Goal: Share content: Share content

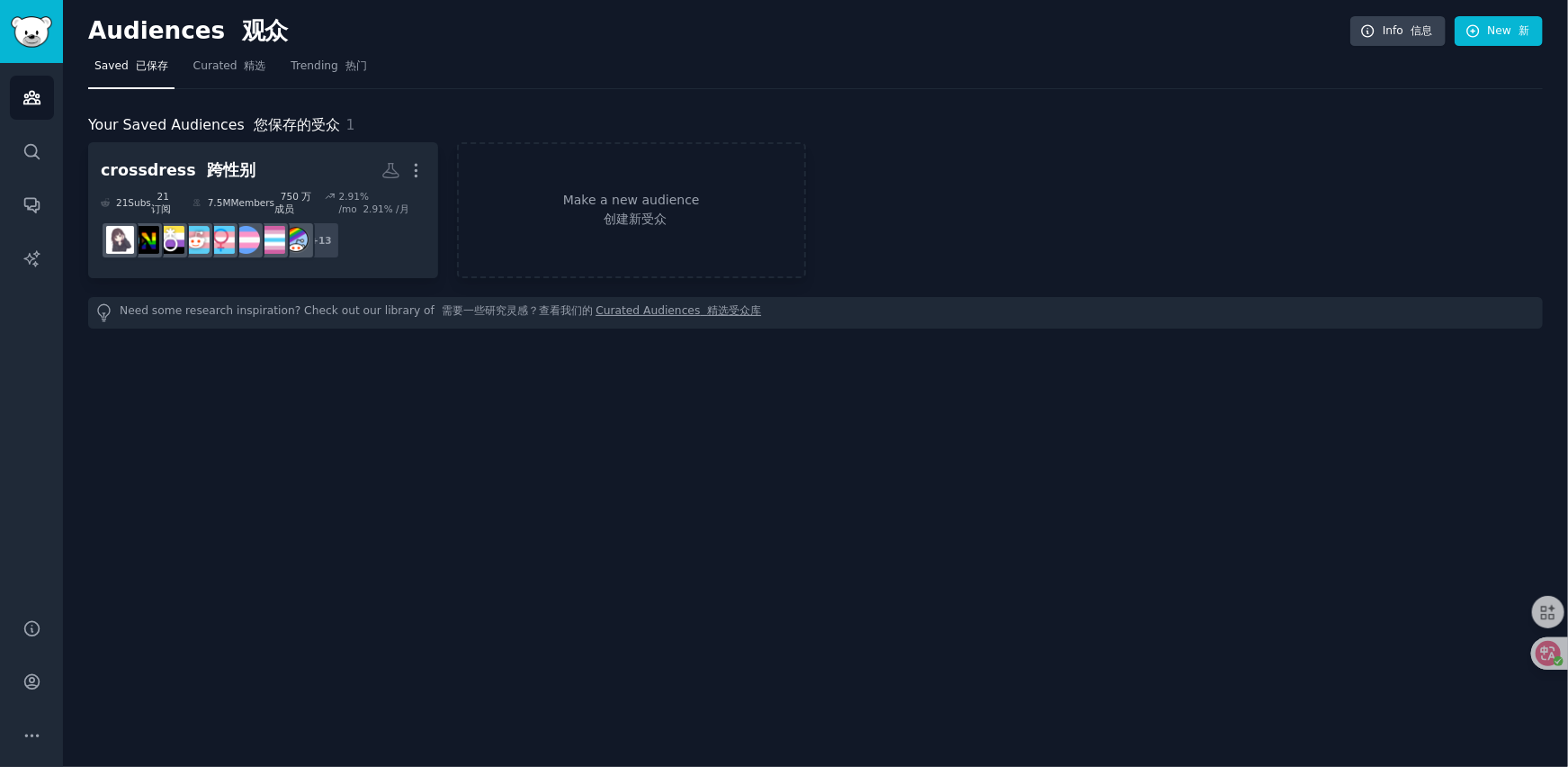
click at [1253, 155] on div "crossdress 跨性别 More 21 Sub s 21 订阅 7.5M Members 750 万成员 2.91 % /mo 2.91% /月 r/4…" at bounding box center [816, 209] width 1455 height 136
drag, startPoint x: 1172, startPoint y: 120, endPoint x: 1250, endPoint y: 55, distance: 101.5
click at [1173, 120] on div "Your Saved Audiences 您保存的受众 1" at bounding box center [816, 125] width 1455 height 22
click at [1206, 168] on div "crossdress 跨性别 Custom Audience 自定义受众 More 21 Sub s 21 订阅 7.5M Members 750 万成员 2…" at bounding box center [816, 209] width 1455 height 136
click at [1123, 184] on div "crossdress 跨性别 Custom Audience 自定义受众 More 21 Sub s 21 订阅 7.5M Members 750 万成员 2…" at bounding box center [816, 209] width 1455 height 136
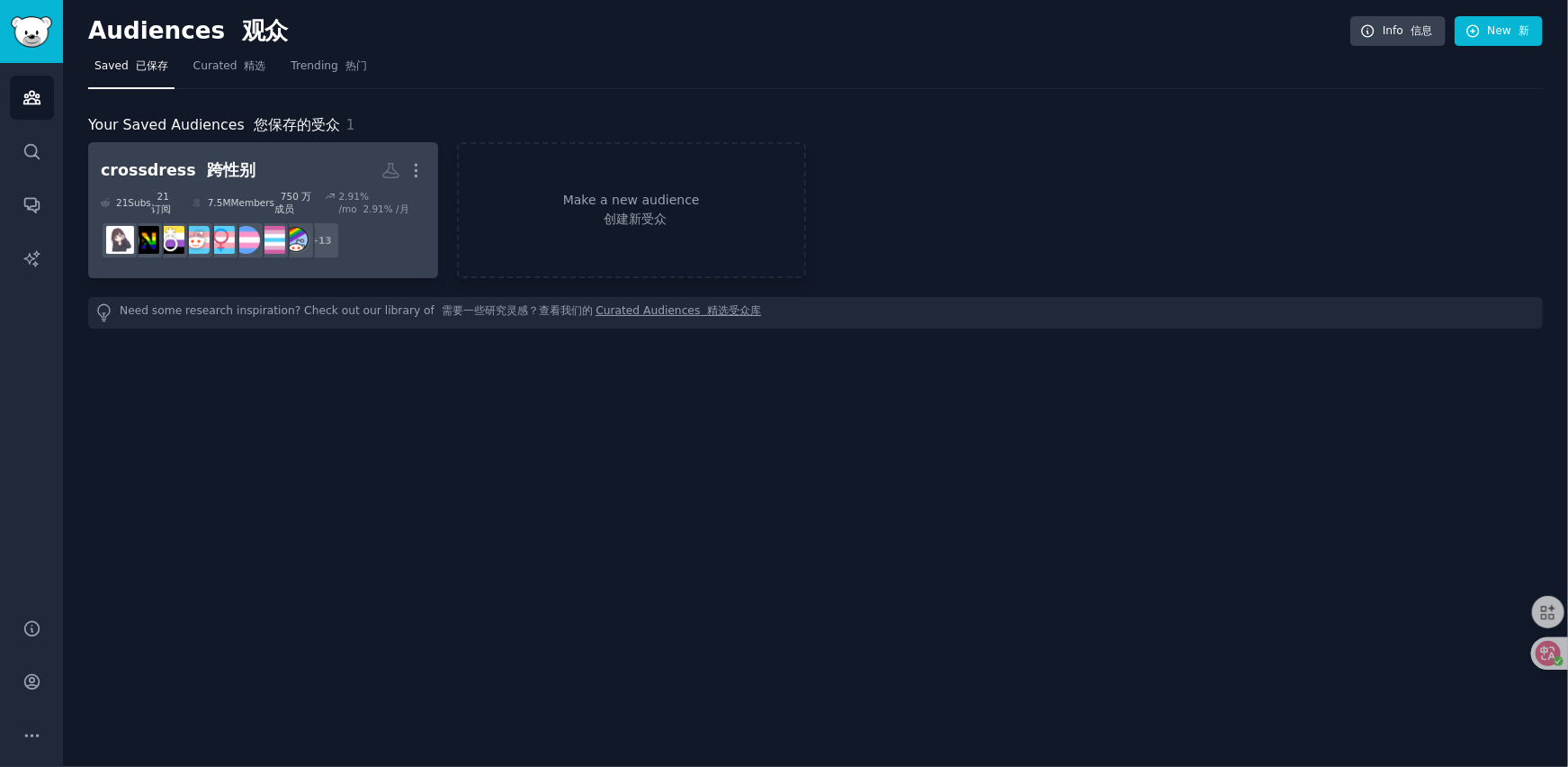
click at [234, 183] on h2 "crossdress 跨性别 Custom Audience 自定义受众 More" at bounding box center [263, 171] width 324 height 31
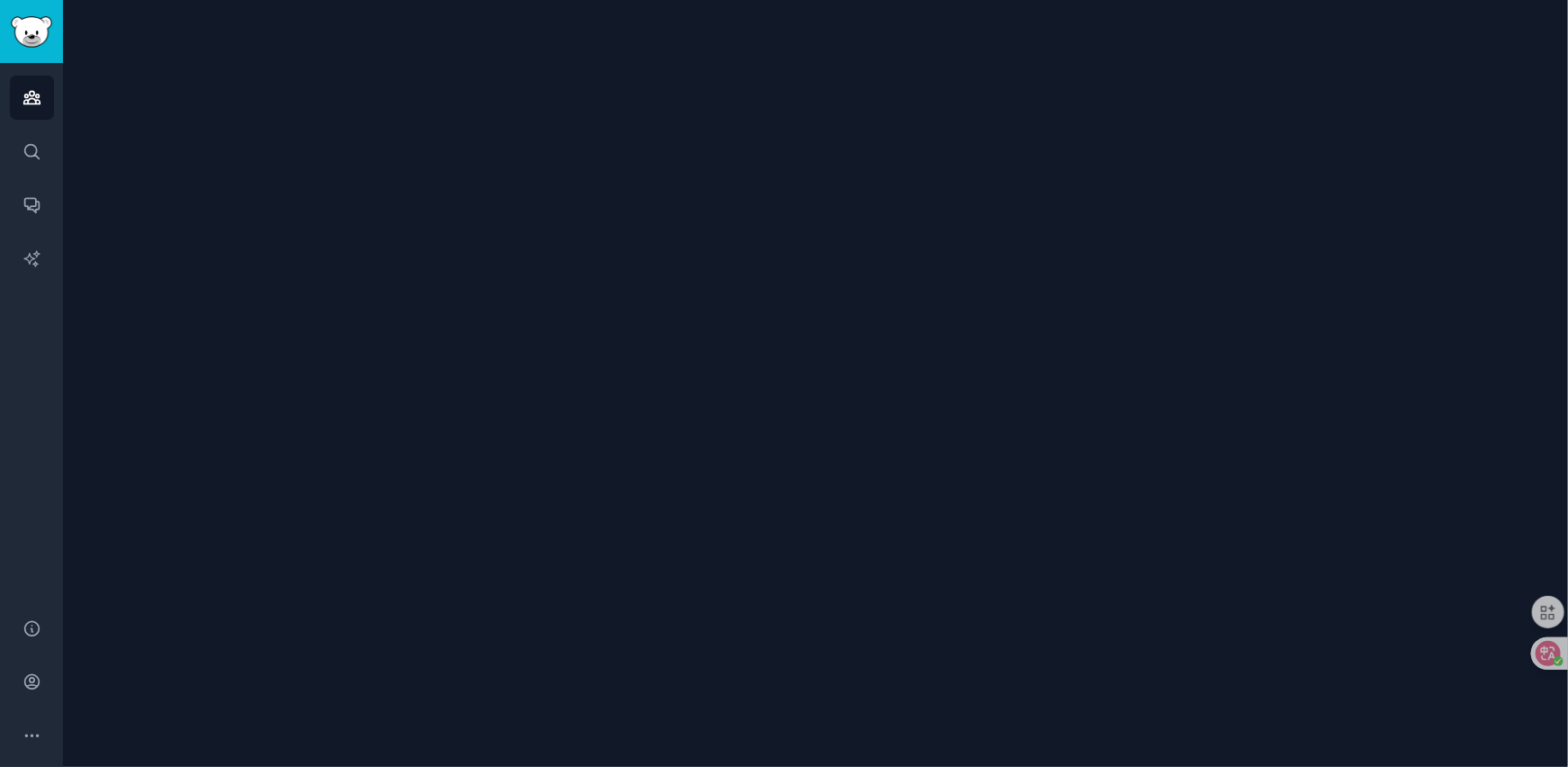
click at [380, 198] on div at bounding box center [815, 384] width 1505 height 767
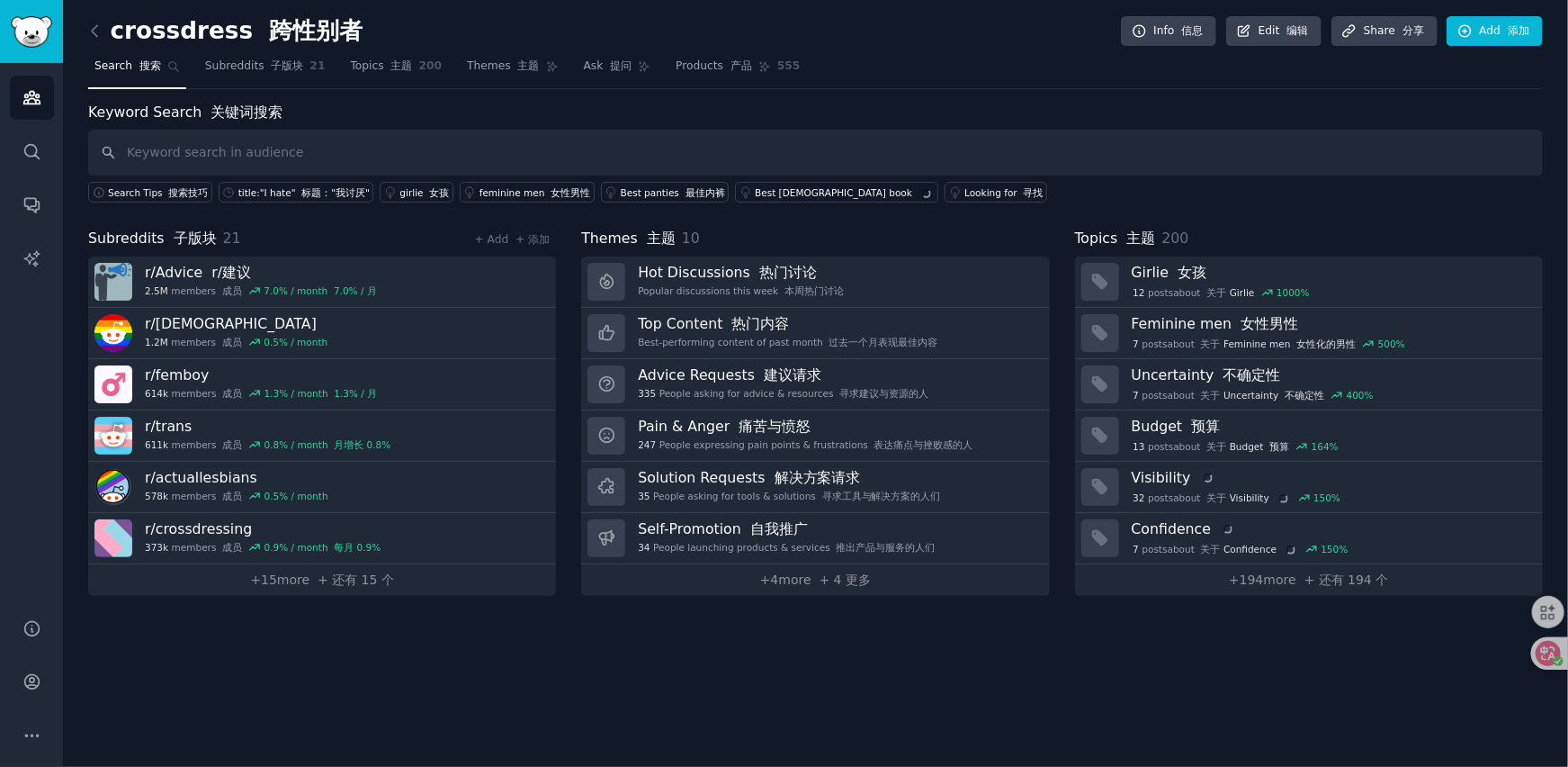
click at [708, 673] on div "crossdress 跨性别者 Info 信息 Edit 编辑 Share 分享 Add 添加 Search 搜索 Subreddits 子版块 21 Top…" at bounding box center [815, 384] width 1505 height 767
click at [349, 575] on font "+ 还有 15 个" at bounding box center [356, 580] width 77 height 15
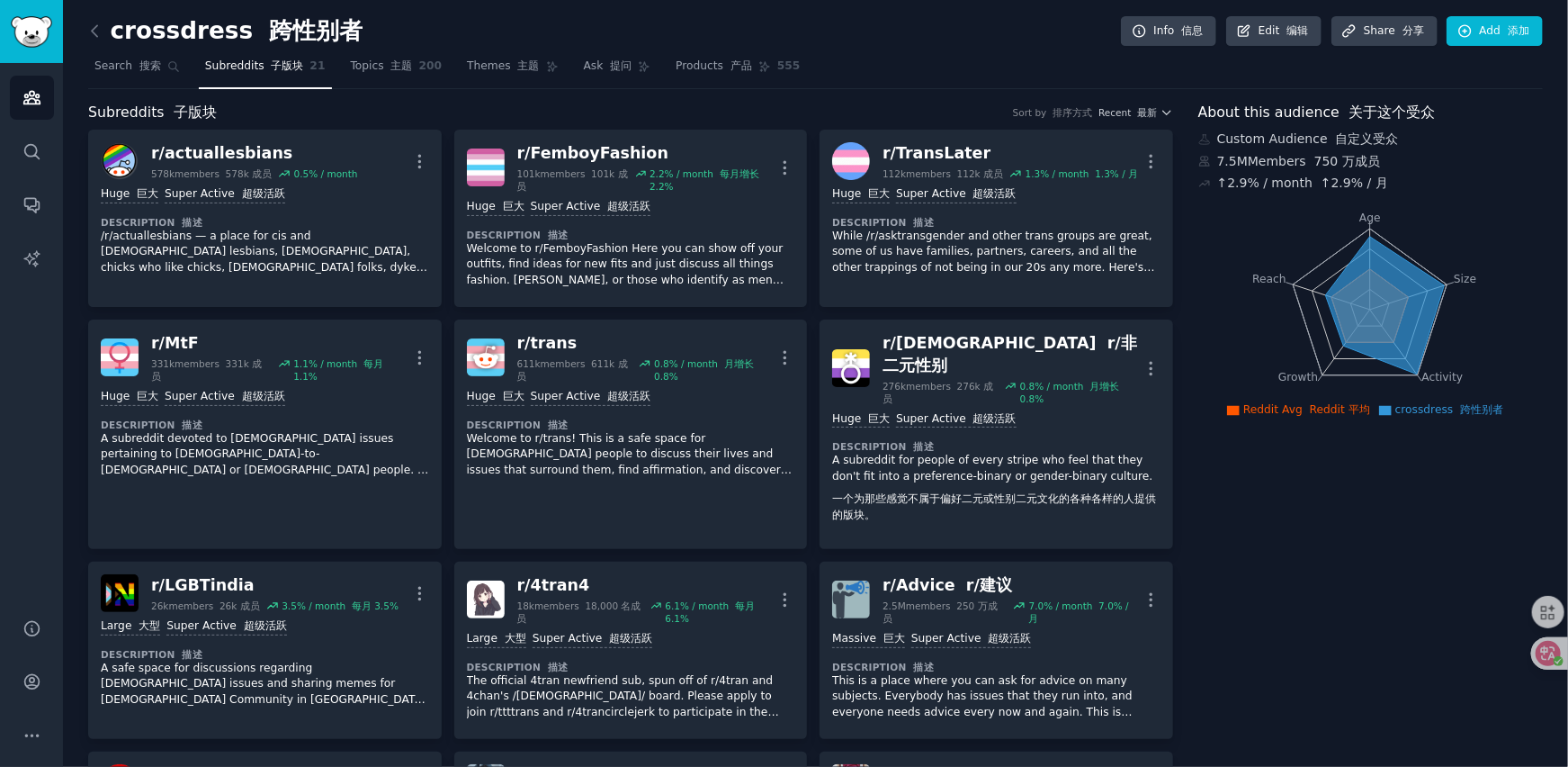
click at [870, 18] on div "crossdress 跨性别者 Info 信息 Edit 编辑 Share 分享 Add 添加" at bounding box center [816, 35] width 1455 height 37
drag, startPoint x: 1310, startPoint y: 155, endPoint x: 1356, endPoint y: 166, distance: 47.3
click at [1356, 166] on font "750 万成员" at bounding box center [1343, 161] width 74 height 18
click at [1356, 166] on font "750 万成员" at bounding box center [1347, 161] width 65 height 15
drag, startPoint x: 1244, startPoint y: 177, endPoint x: 1339, endPoint y: 178, distance: 95.0
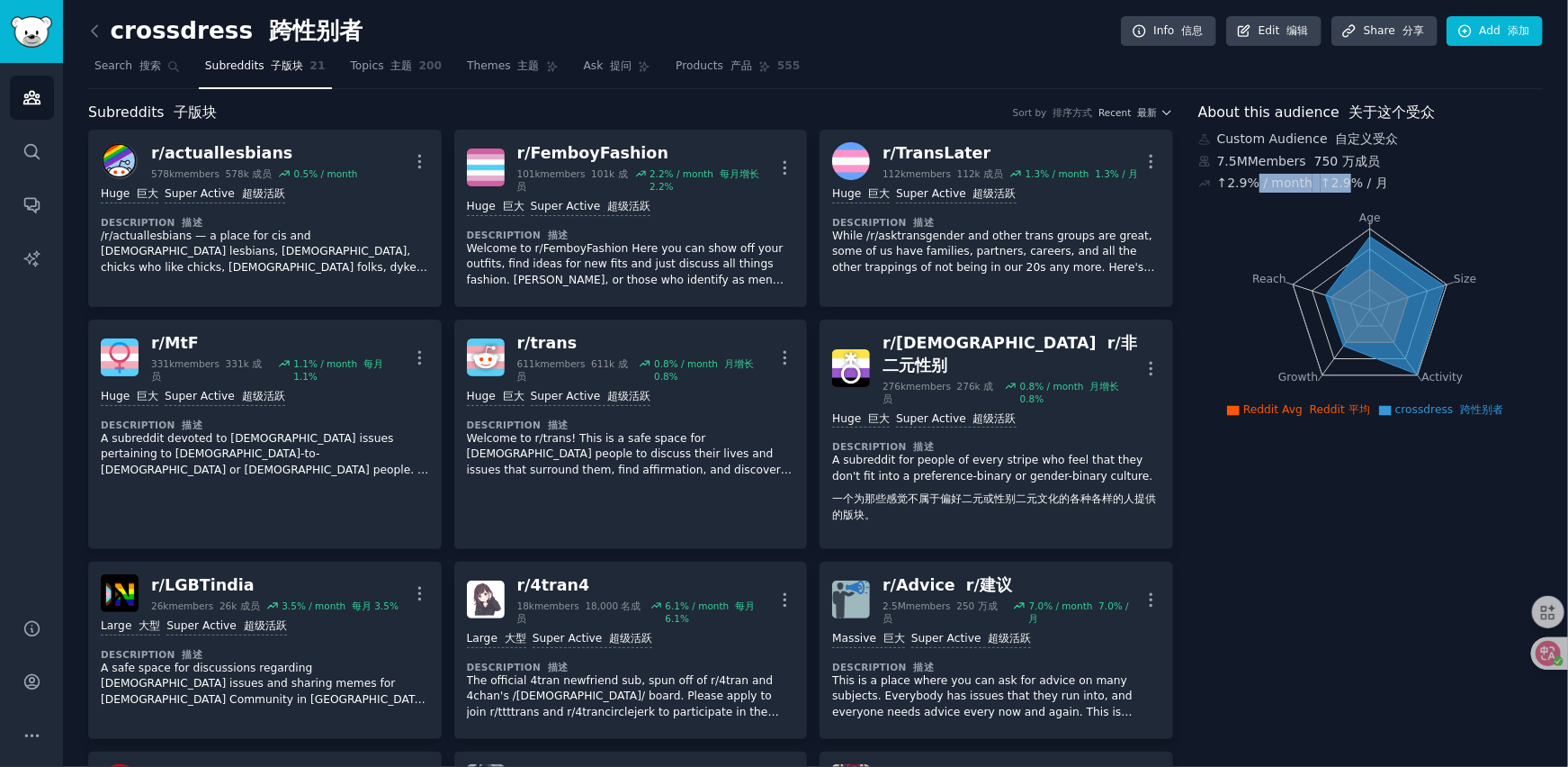
click at [1339, 178] on div "↑ 2.9 % / month ↑2.9% / 月" at bounding box center [1303, 183] width 171 height 18
click at [1339, 178] on font "↑2.9% / 月" at bounding box center [1354, 183] width 67 height 15
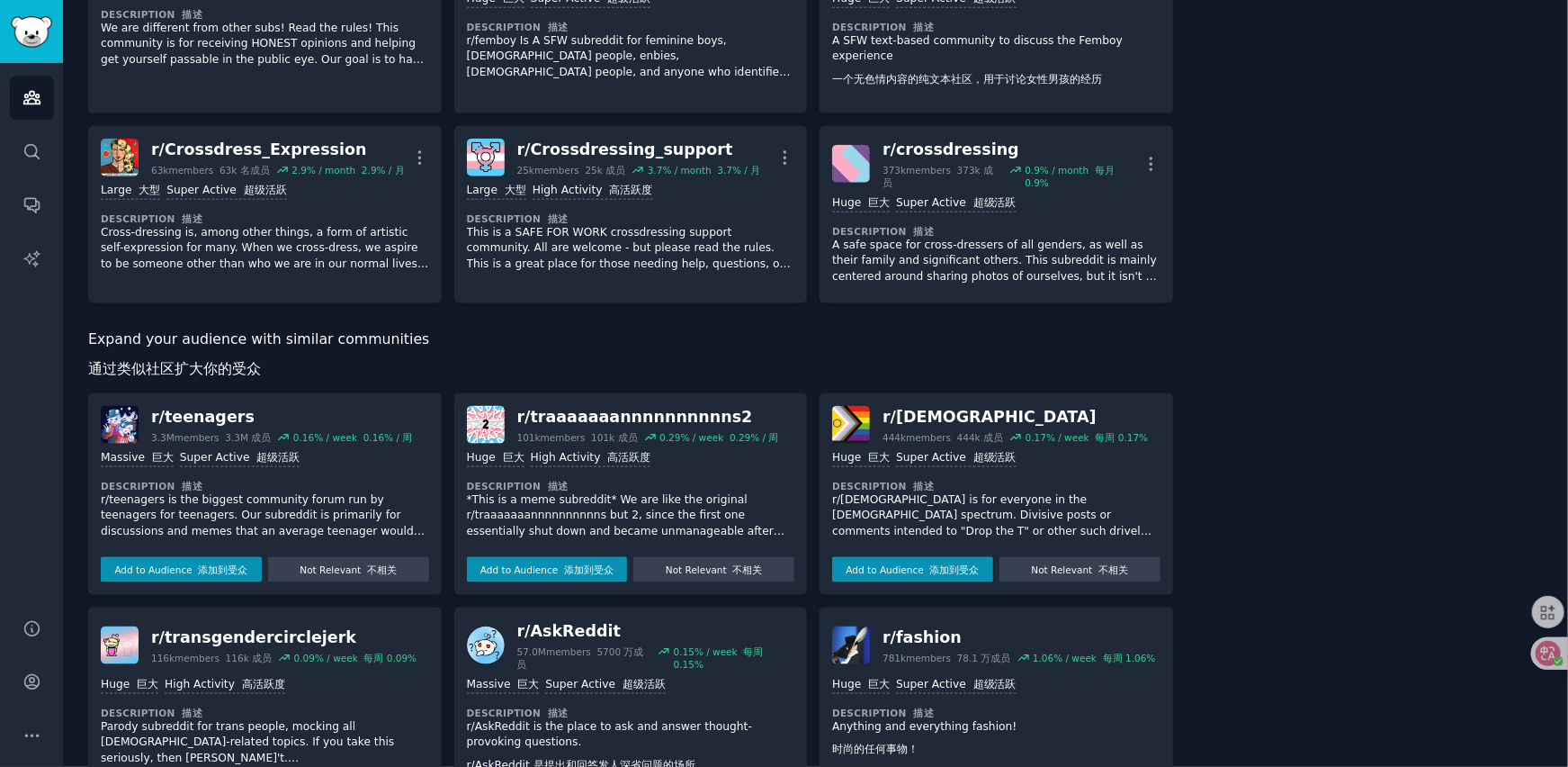
scroll to position [1169, 0]
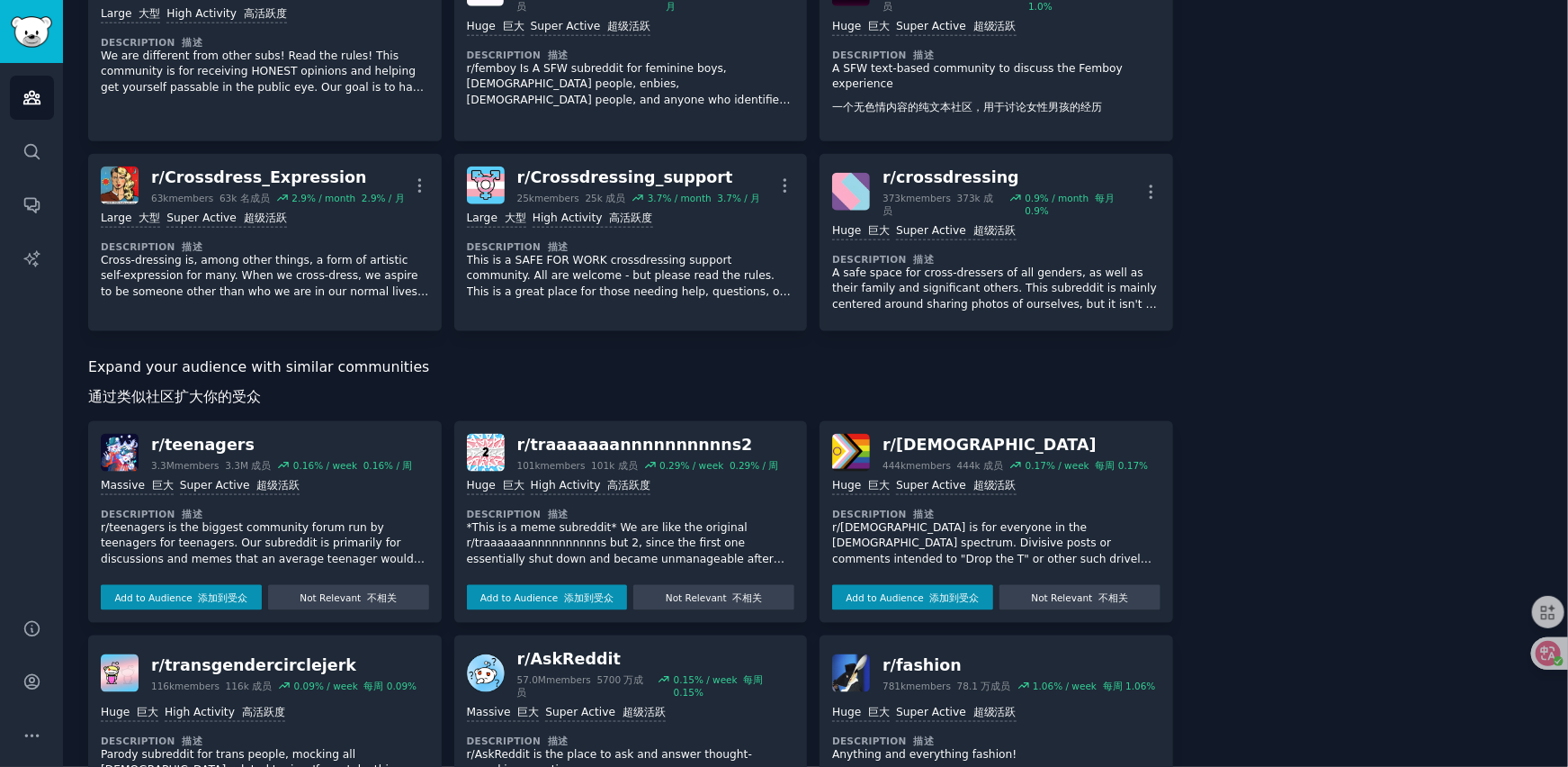
click at [289, 541] on p "r/teenagers is the biggest community forum run by teenagers for teenagers. Our …" at bounding box center [265, 544] width 328 height 48
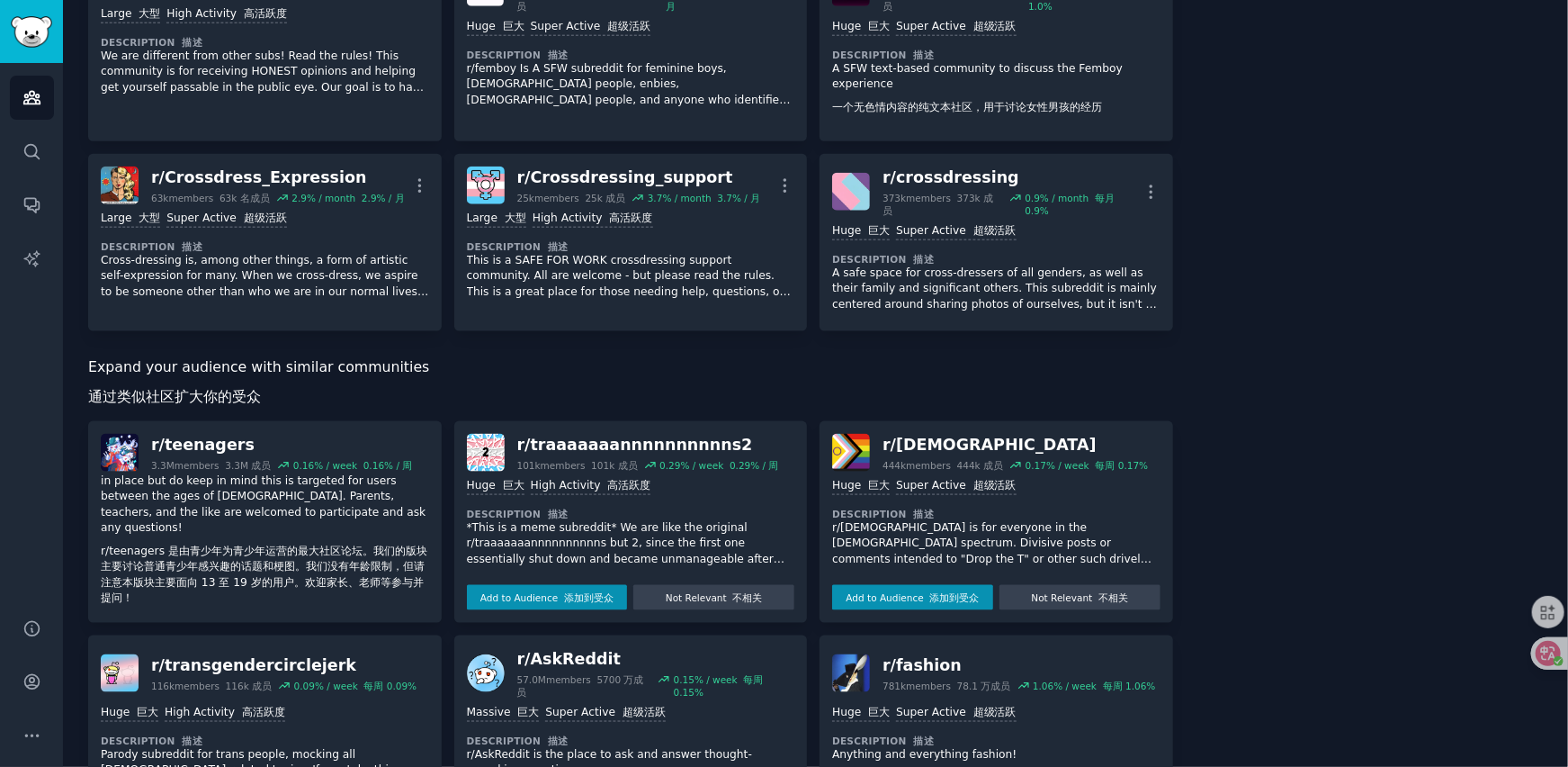
scroll to position [134, 0]
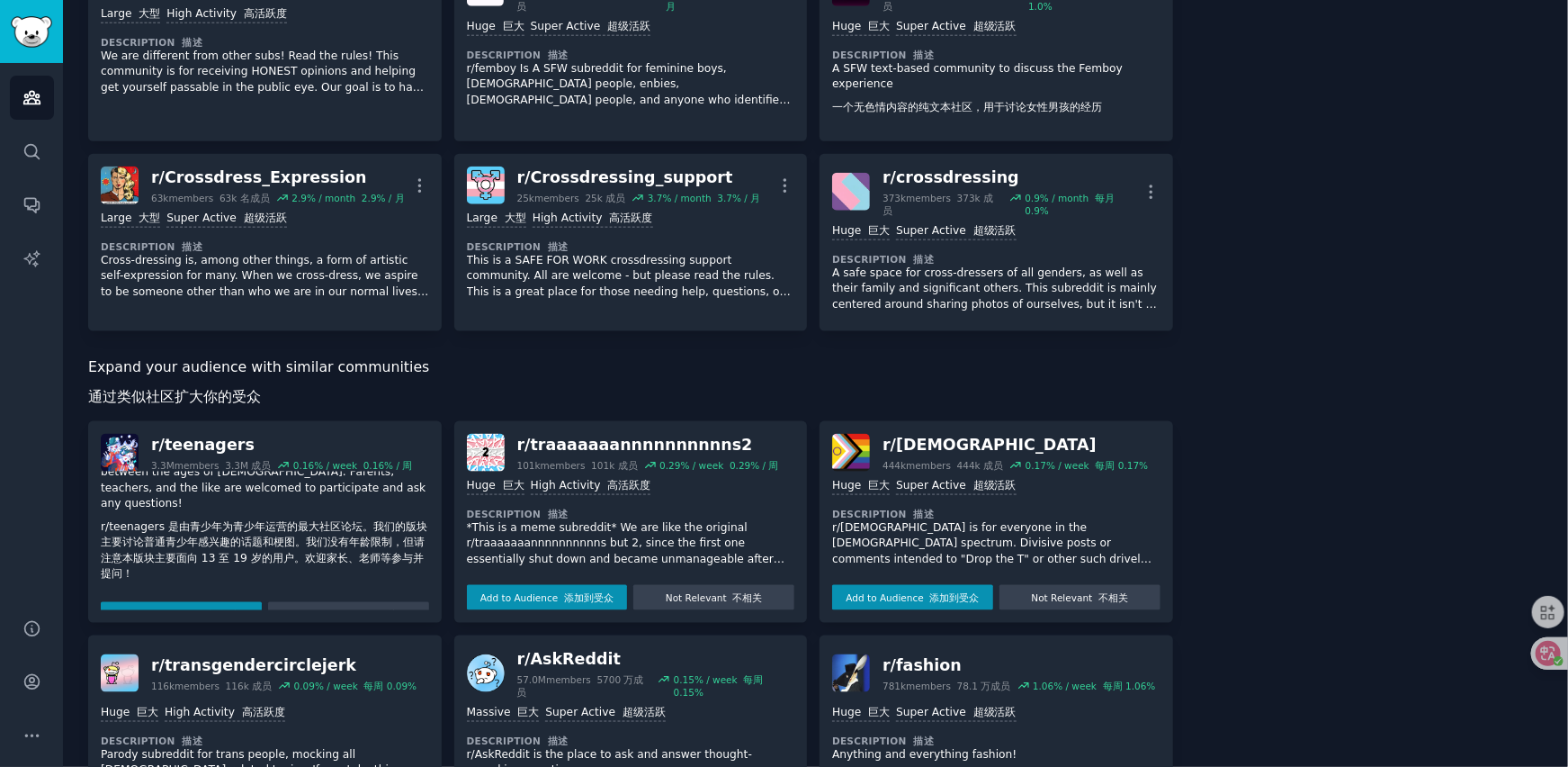
click at [629, 538] on p "*This is a meme subreddit* We are like the original r/traaaaaaannnnnnnnnns but …" at bounding box center [631, 544] width 328 height 48
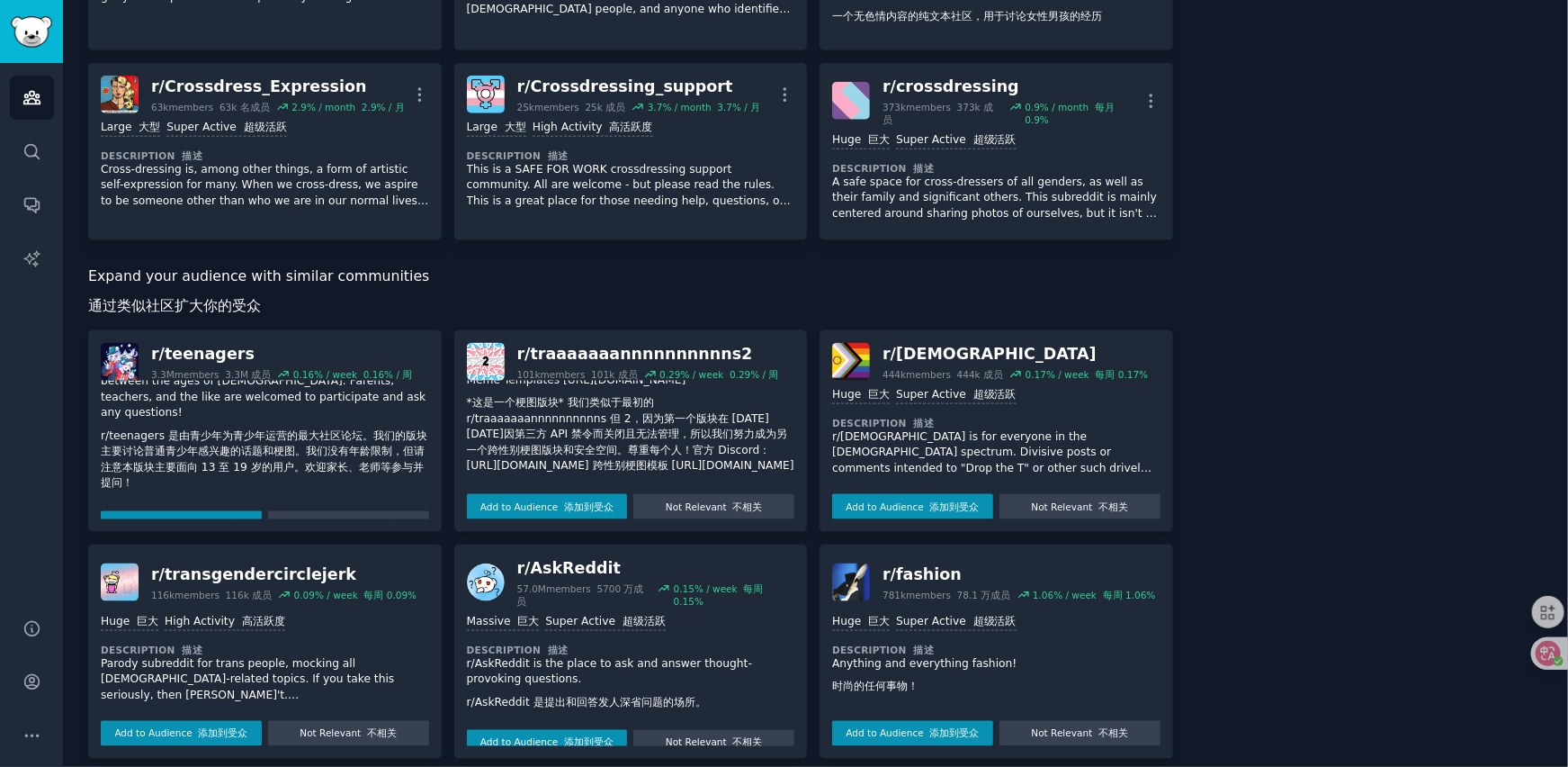
scroll to position [166, 0]
click at [583, 509] on font "添加到受众" at bounding box center [589, 507] width 50 height 11
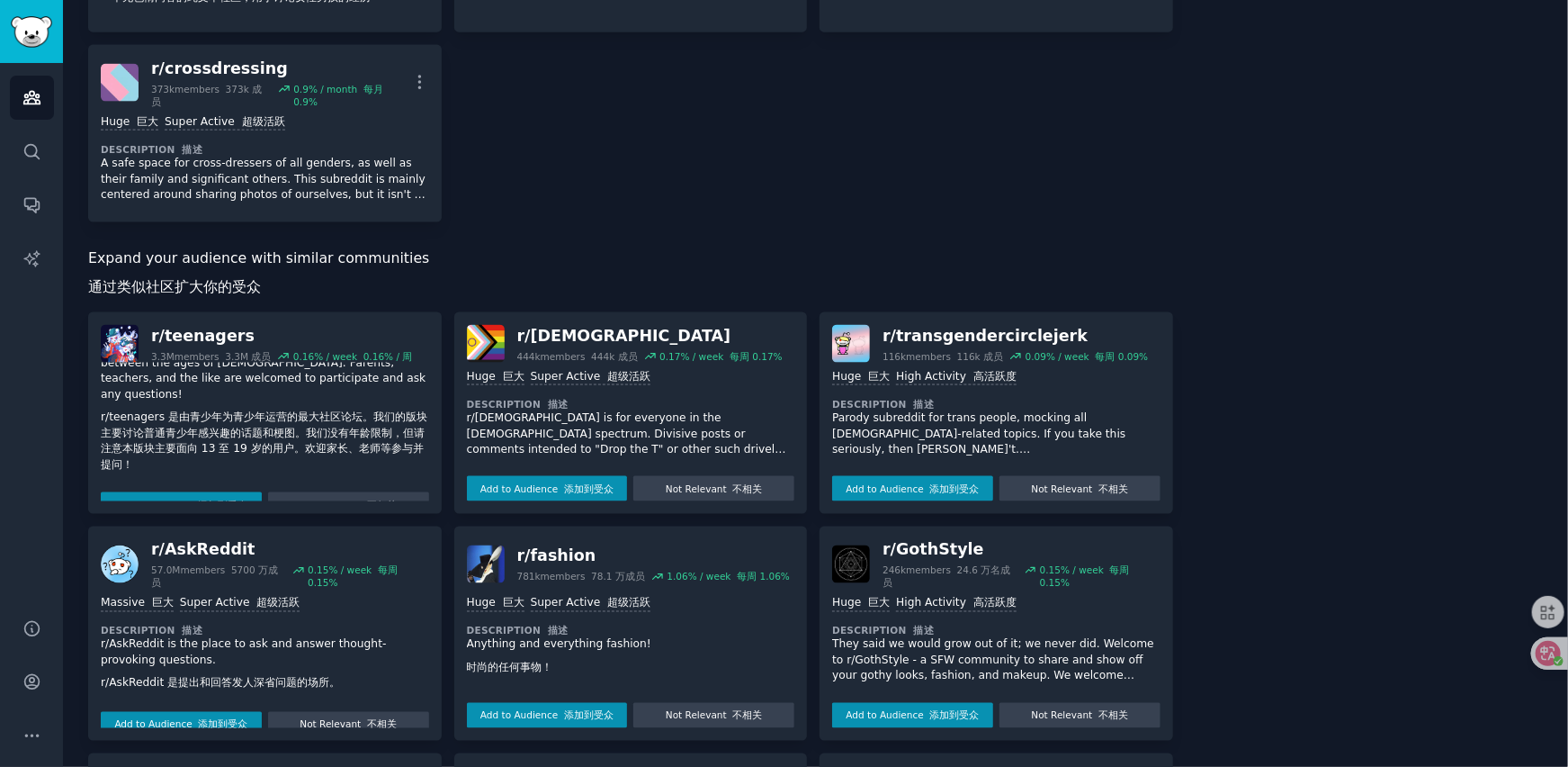
scroll to position [1453, 0]
click at [737, 409] on p "r/[DEMOGRAPHIC_DATA] is for everyone in the [DEMOGRAPHIC_DATA] spectrum. Divisi…" at bounding box center [631, 433] width 328 height 48
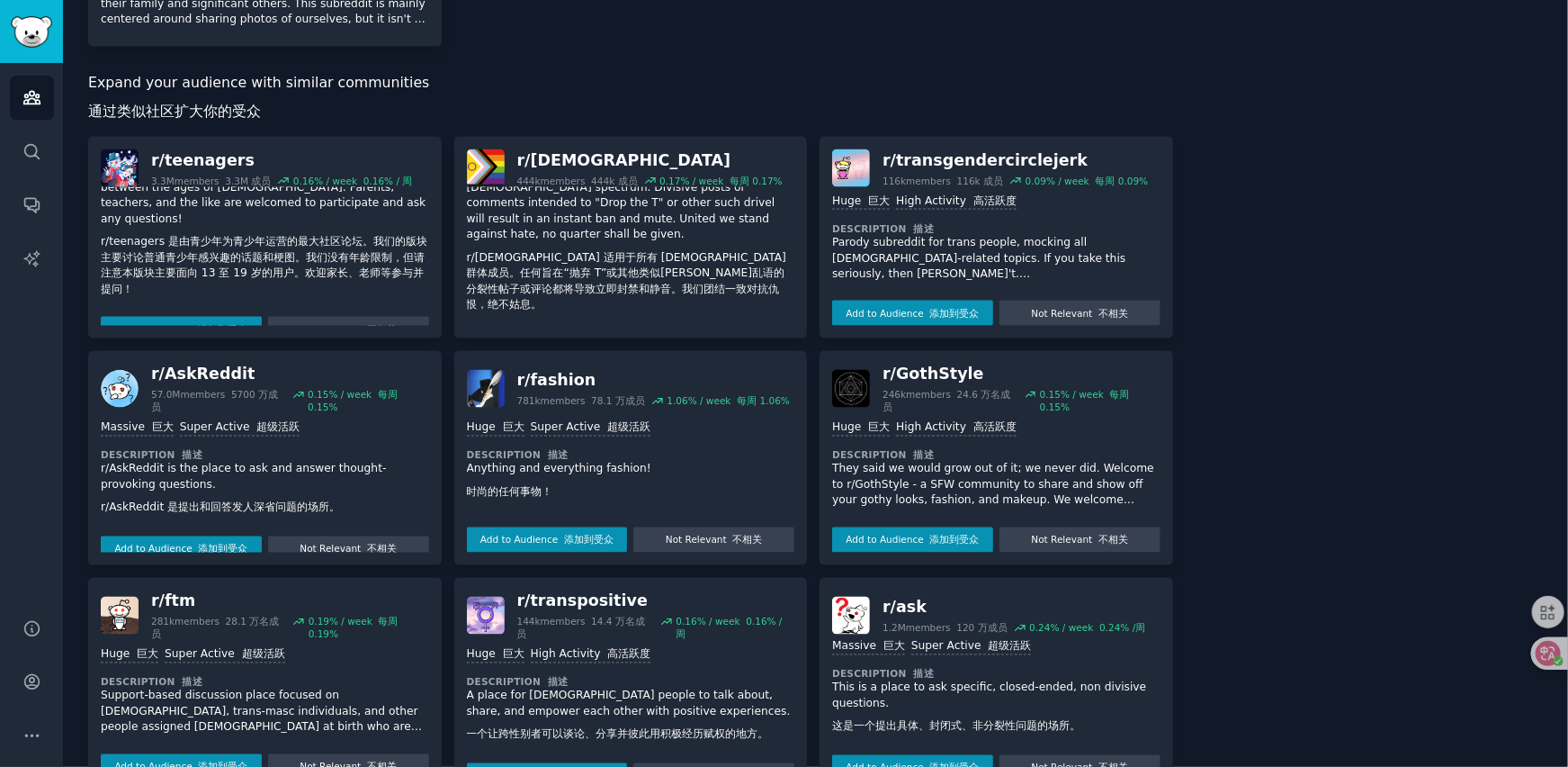
scroll to position [1633, 0]
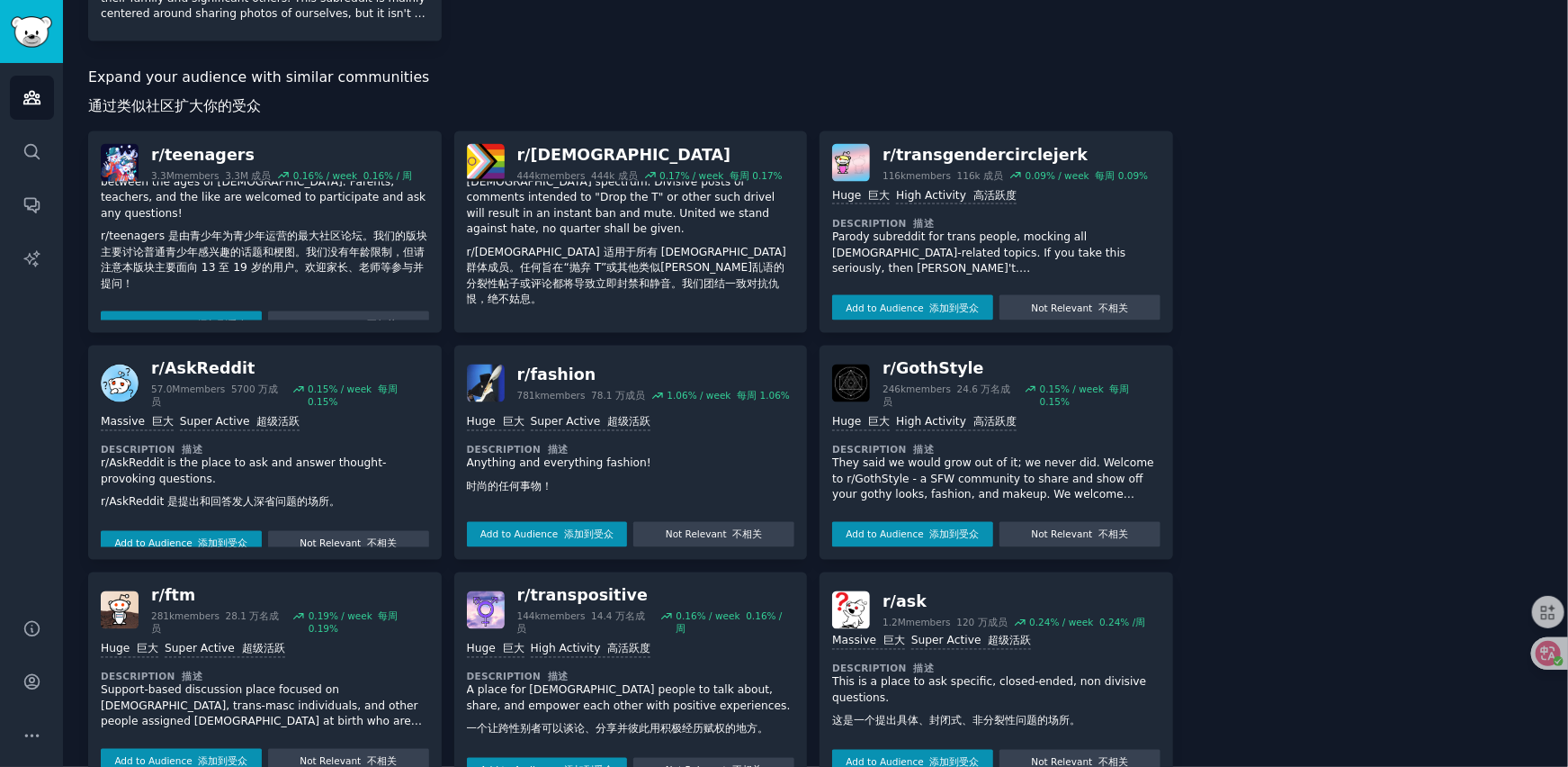
click at [1028, 456] on p "They said we would grow out of it; we never did. Welcome to r/GothStyle - a SFW…" at bounding box center [996, 480] width 328 height 48
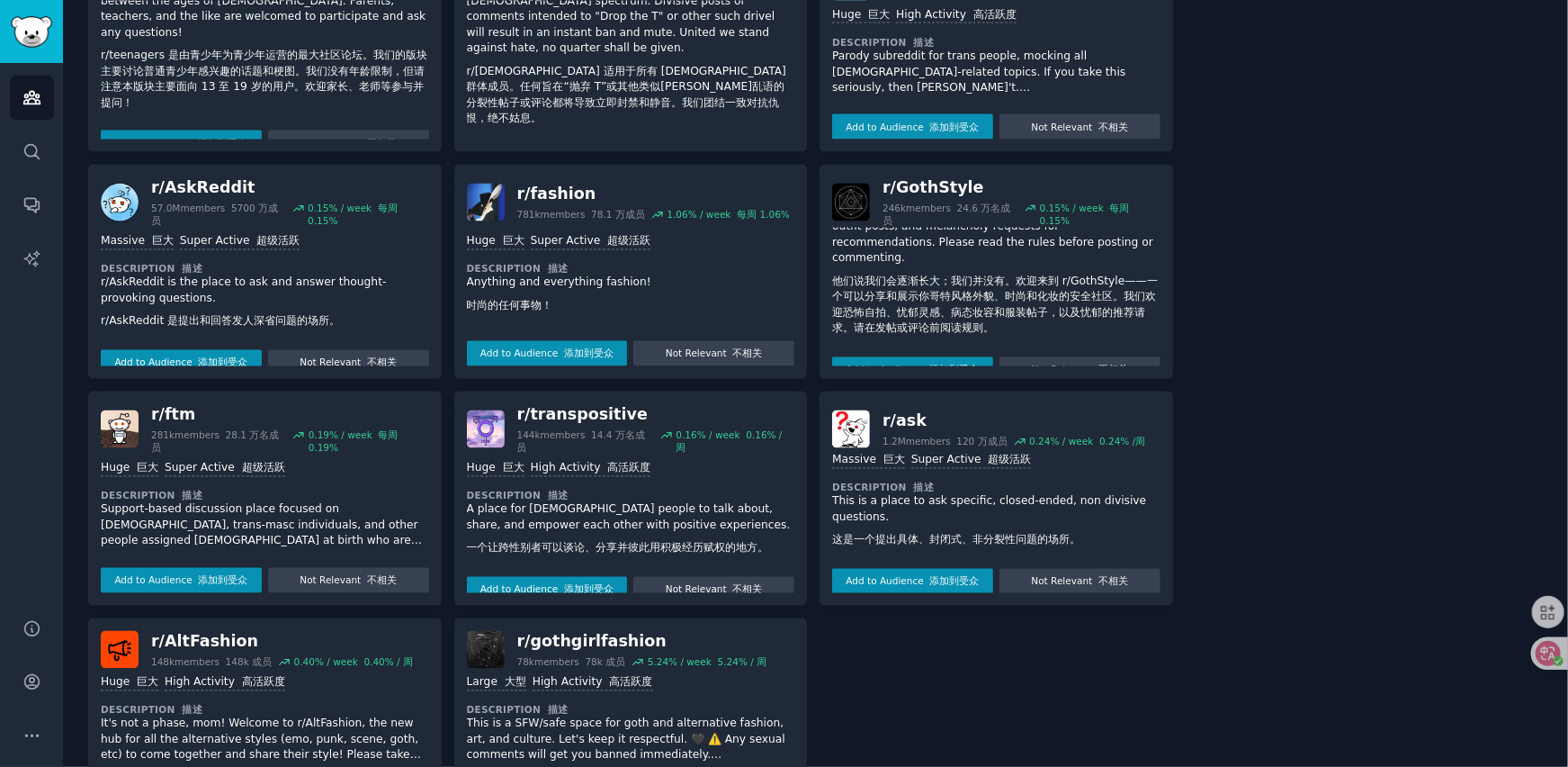
scroll to position [8, 0]
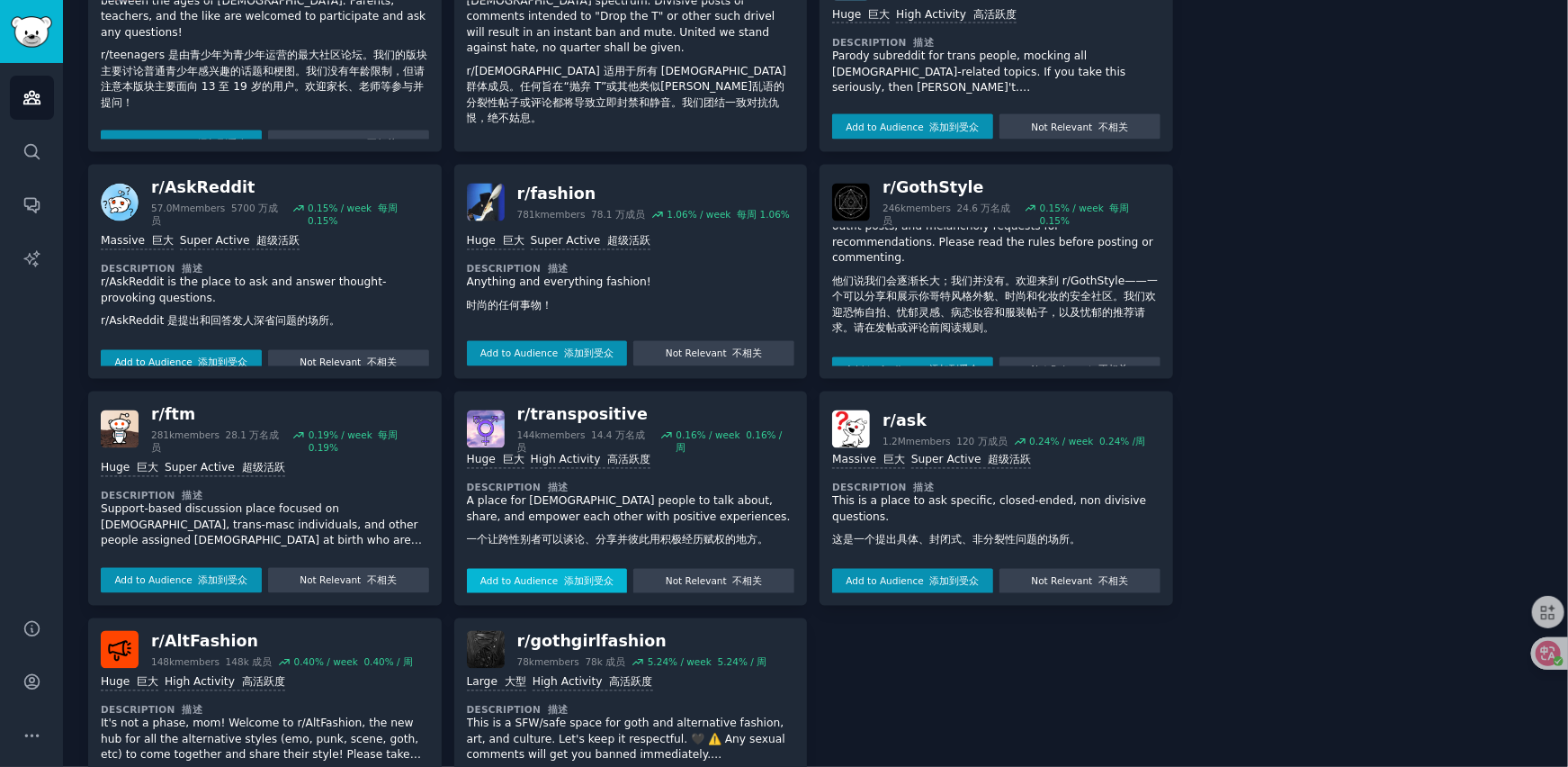
click at [568, 569] on button "Add to Audience 添加到受众" at bounding box center [548, 581] width 161 height 25
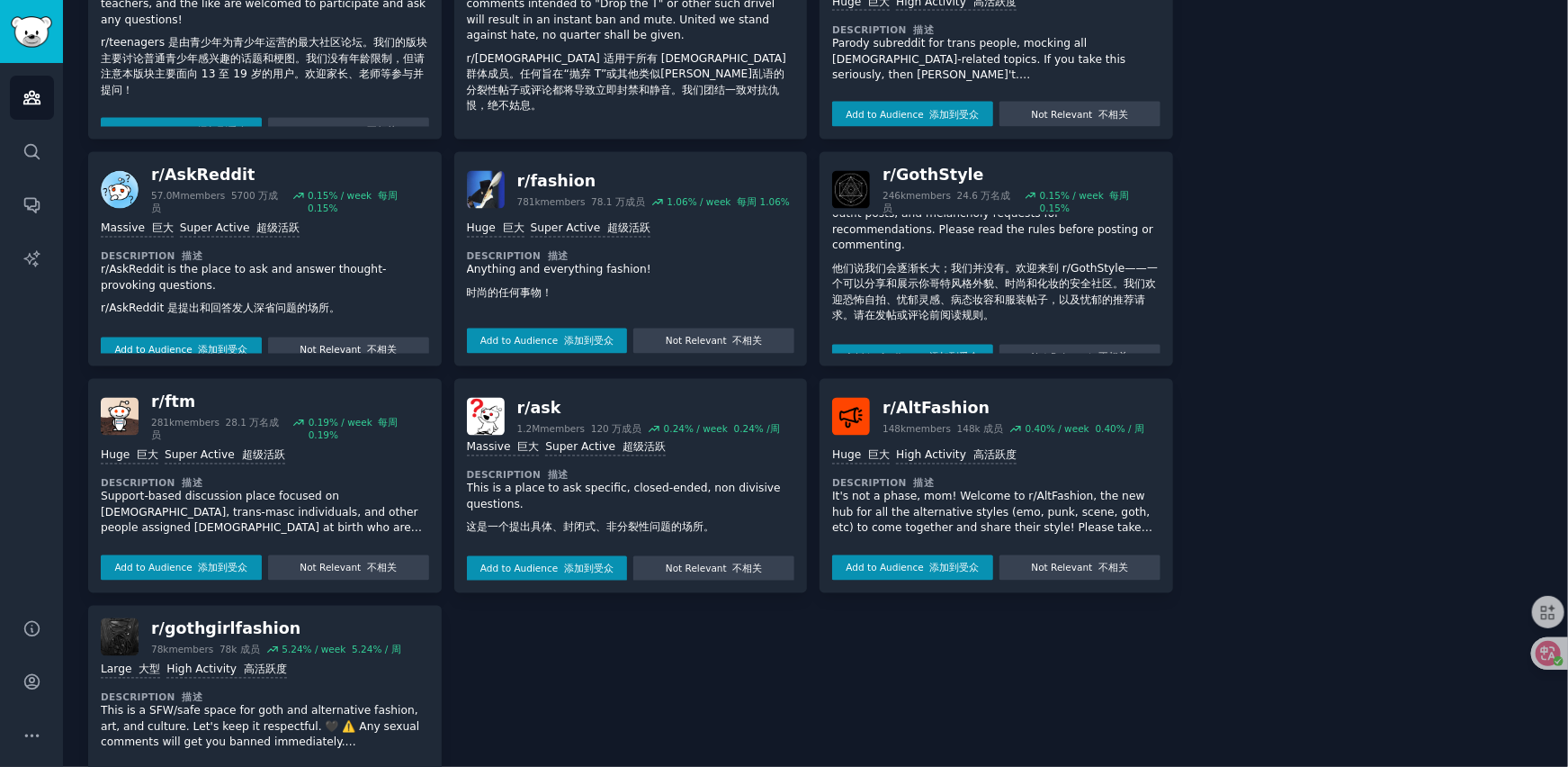
click at [942, 490] on p "It's not a phase, mom! Welcome to r/AltFashion, the new hub for all the alterna…" at bounding box center [996, 513] width 328 height 48
click at [284, 490] on p "Support-based discussion place focused on [DEMOGRAPHIC_DATA], trans-masc indivi…" at bounding box center [265, 513] width 328 height 48
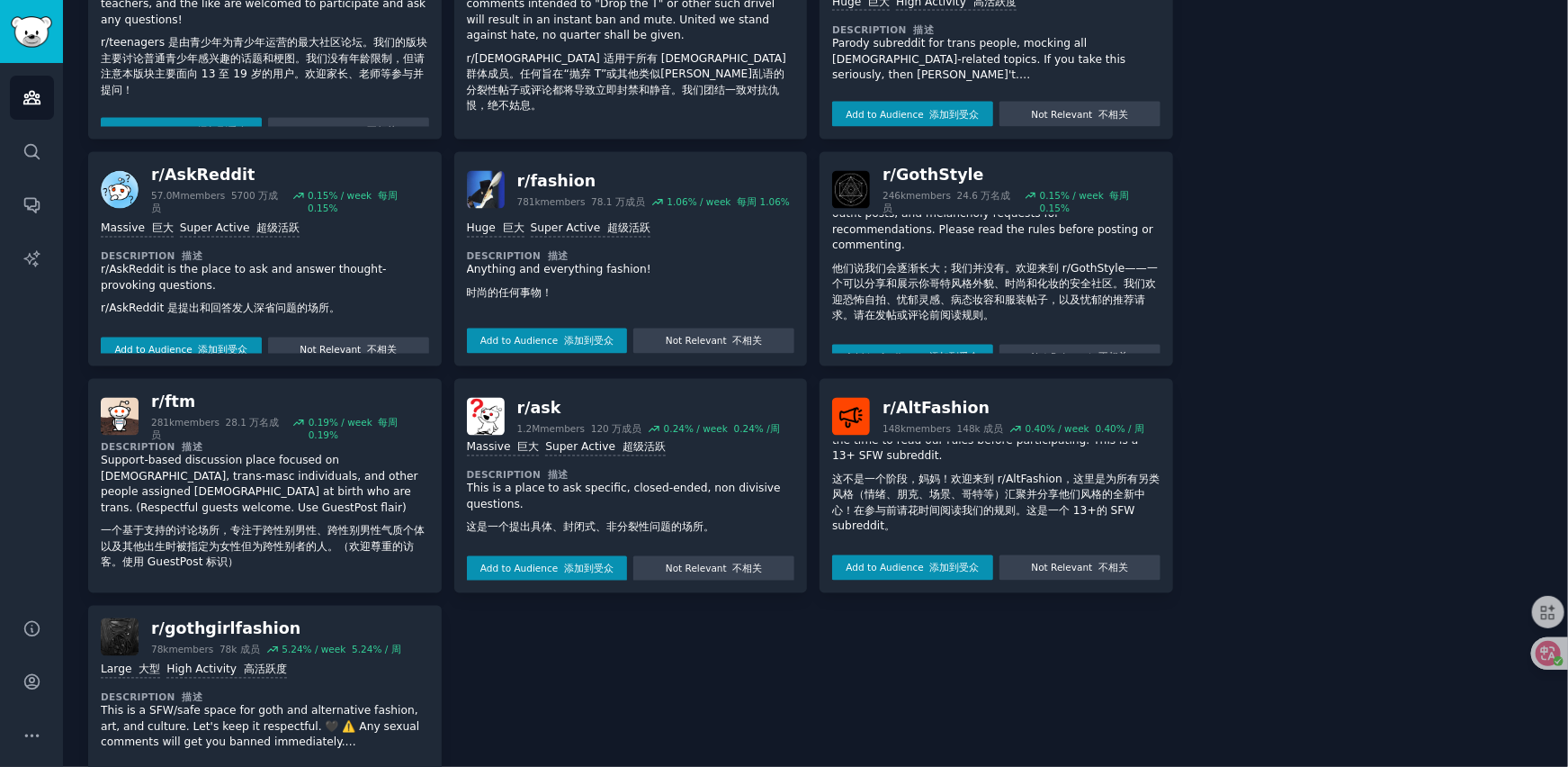
scroll to position [71, 0]
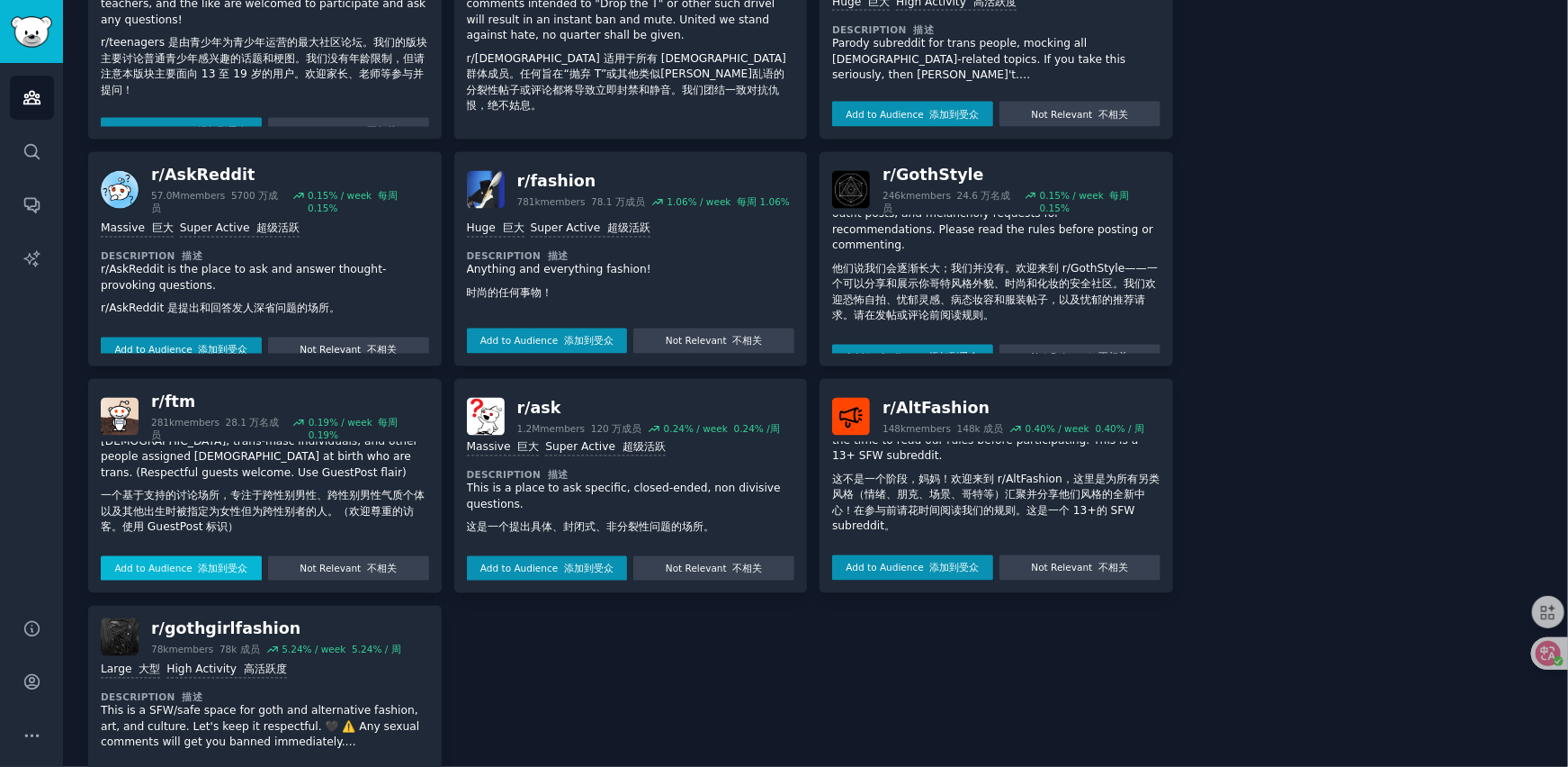
click at [200, 563] on font "添加到受众" at bounding box center [223, 569] width 50 height 11
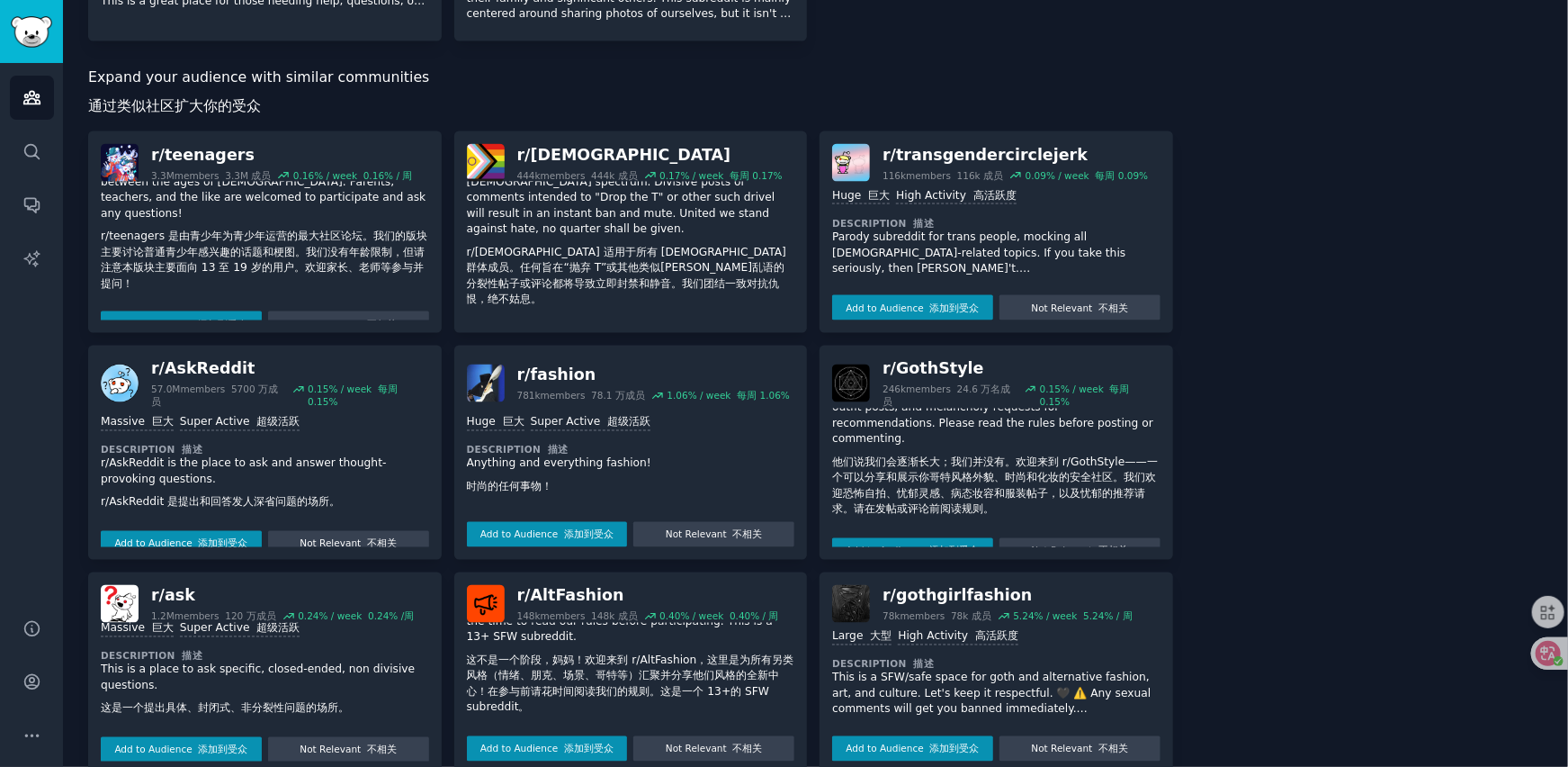
scroll to position [8, 0]
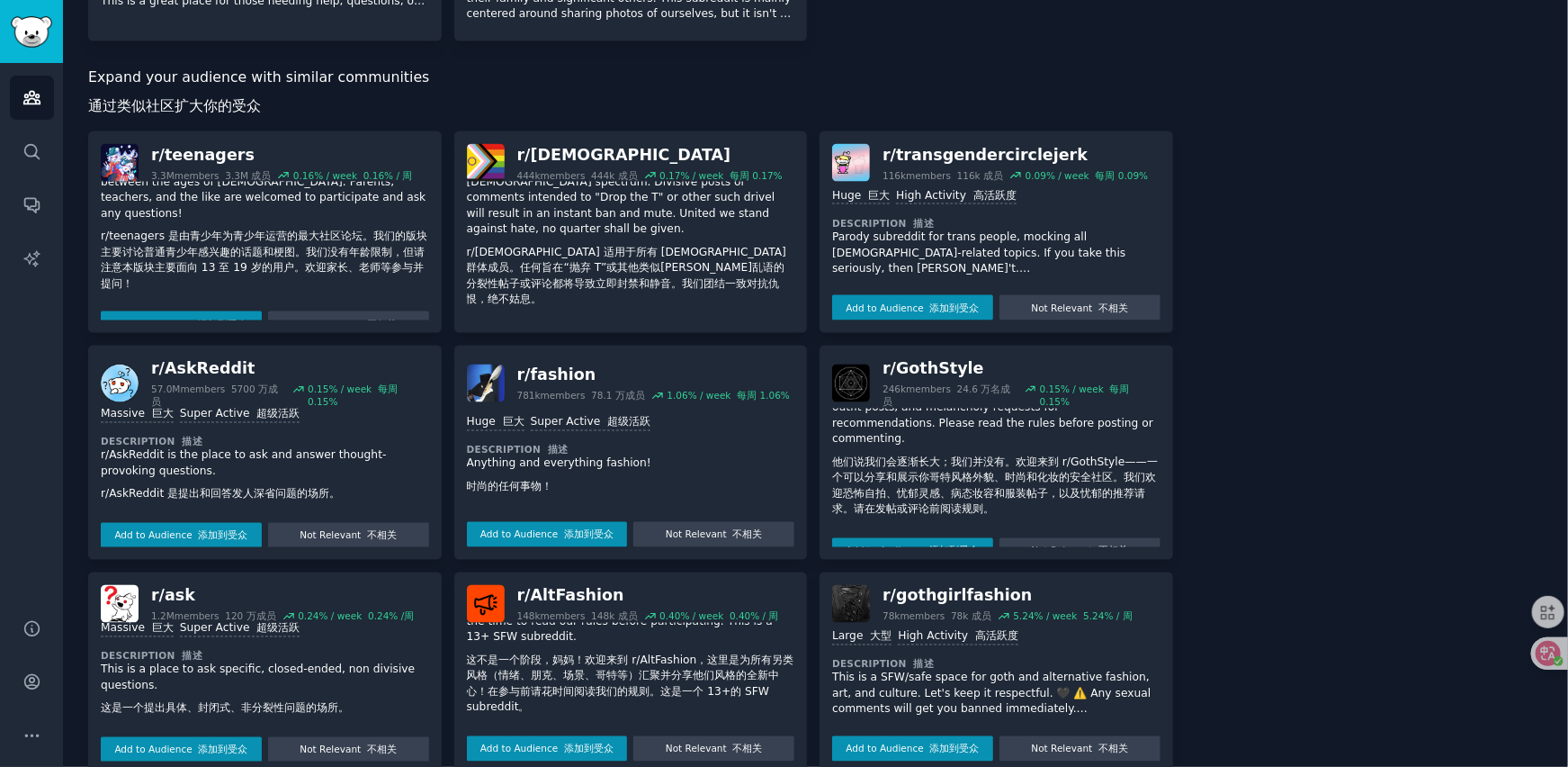
click at [932, 670] on p "This is a SFW/safe space for goth and alternative fashion, art, and culture. Le…" at bounding box center [996, 694] width 328 height 48
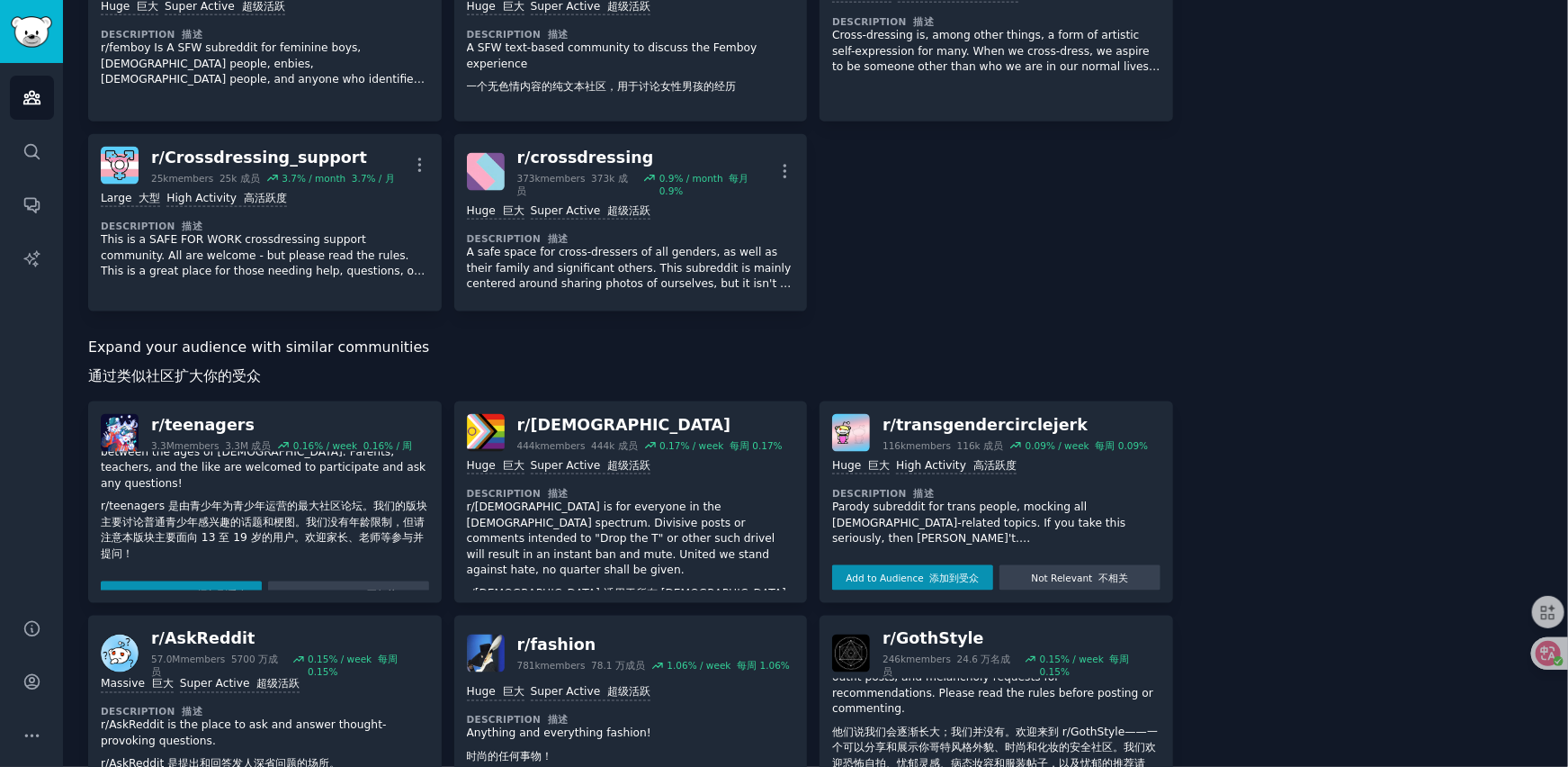
scroll to position [1440, 0]
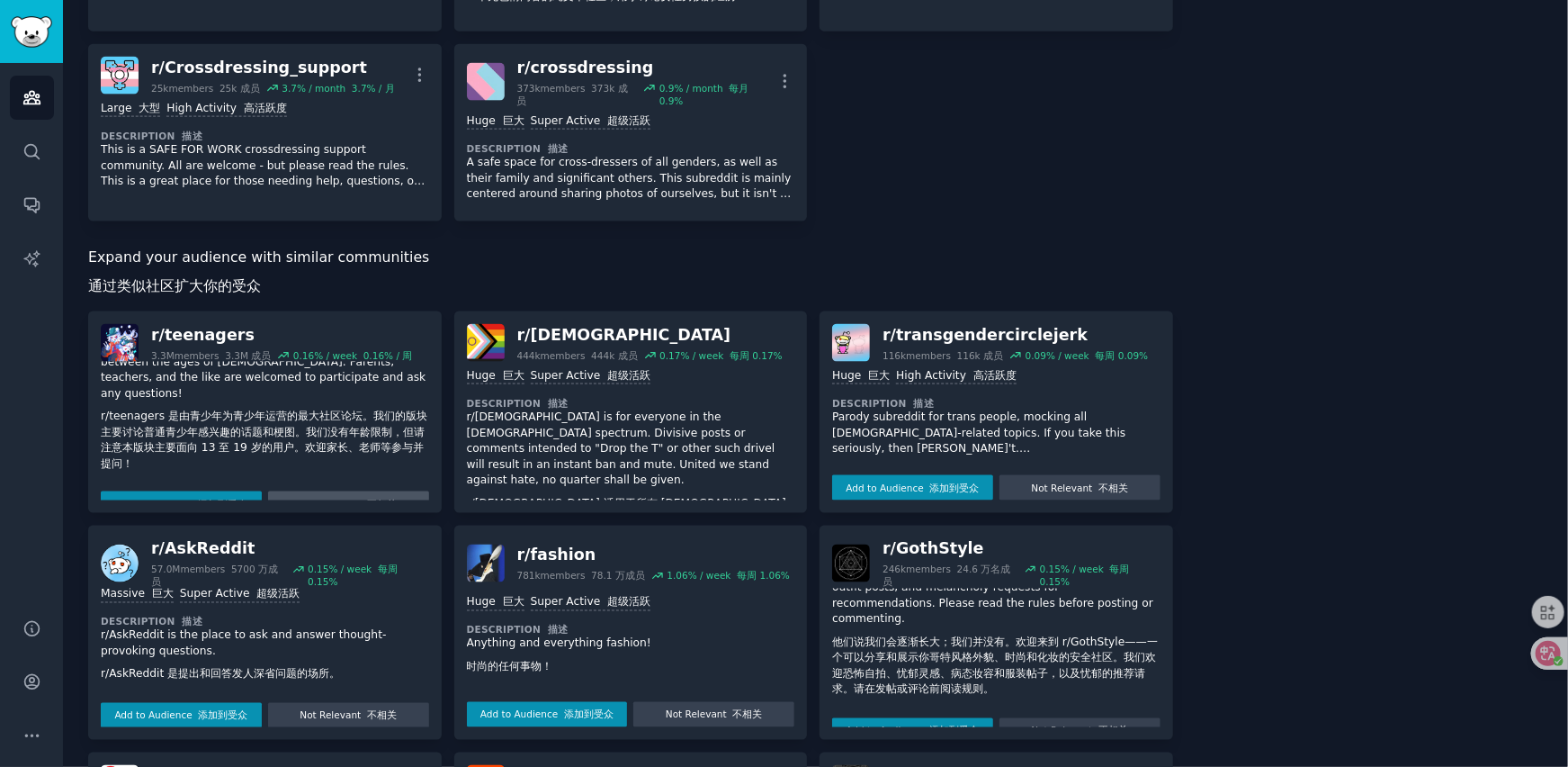
click at [367, 499] on font "不相关" at bounding box center [382, 504] width 29 height 11
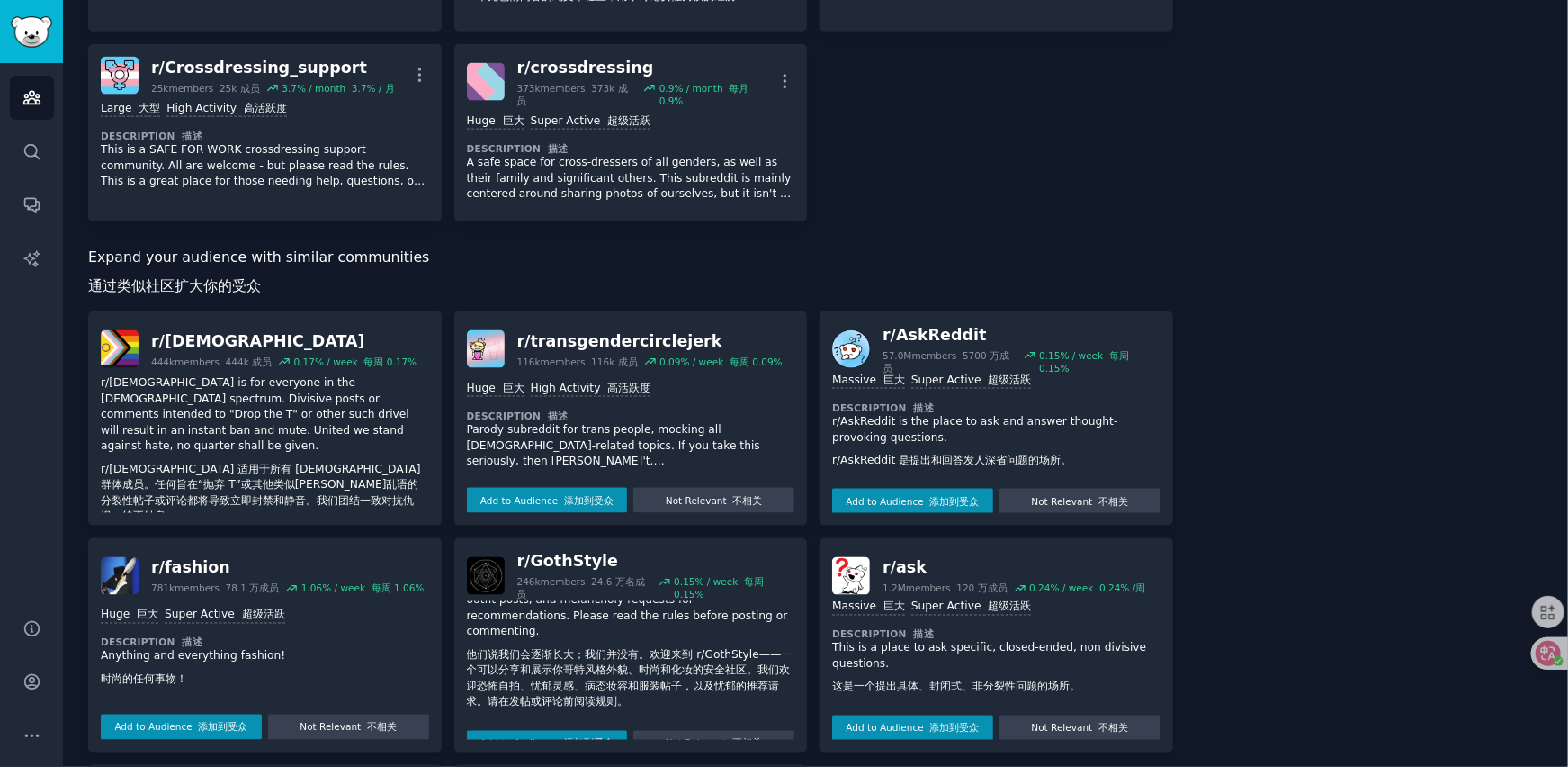
scroll to position [71, 0]
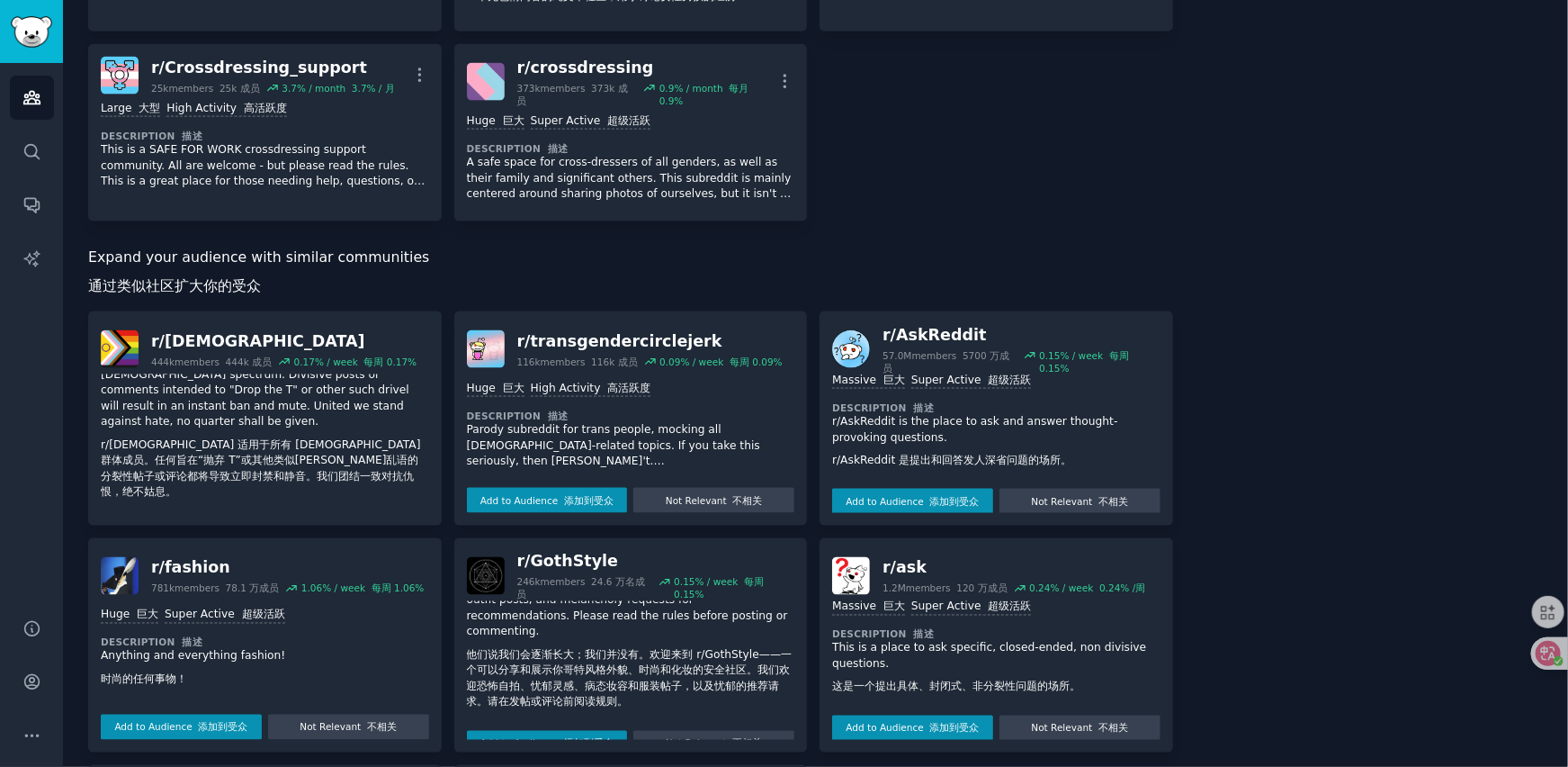
click at [346, 520] on button "Not Relevant 不相关" at bounding box center [348, 532] width 161 height 25
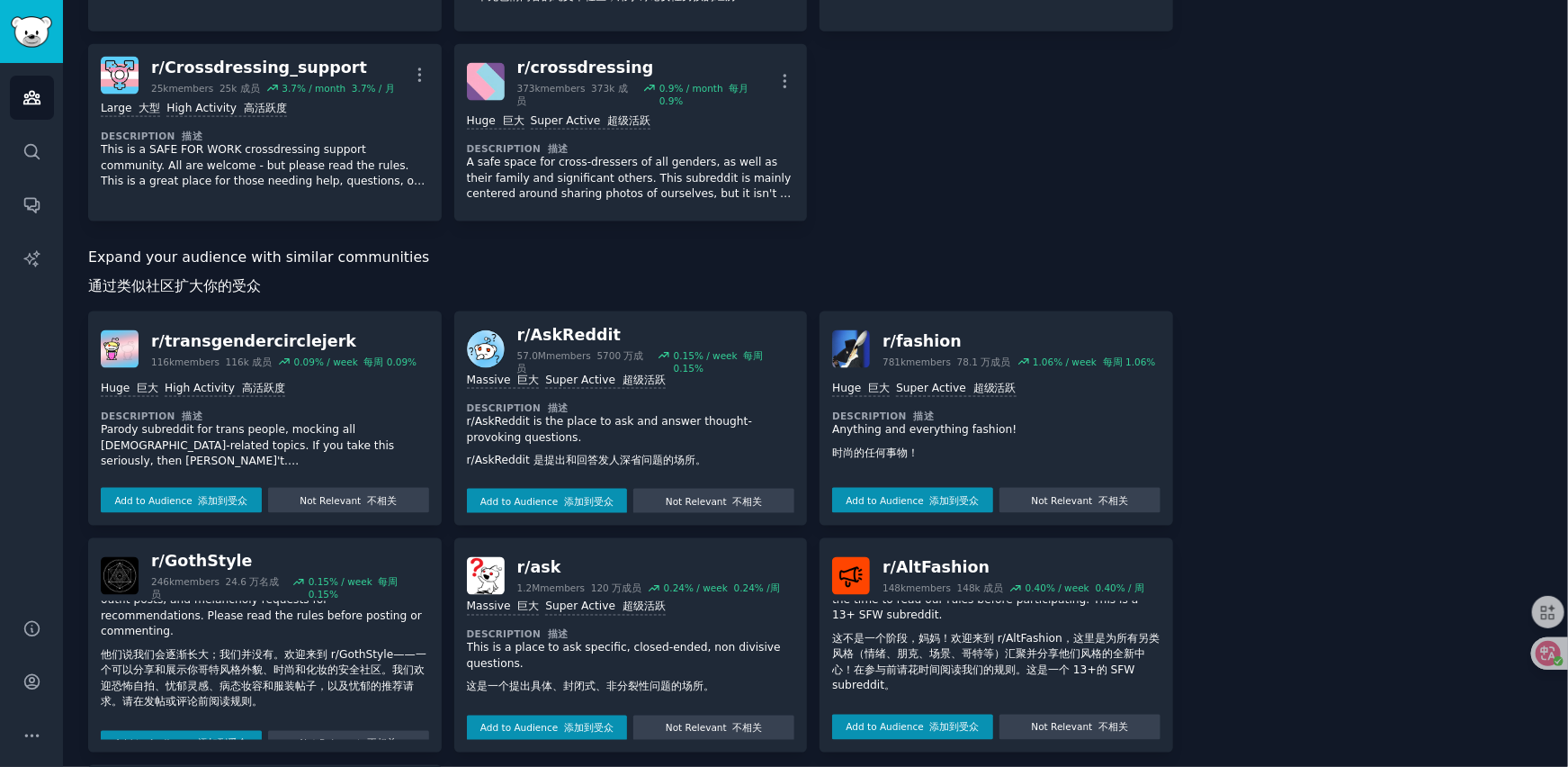
click at [346, 488] on button "Not Relevant 不相关" at bounding box center [348, 500] width 161 height 25
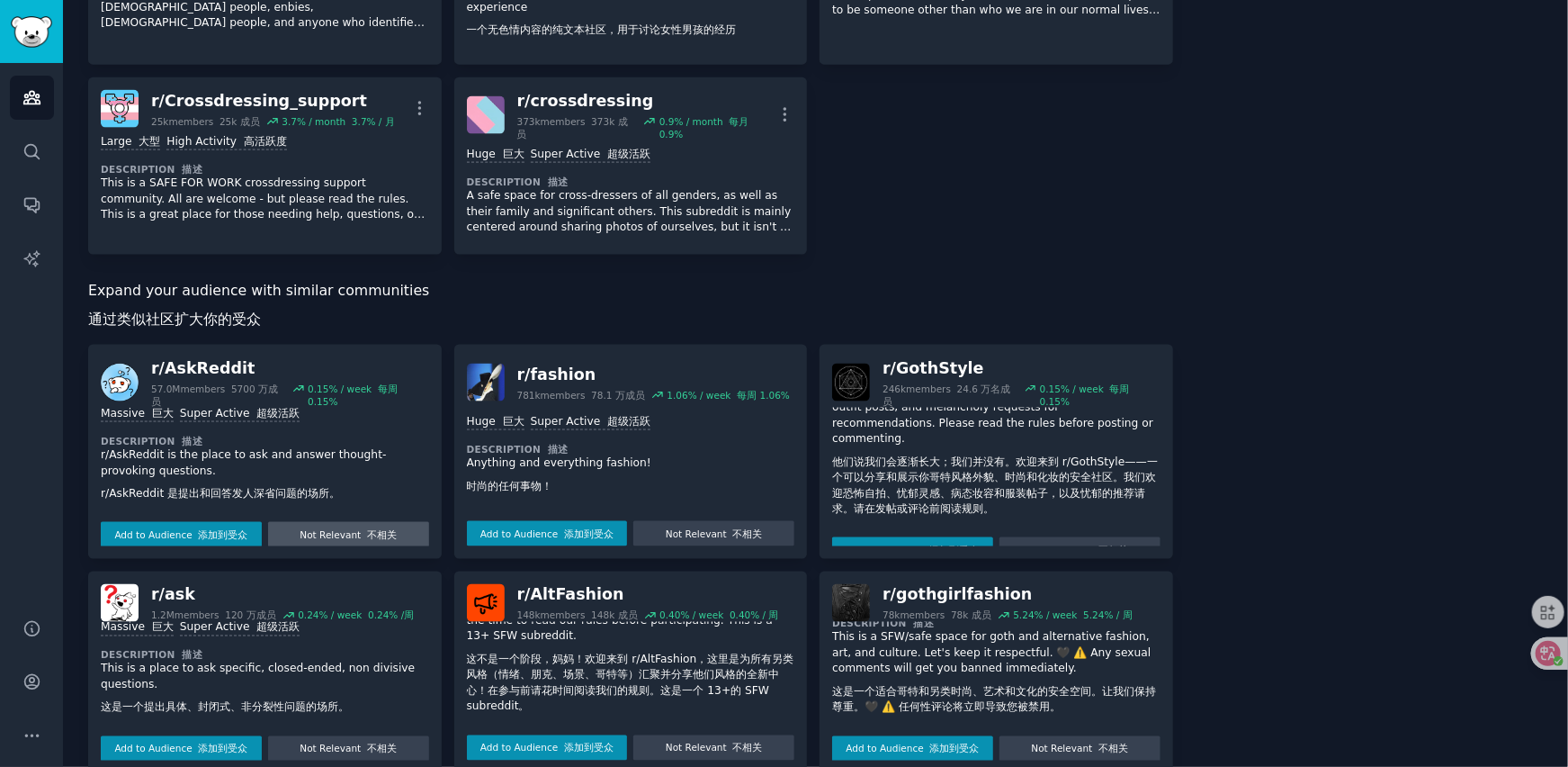
click at [349, 522] on button "Not Relevant 不相关" at bounding box center [348, 534] width 161 height 25
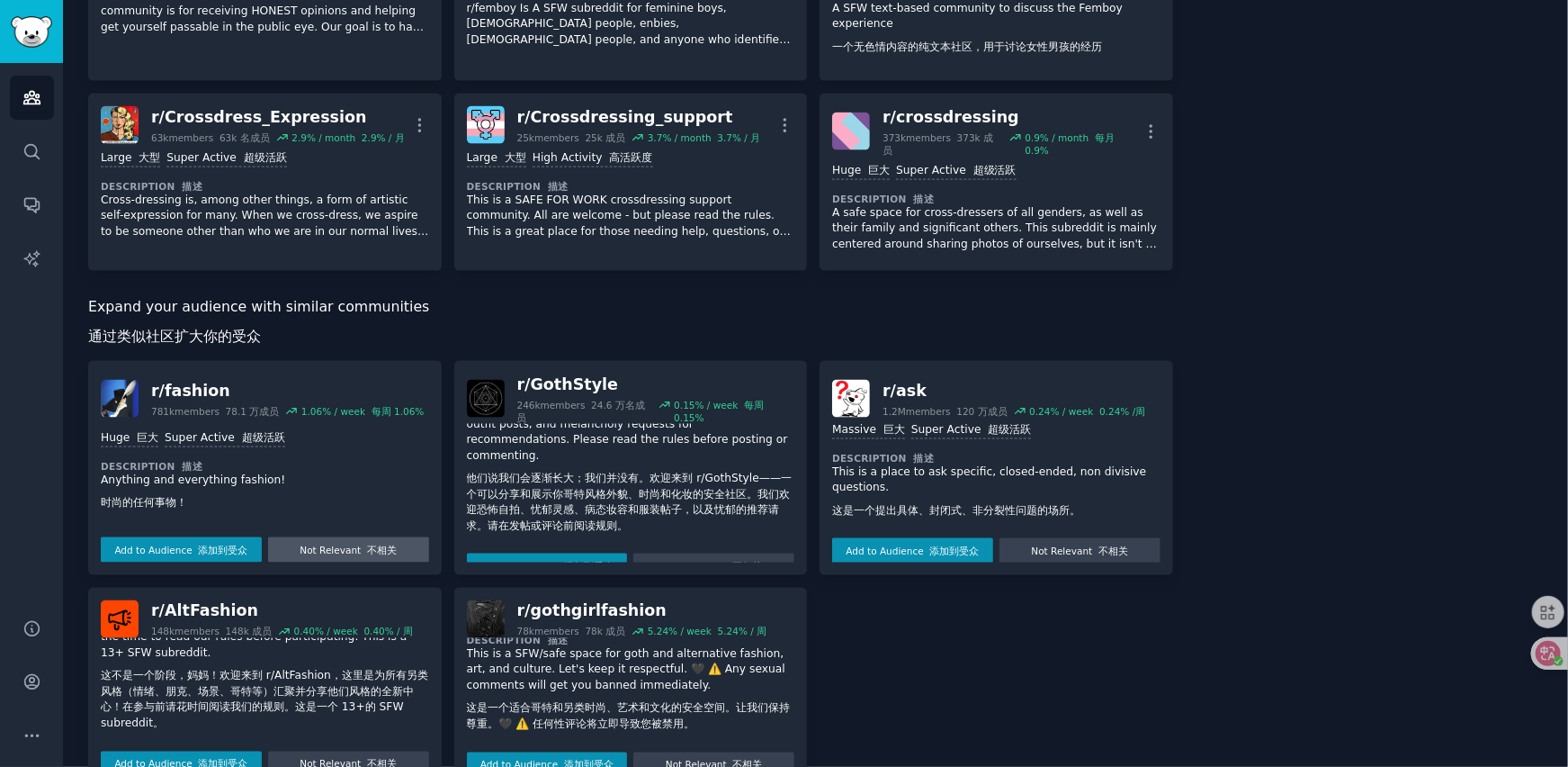
scroll to position [1440, 0]
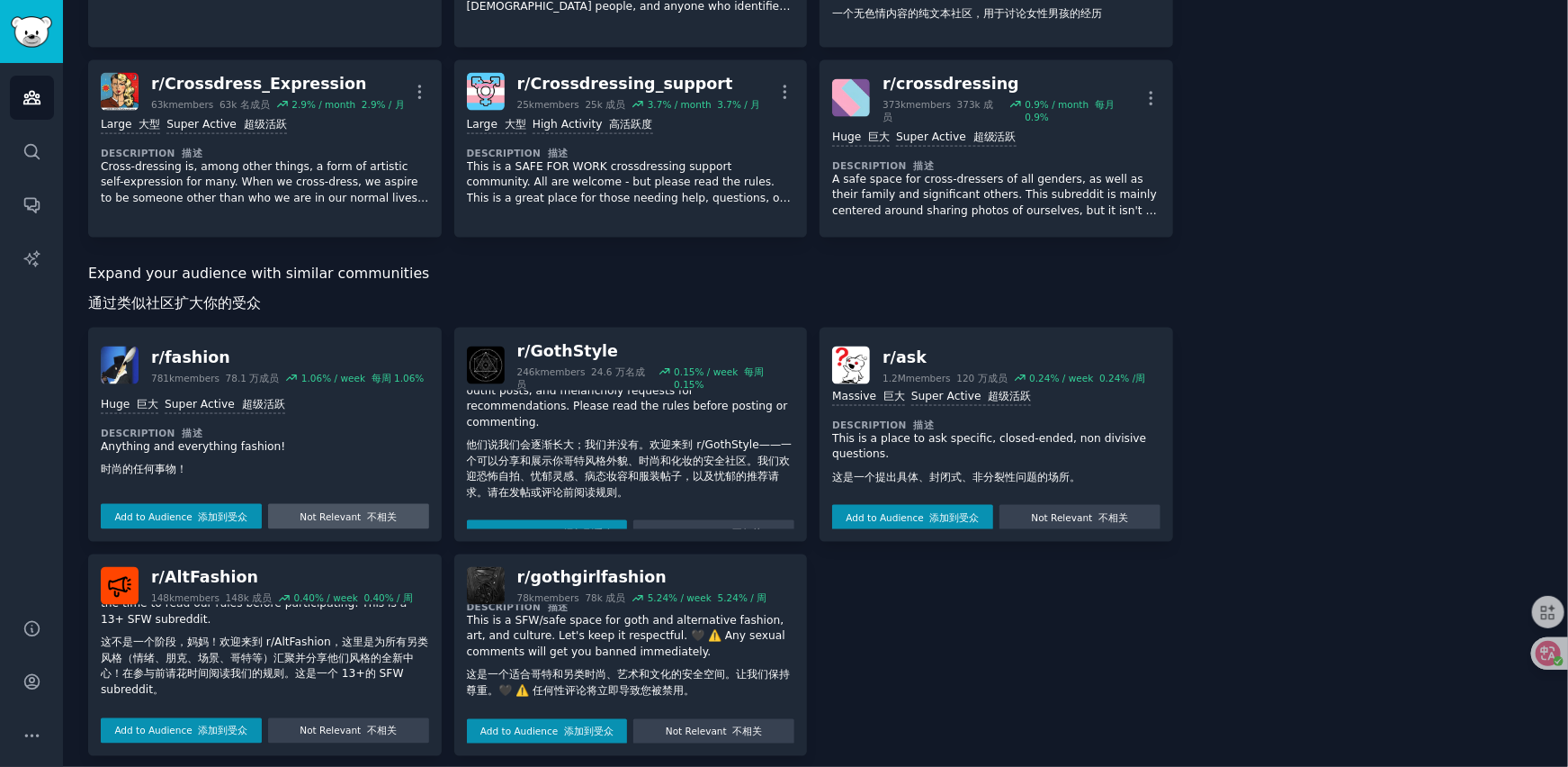
click at [340, 504] on button "Not Relevant 不相关" at bounding box center [348, 516] width 161 height 25
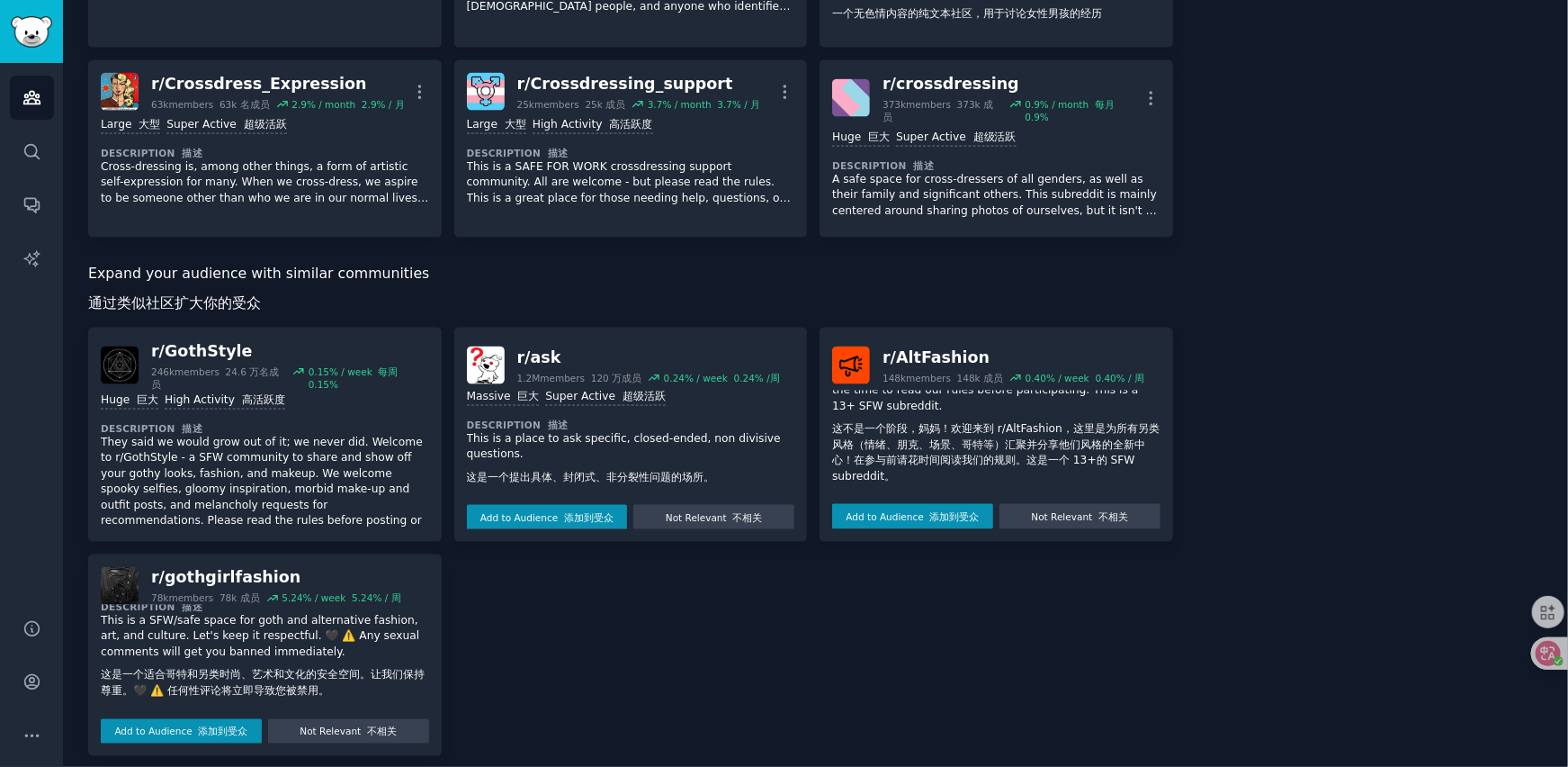
scroll to position [119, 0]
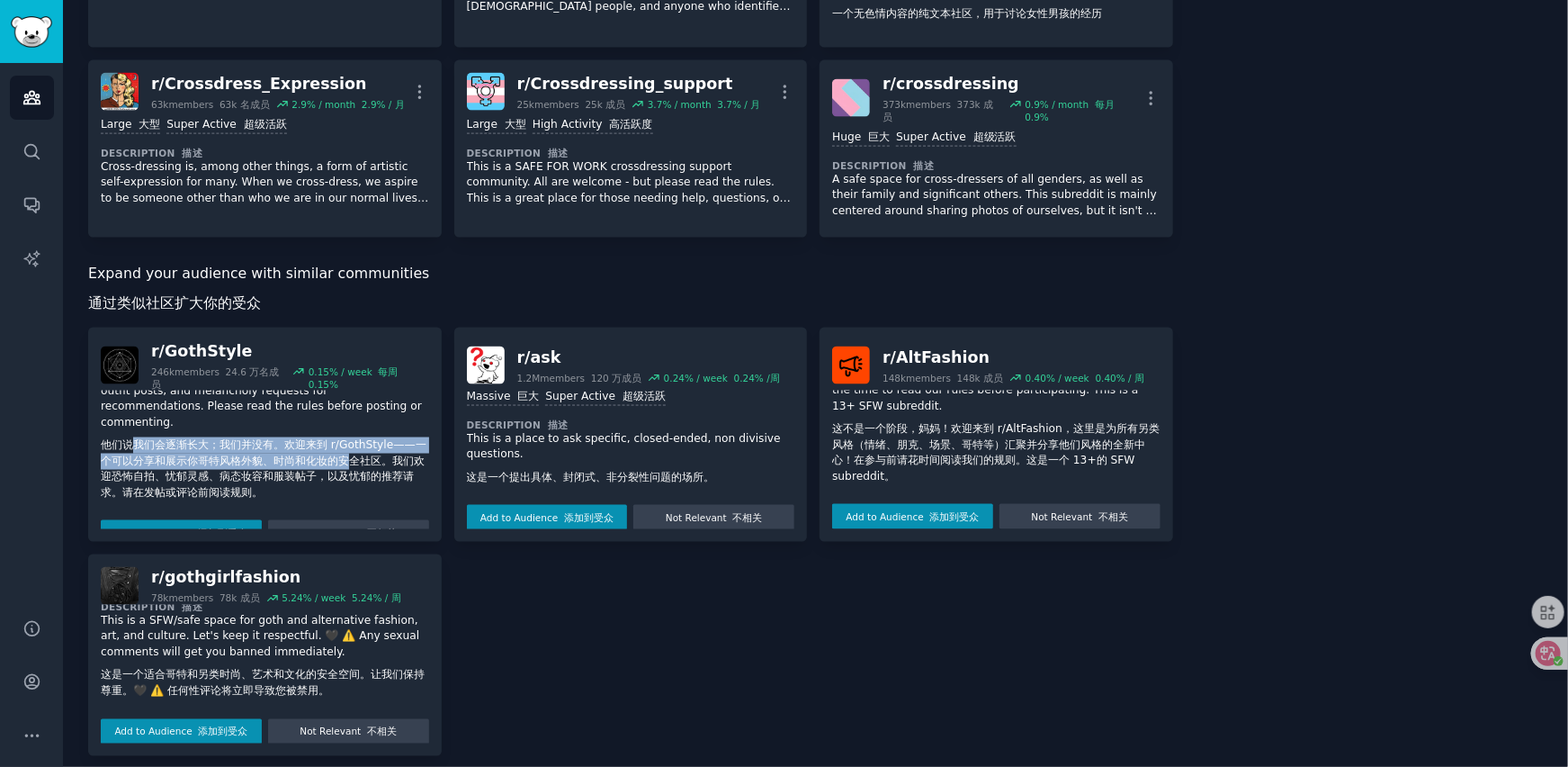
drag, startPoint x: 136, startPoint y: 420, endPoint x: 364, endPoint y: 429, distance: 228.2
click at [364, 438] on font "他们说我们会逐渐长大；我们并没有。欢迎来到 r/GothStyle——一个可以分享和展示你哥特风格外貌、时尚和化妆的安全社区。我们欢迎恐怖自拍、忧郁灵感、病态…" at bounding box center [263, 467] width 325 height 60
click at [343, 520] on button "Not Relevant 不相关" at bounding box center [348, 532] width 161 height 25
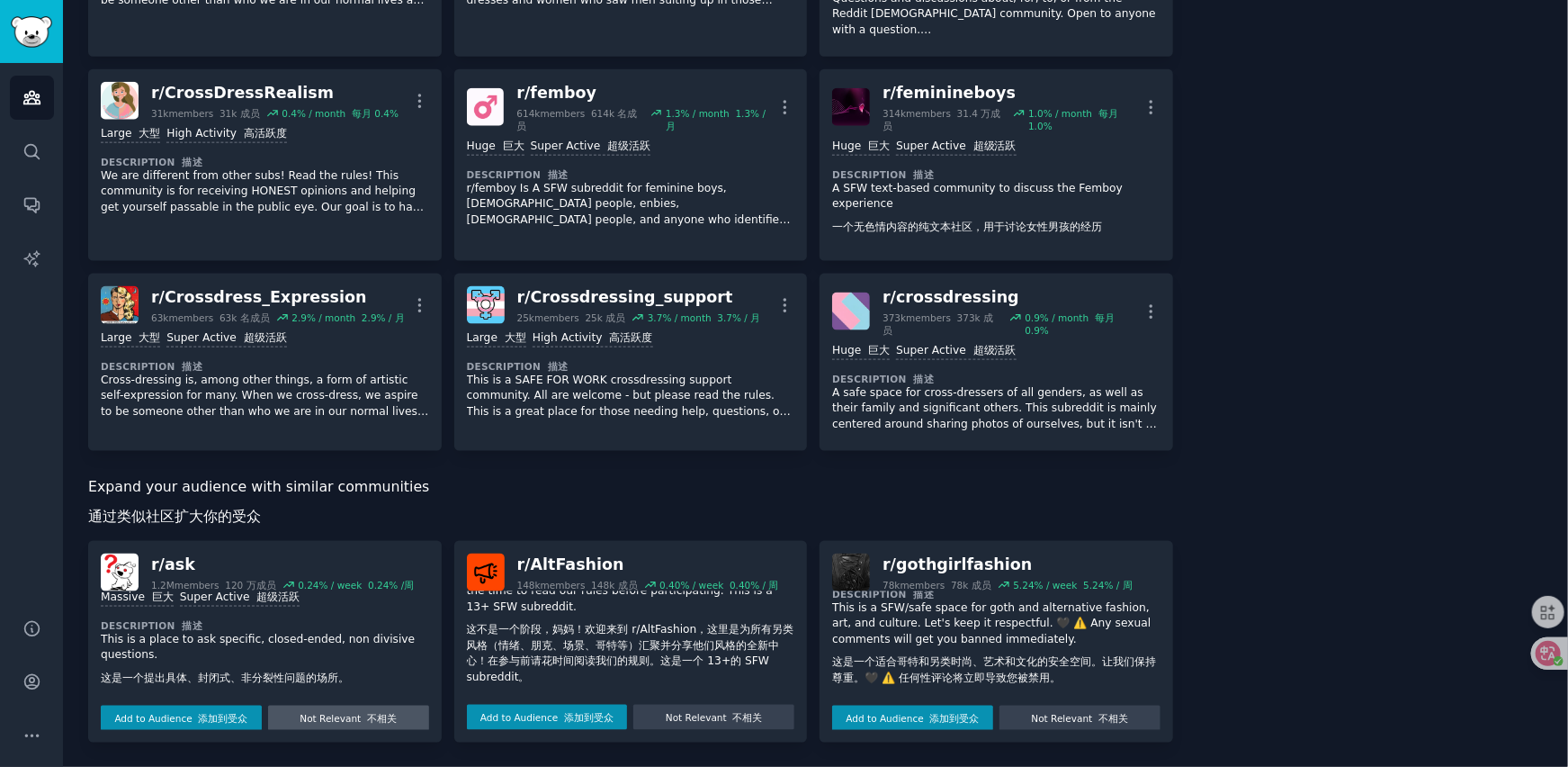
click at [332, 711] on button "Not Relevant 不相关" at bounding box center [348, 717] width 161 height 25
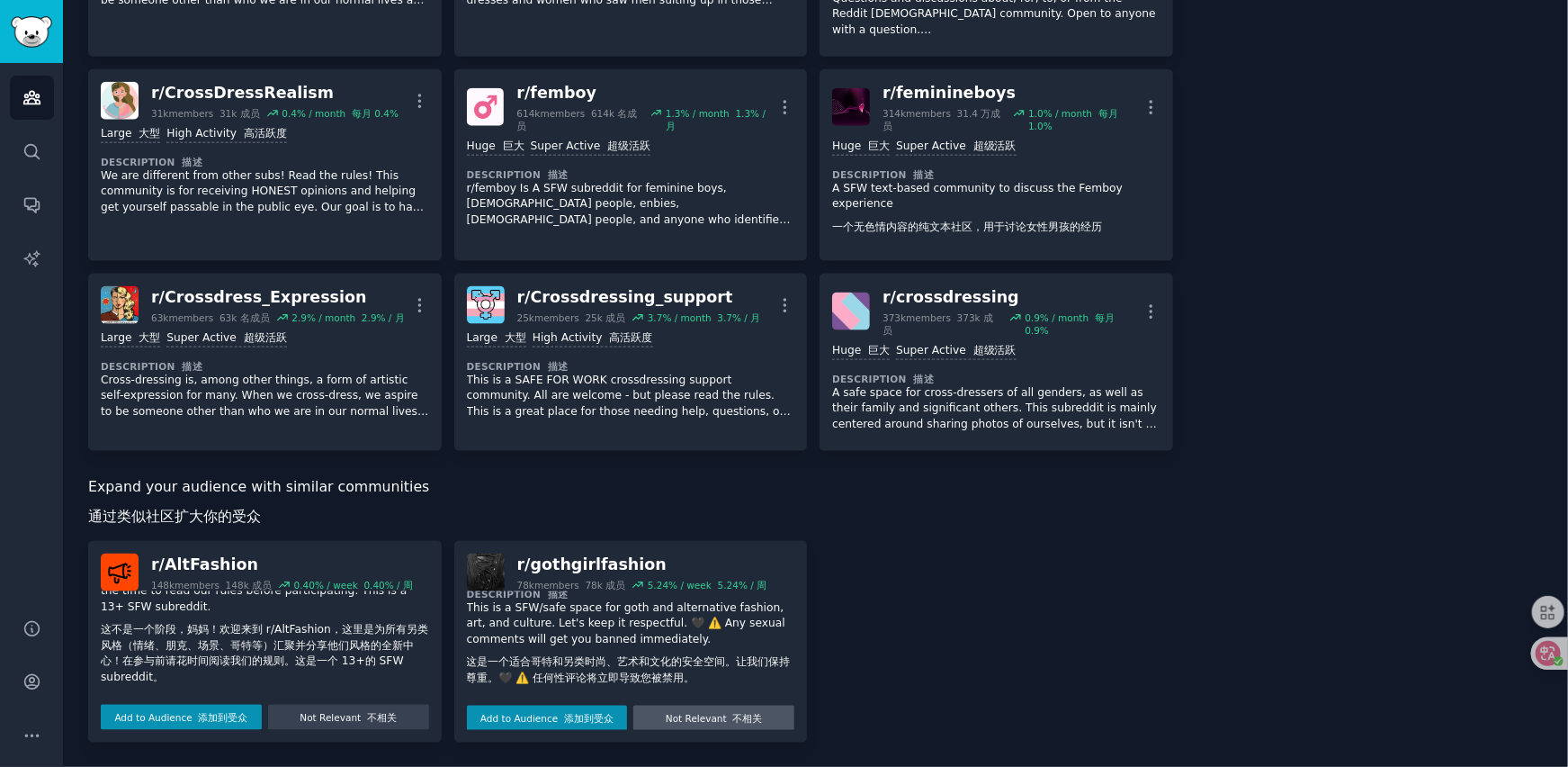
click at [311, 718] on button "Not Relevant 不相关" at bounding box center [348, 716] width 161 height 25
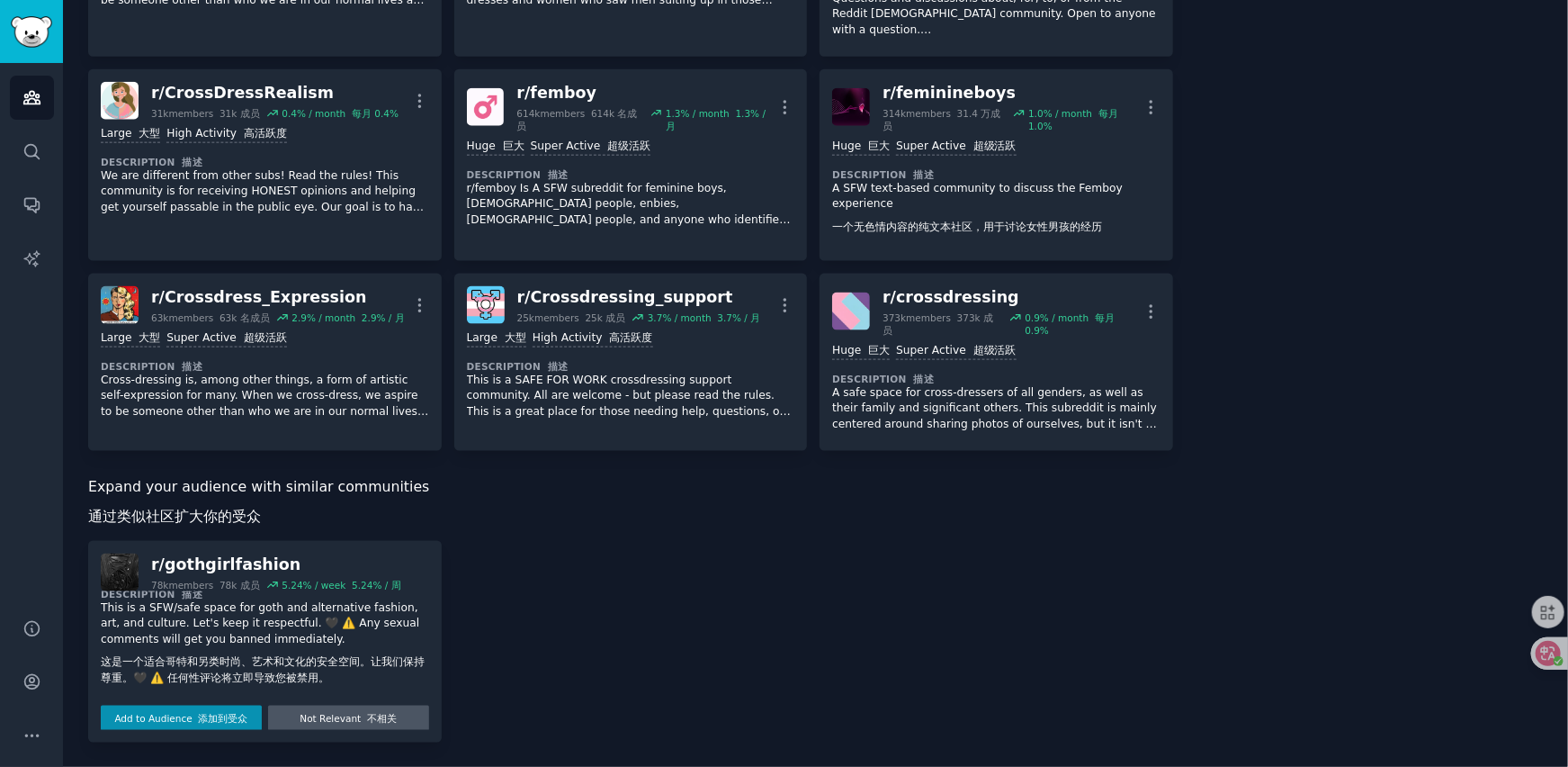
click at [349, 717] on button "Not Relevant 不相关" at bounding box center [348, 717] width 161 height 25
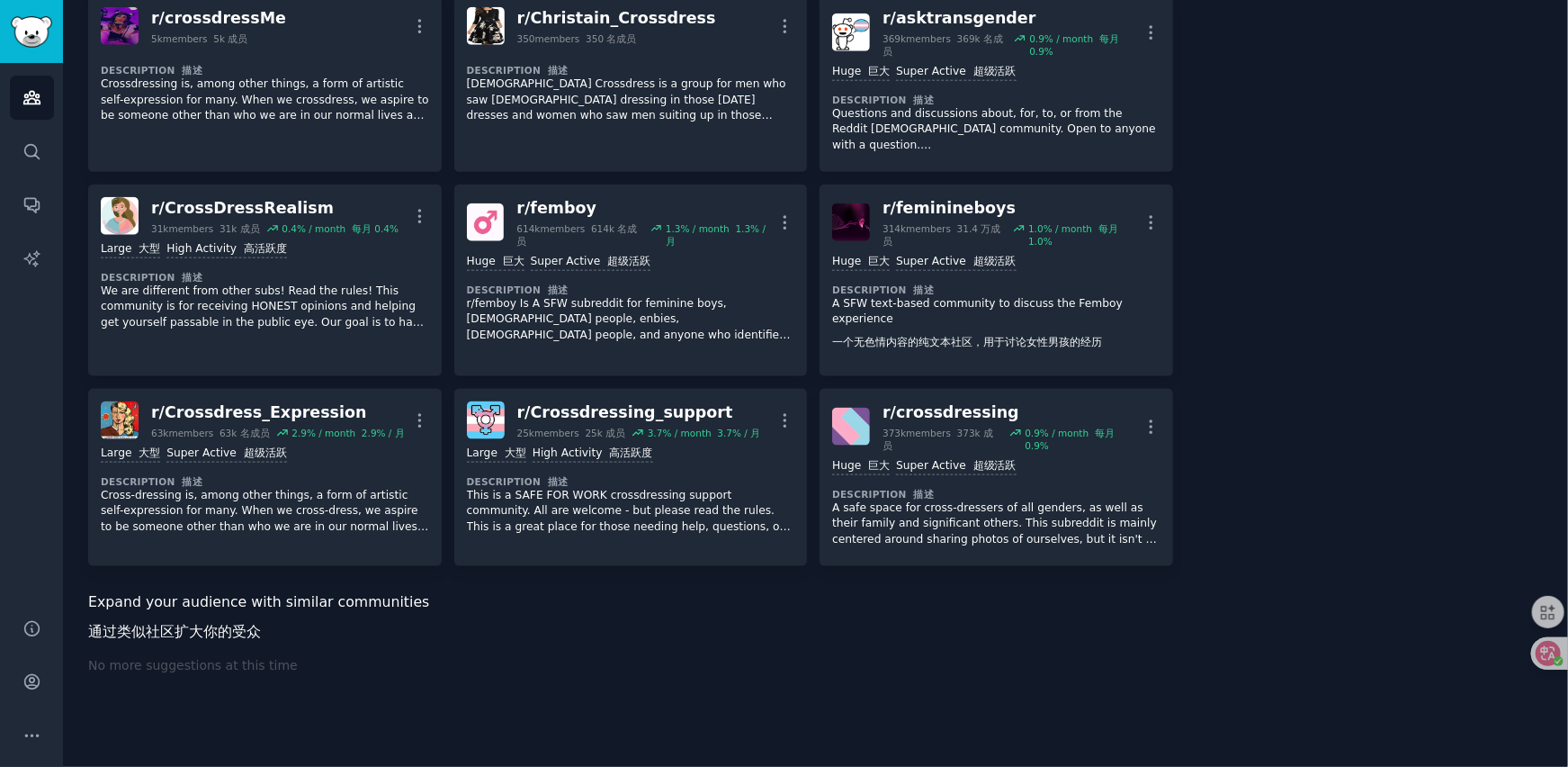
scroll to position [1110, 0]
drag, startPoint x: 129, startPoint y: 691, endPoint x: 211, endPoint y: 707, distance: 83.5
click at [211, 707] on div "No more suggestions at this time 此时不再提供建议" at bounding box center [631, 696] width 1085 height 76
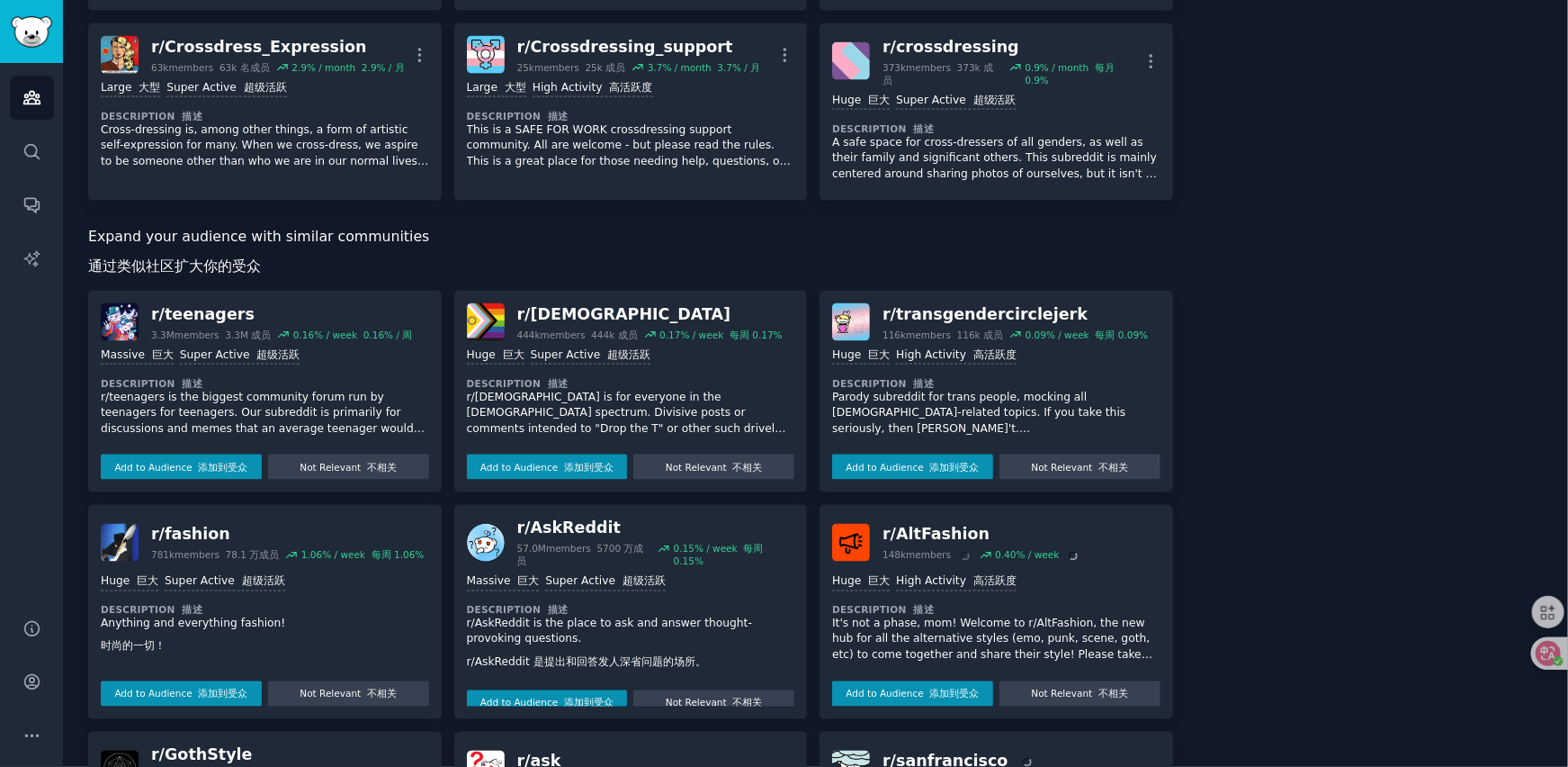
scroll to position [1535, 0]
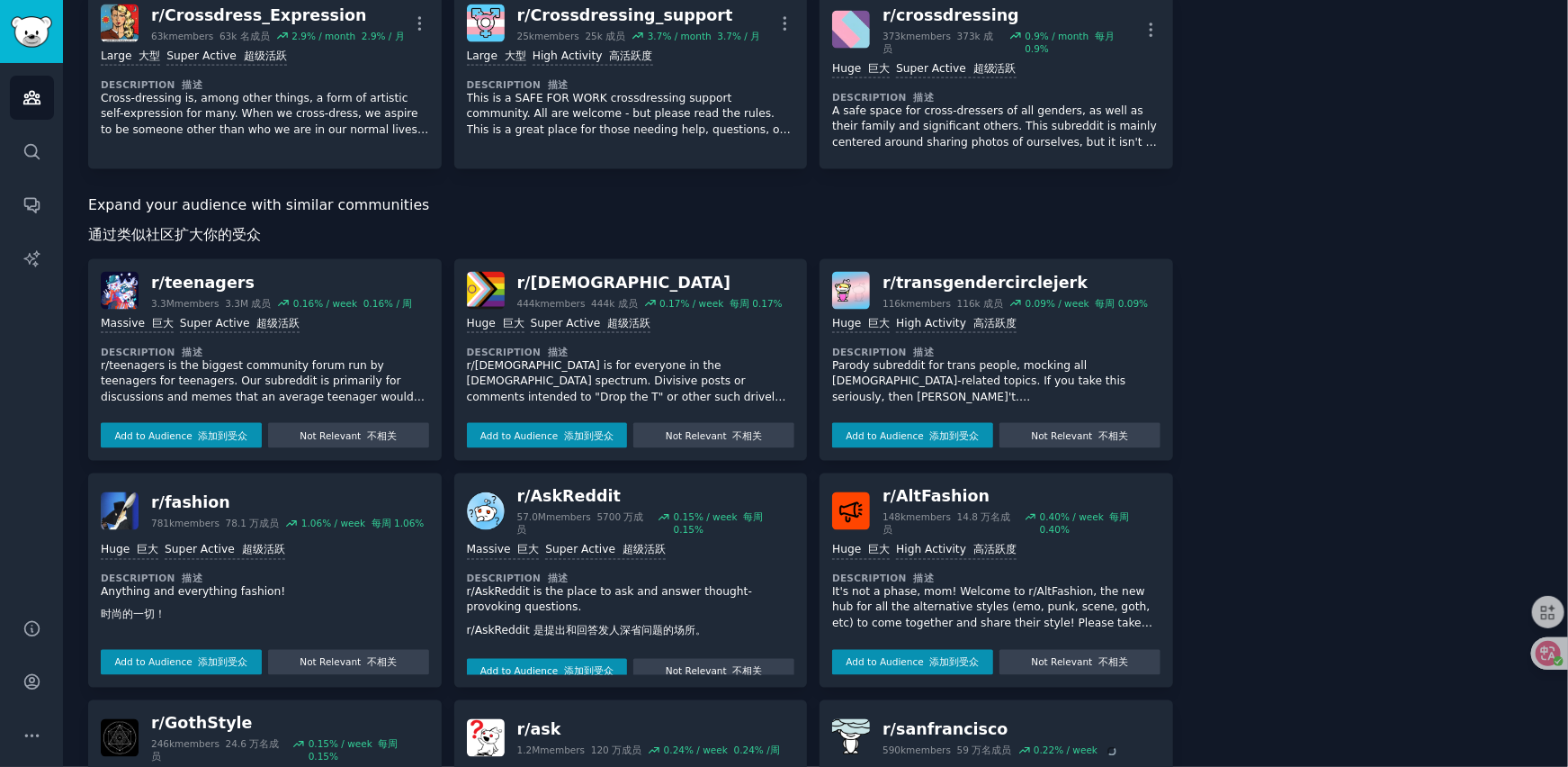
click at [307, 381] on p "r/teenagers is the biggest community forum run by teenagers for teenagers. Our …" at bounding box center [265, 383] width 328 height 48
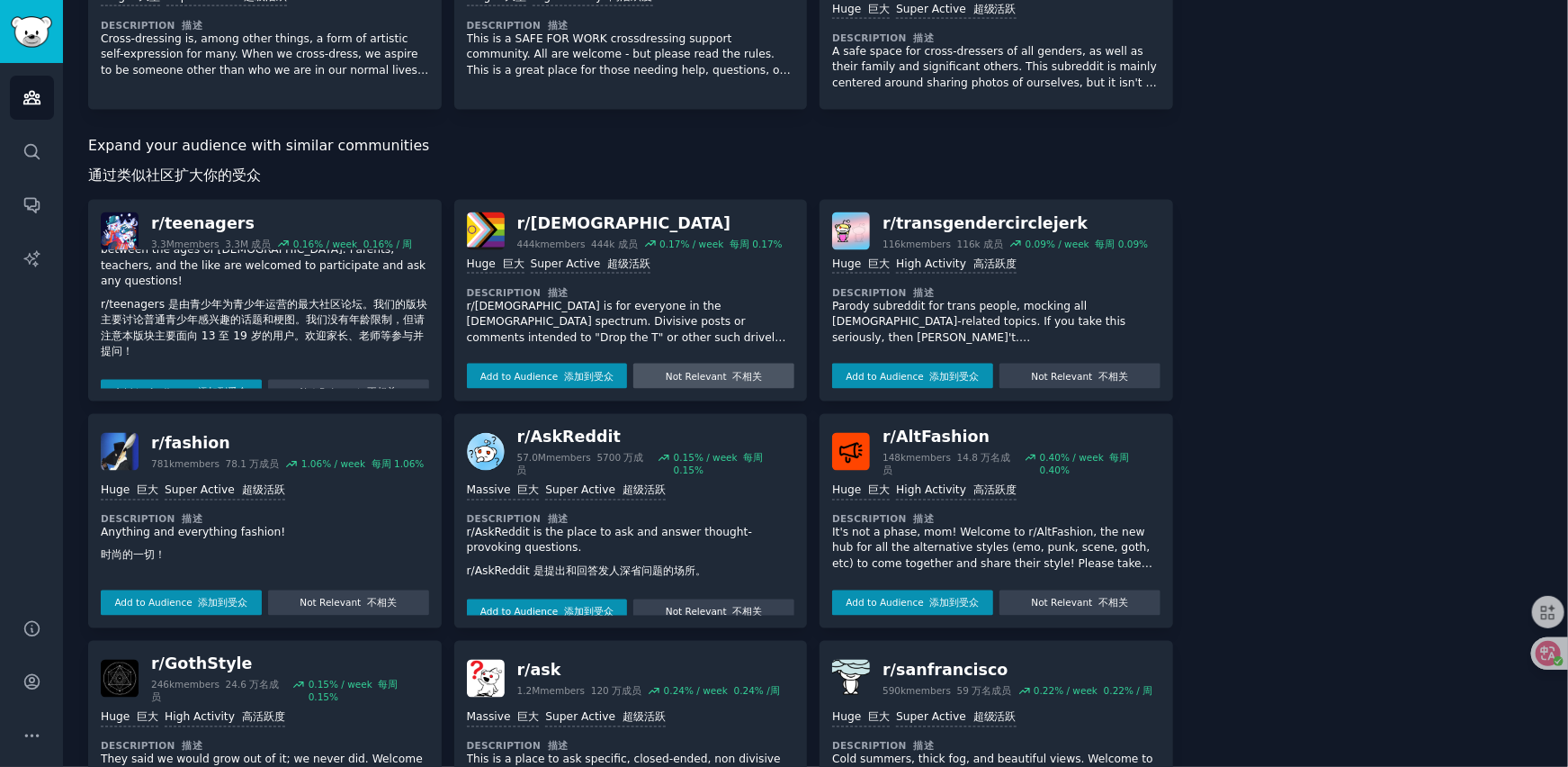
scroll to position [1625, 0]
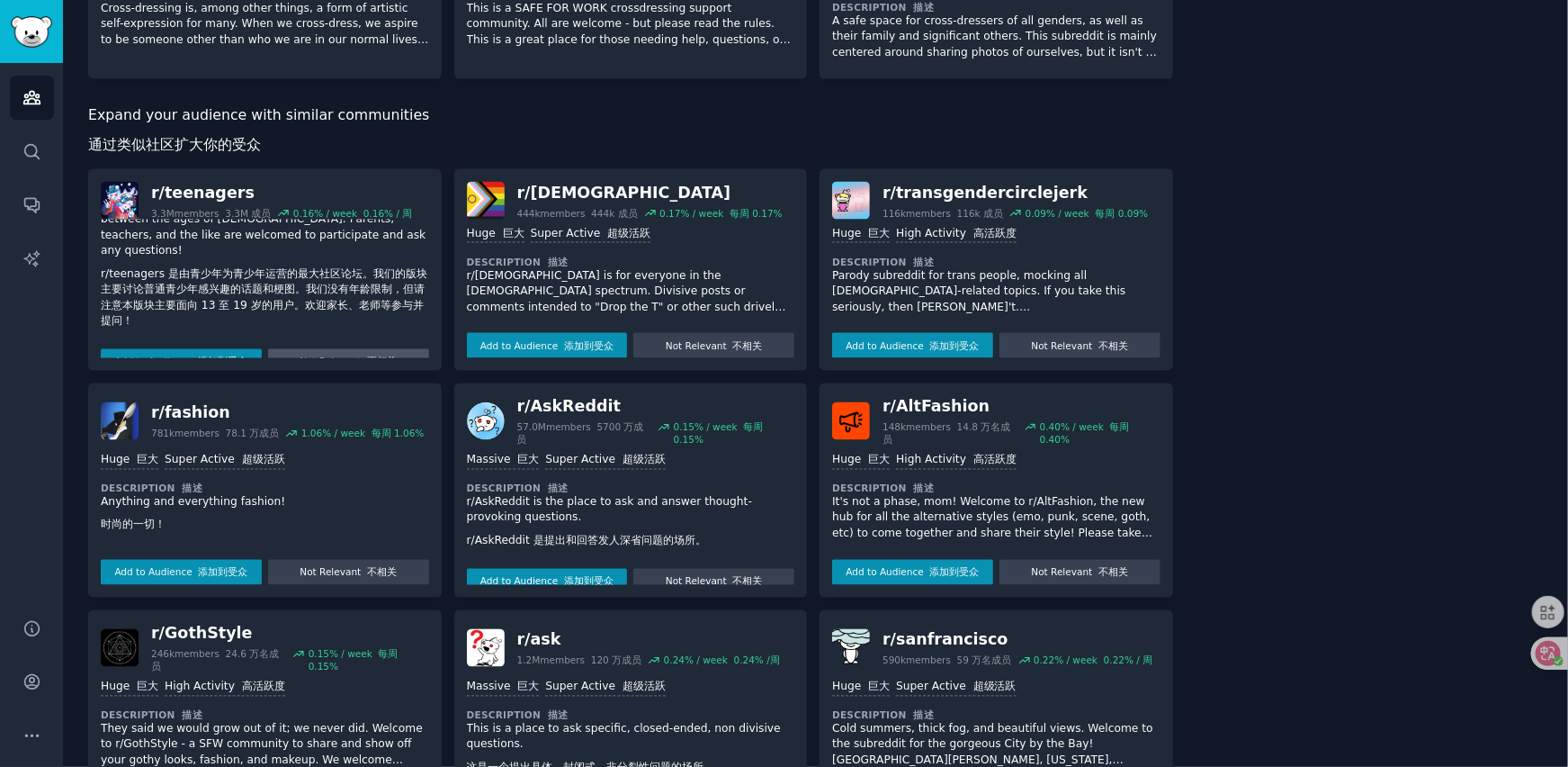
click at [348, 349] on button "Not Relevant 不相关" at bounding box center [348, 361] width 161 height 25
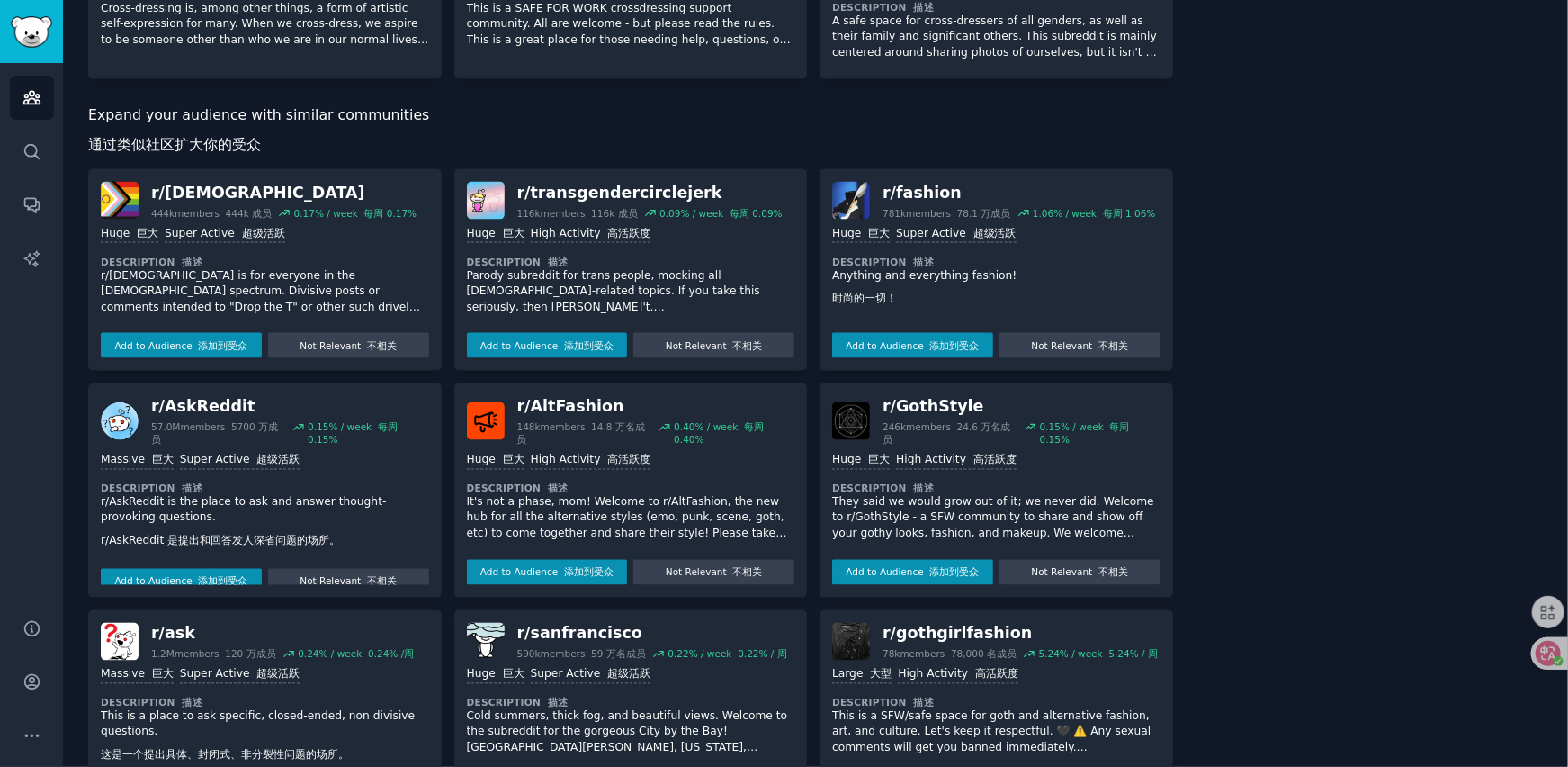
click at [243, 291] on p "r/[DEMOGRAPHIC_DATA] is for everyone in the [DEMOGRAPHIC_DATA] spectrum. Divisi…" at bounding box center [265, 292] width 328 height 48
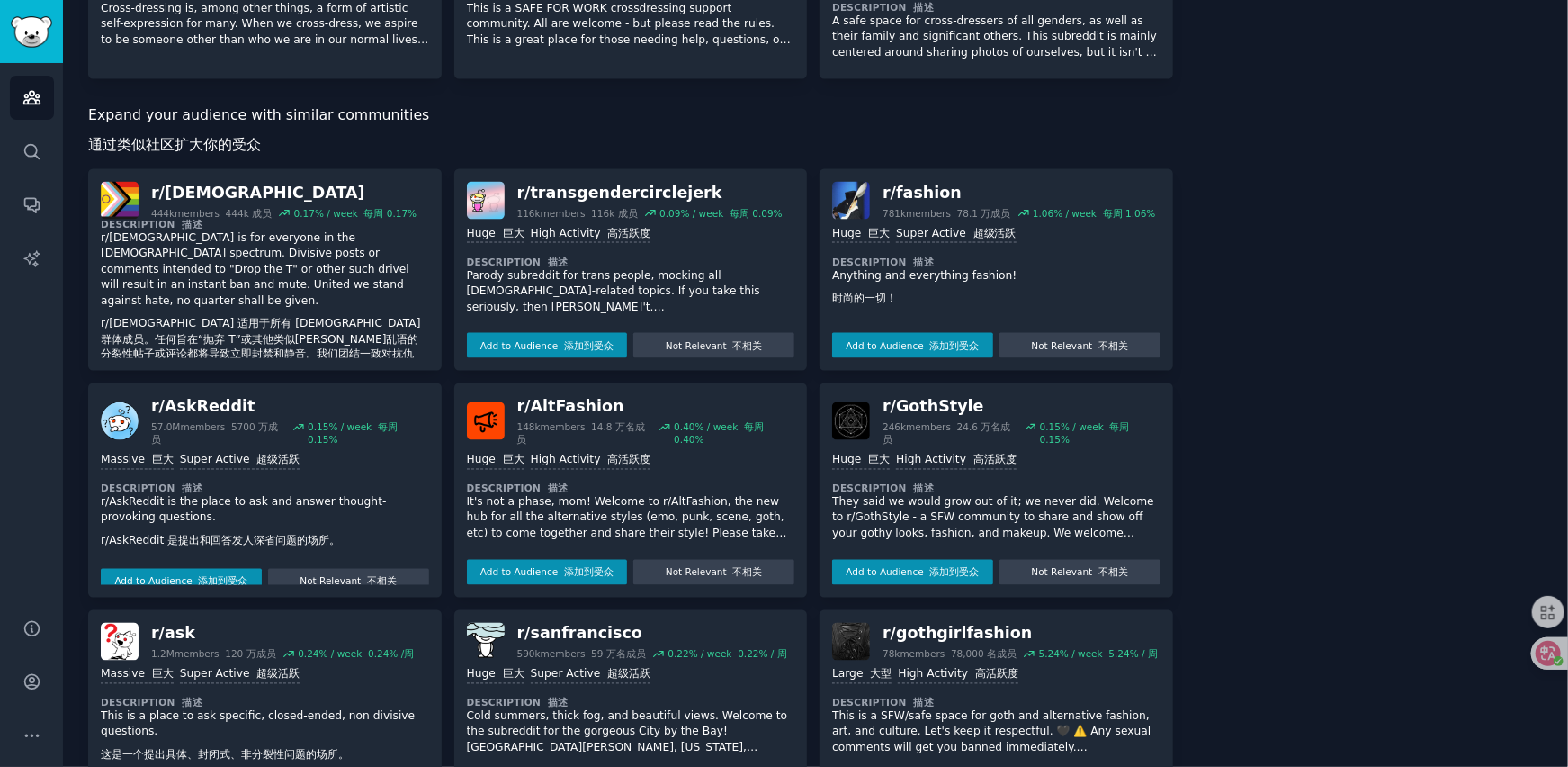
scroll to position [71, 0]
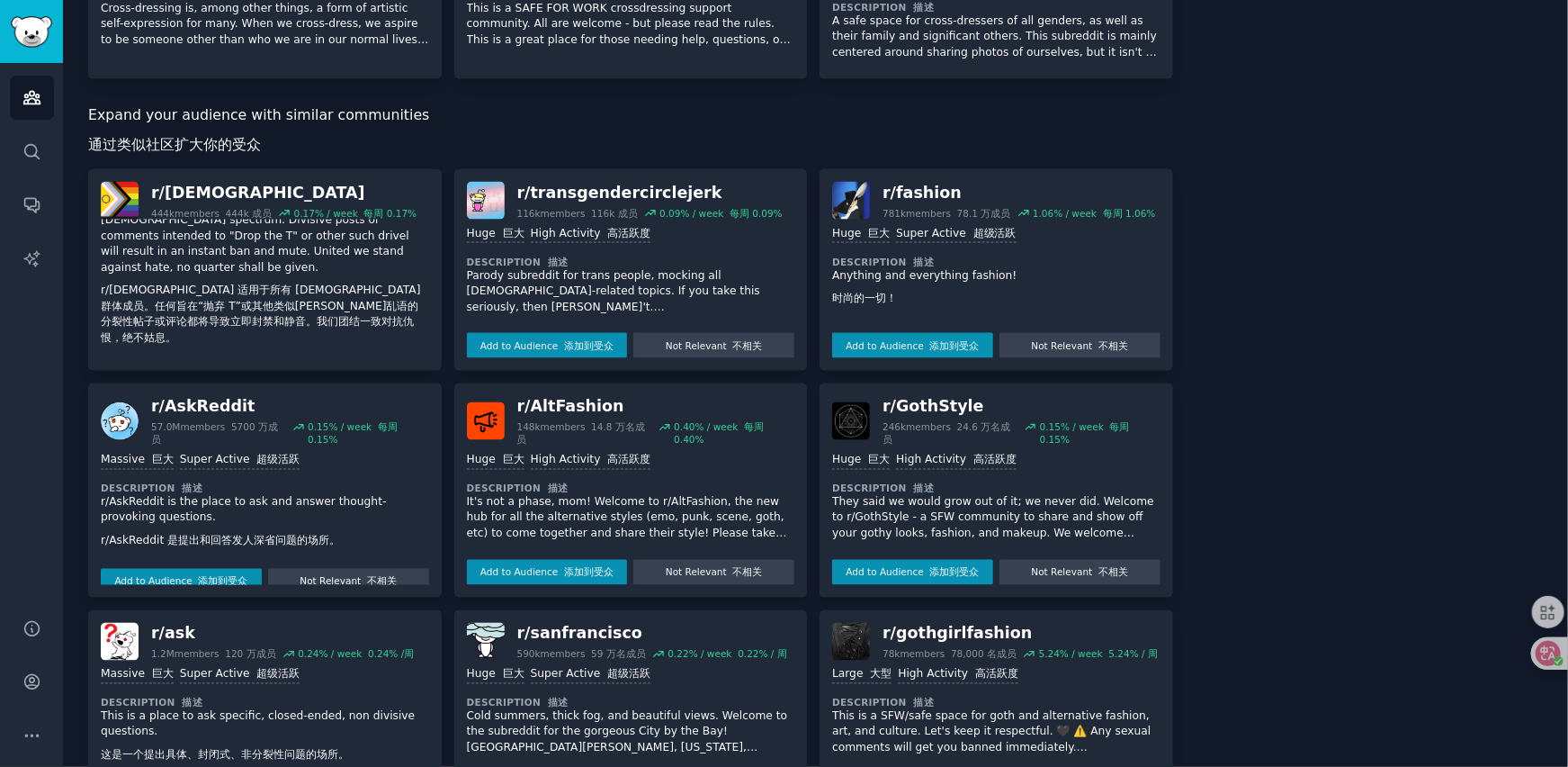
click at [377, 372] on font "不相关" at bounding box center [382, 378] width 29 height 11
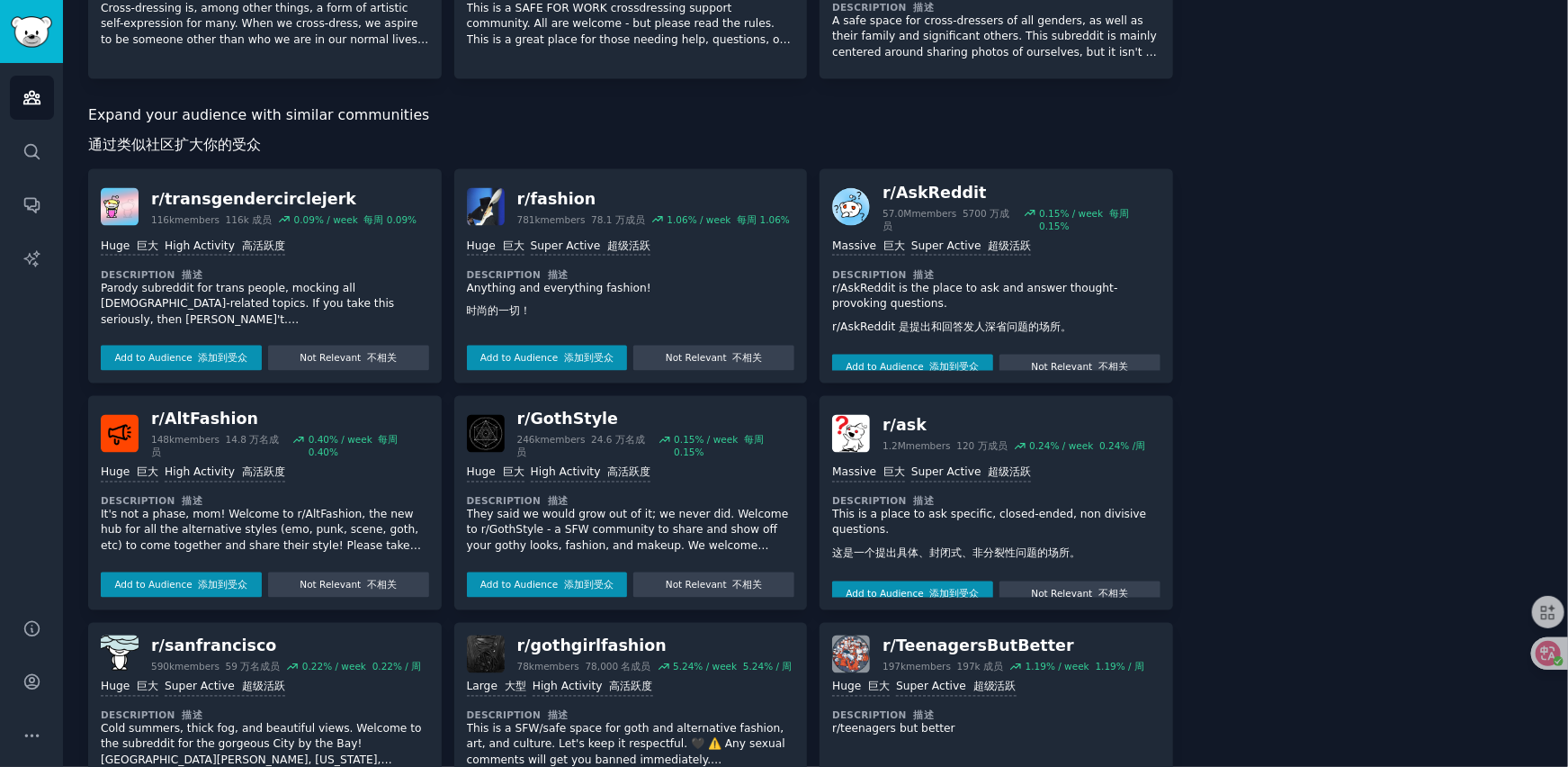
click at [311, 286] on p "Parody subreddit for trans people, mocking all transgender-related topics. If y…" at bounding box center [265, 305] width 328 height 48
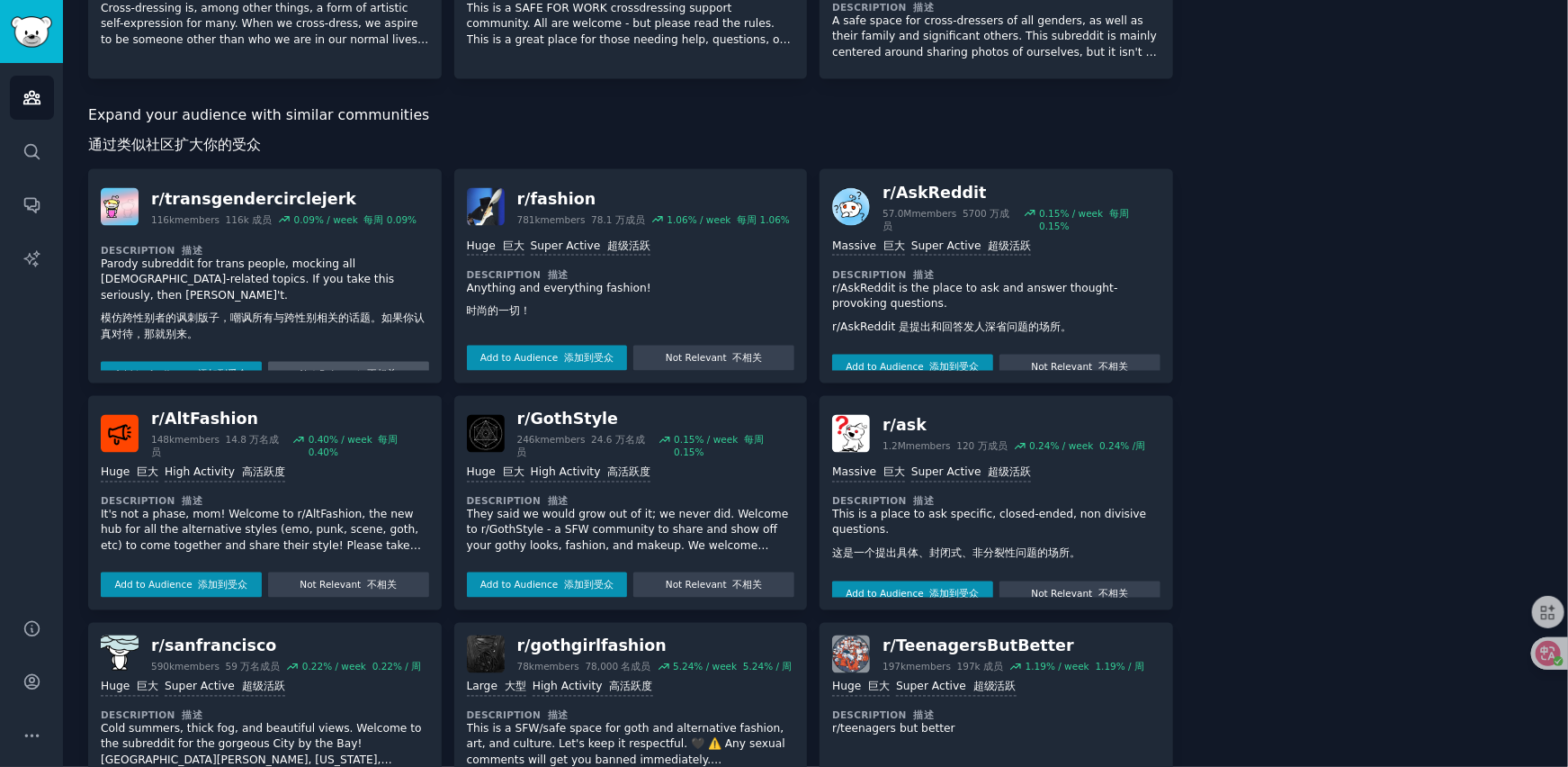
click at [370, 369] on font "不相关" at bounding box center [382, 374] width 29 height 11
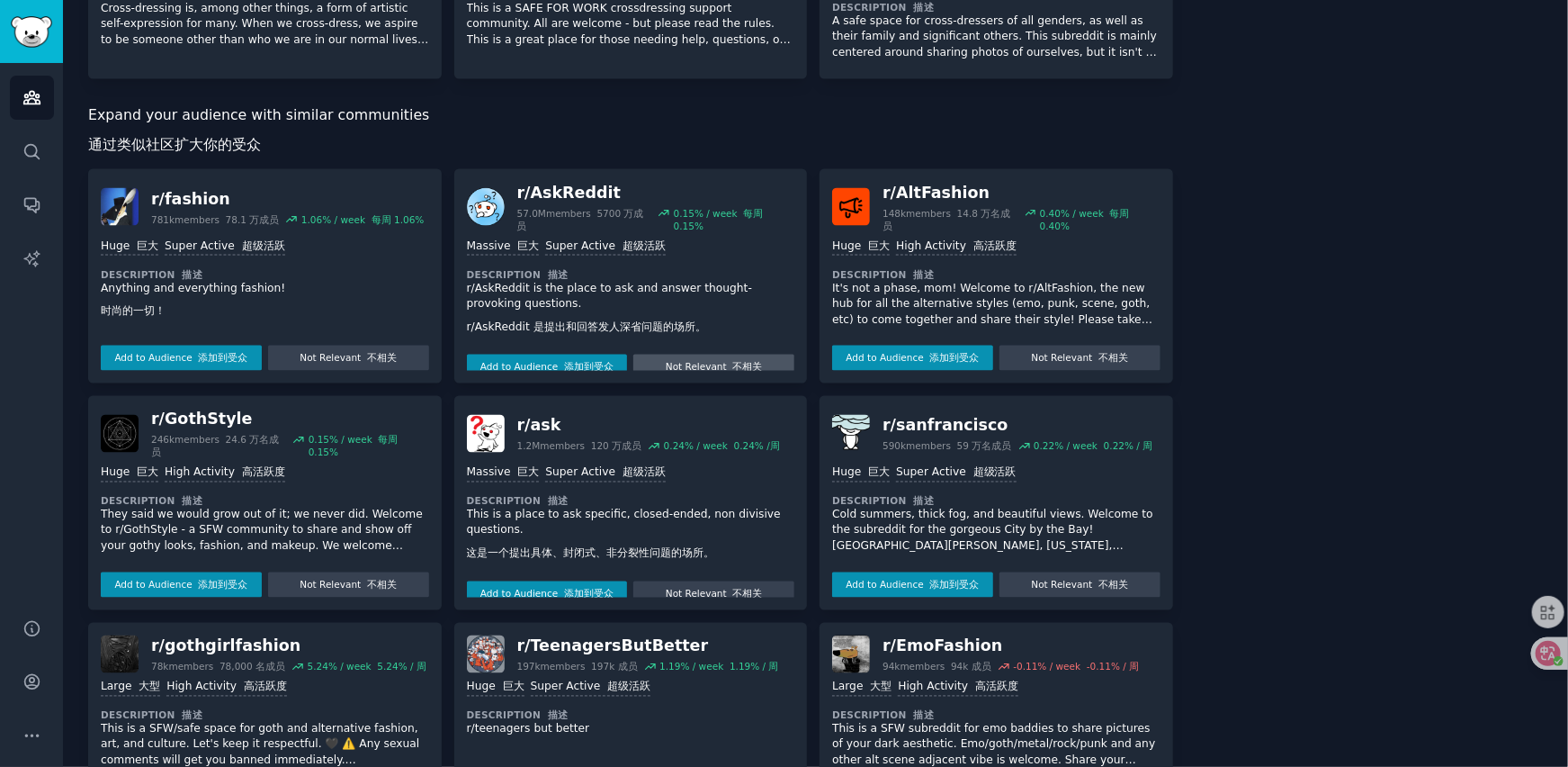
click at [331, 346] on button "Not Relevant 不相关" at bounding box center [348, 358] width 161 height 25
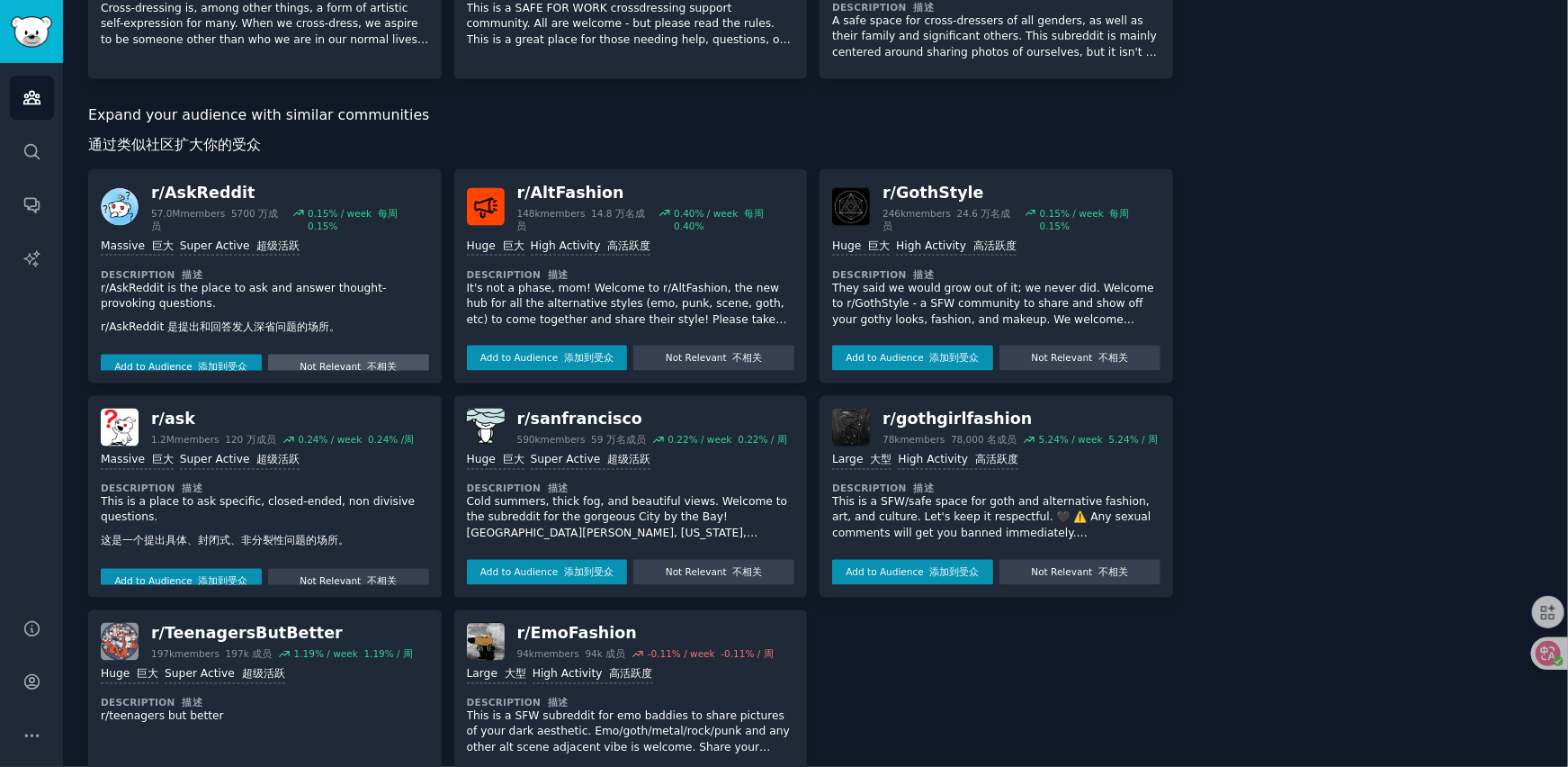
click at [371, 361] on font "不相关" at bounding box center [382, 367] width 29 height 11
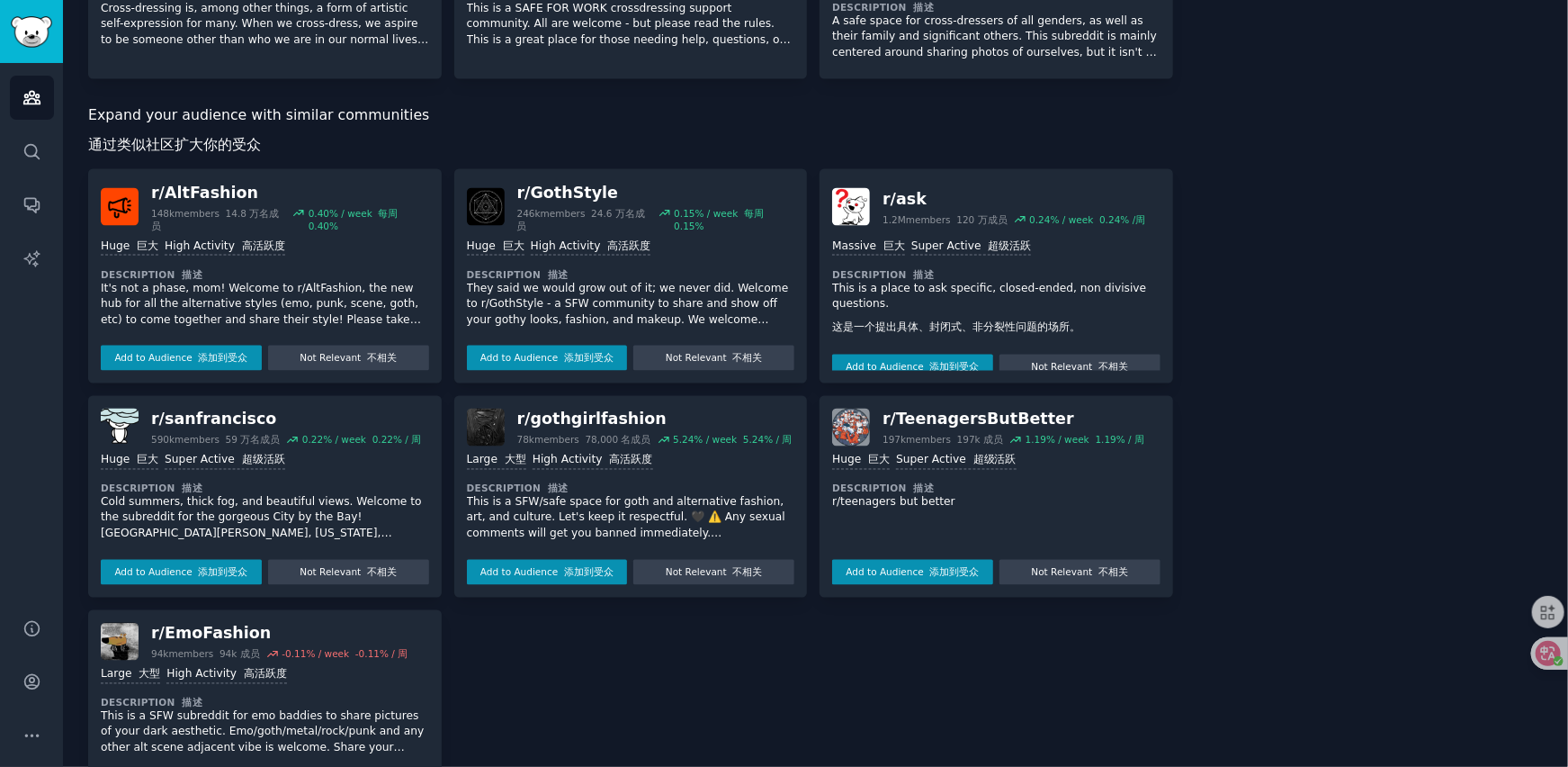
scroll to position [1682, 0]
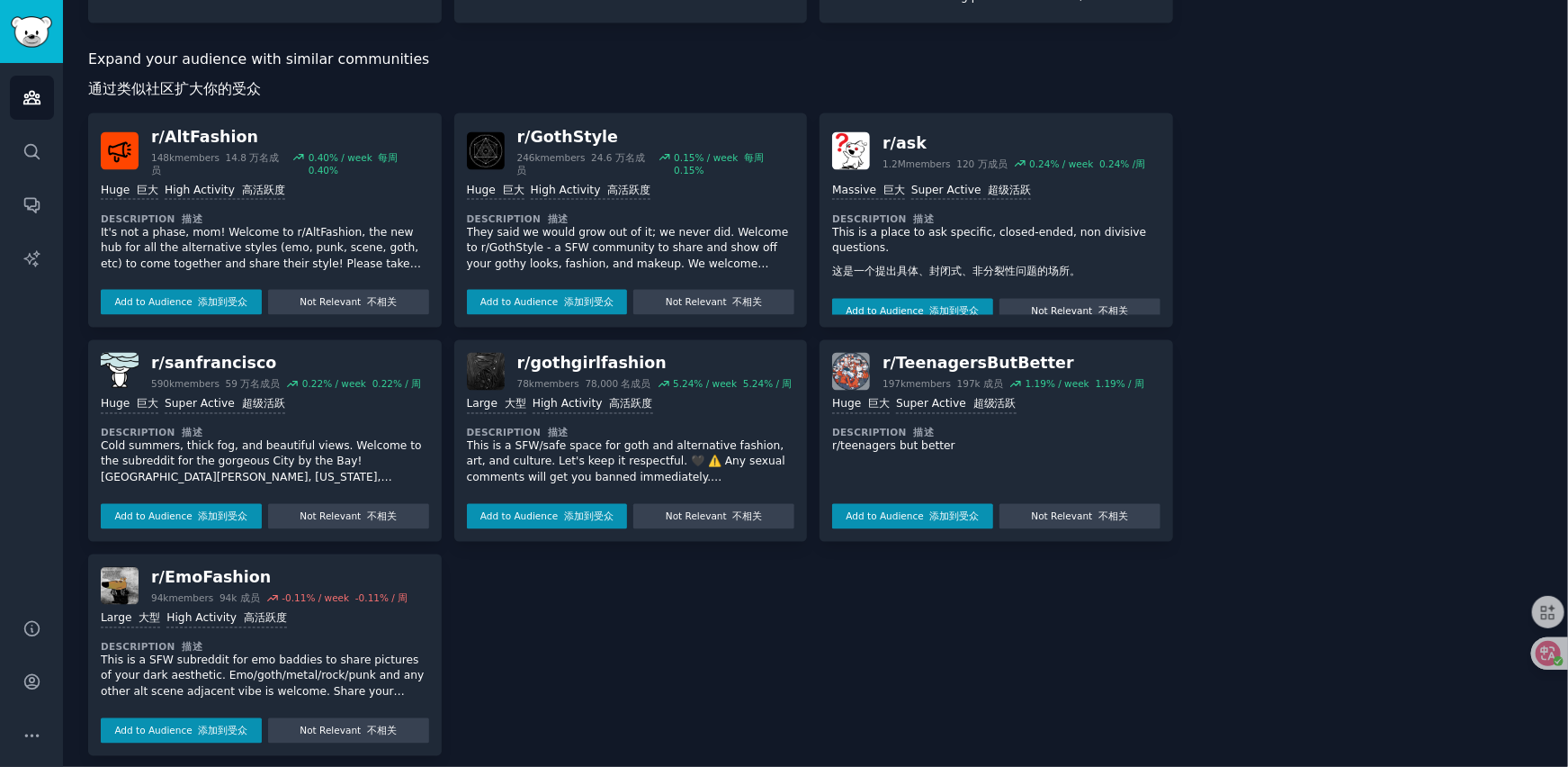
click at [331, 240] on p "It's not a phase, mom! Welcome to r/AltFashion, the new hub for all the alterna…" at bounding box center [265, 249] width 328 height 48
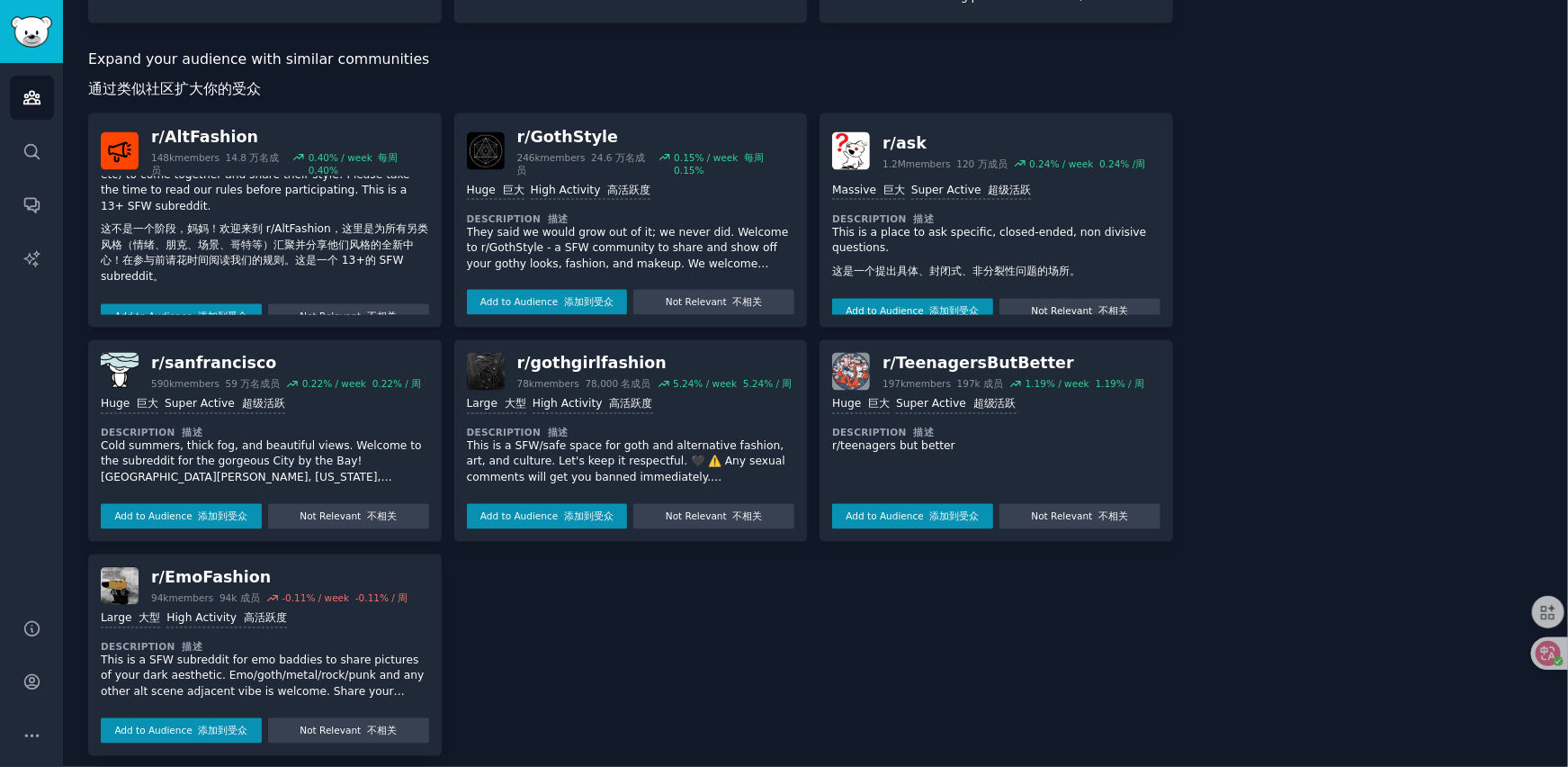
scroll to position [103, 0]
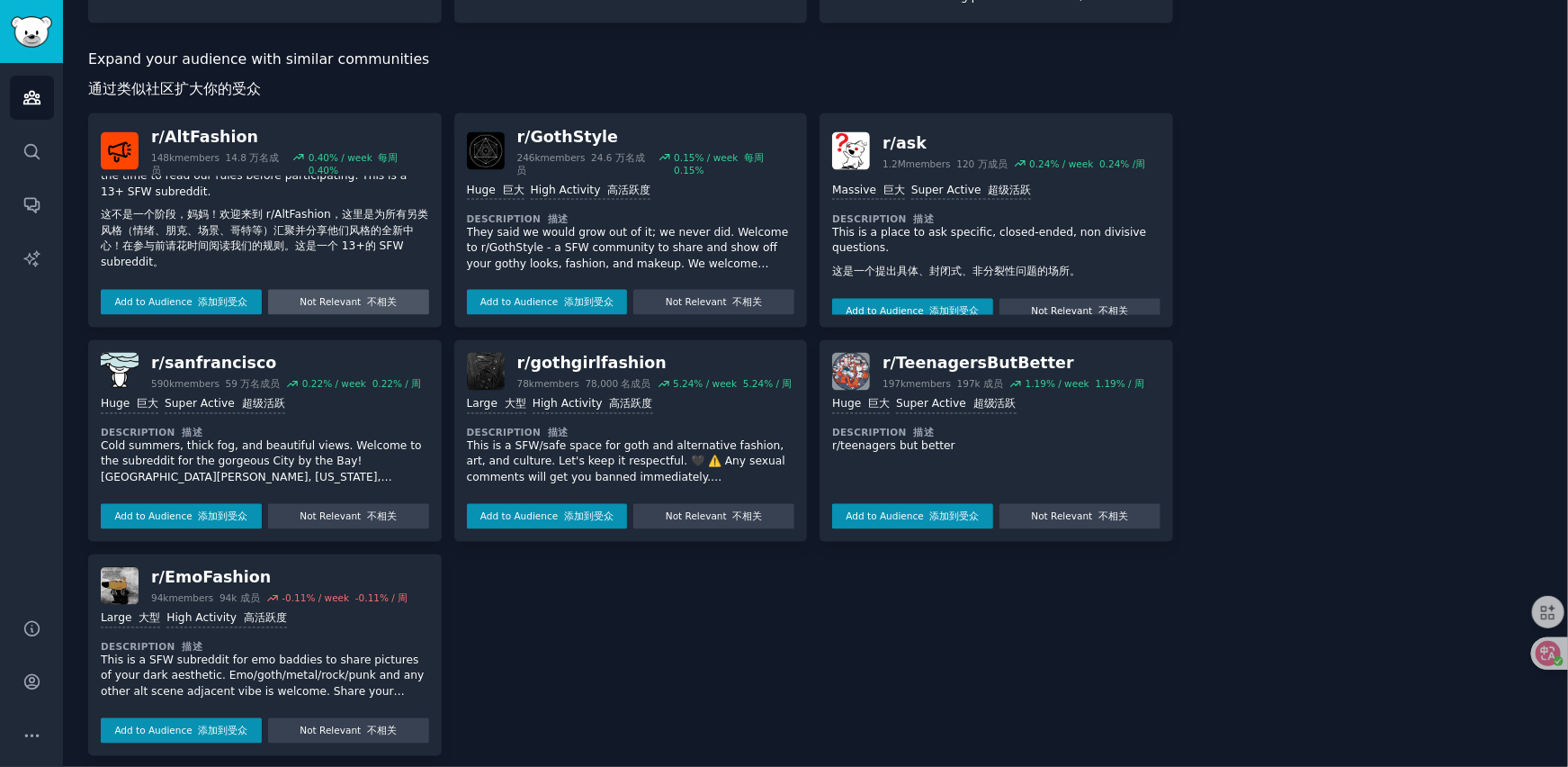
click at [338, 289] on button "Not Relevant 不相关" at bounding box center [348, 301] width 161 height 25
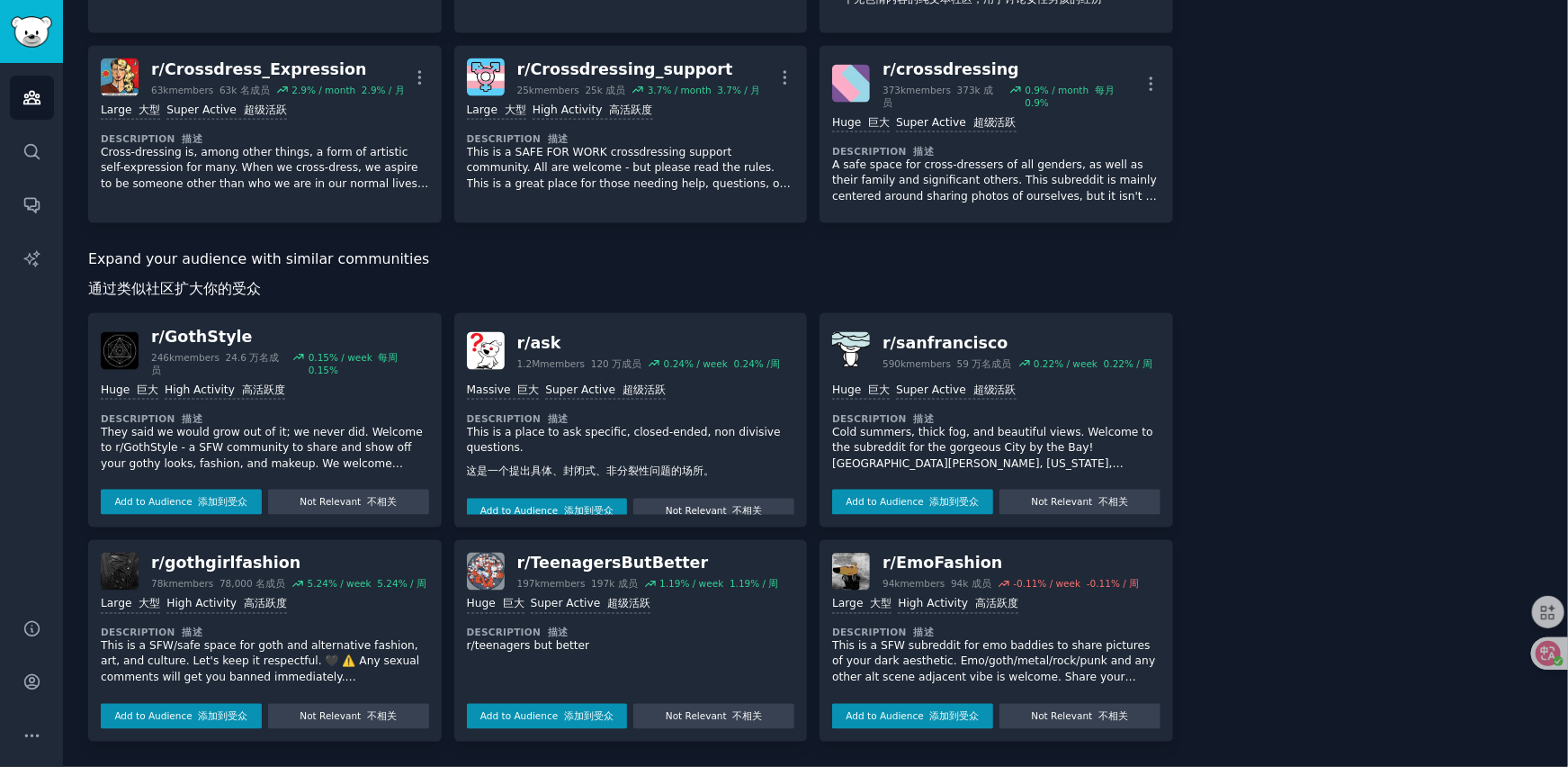
scroll to position [1467, 0]
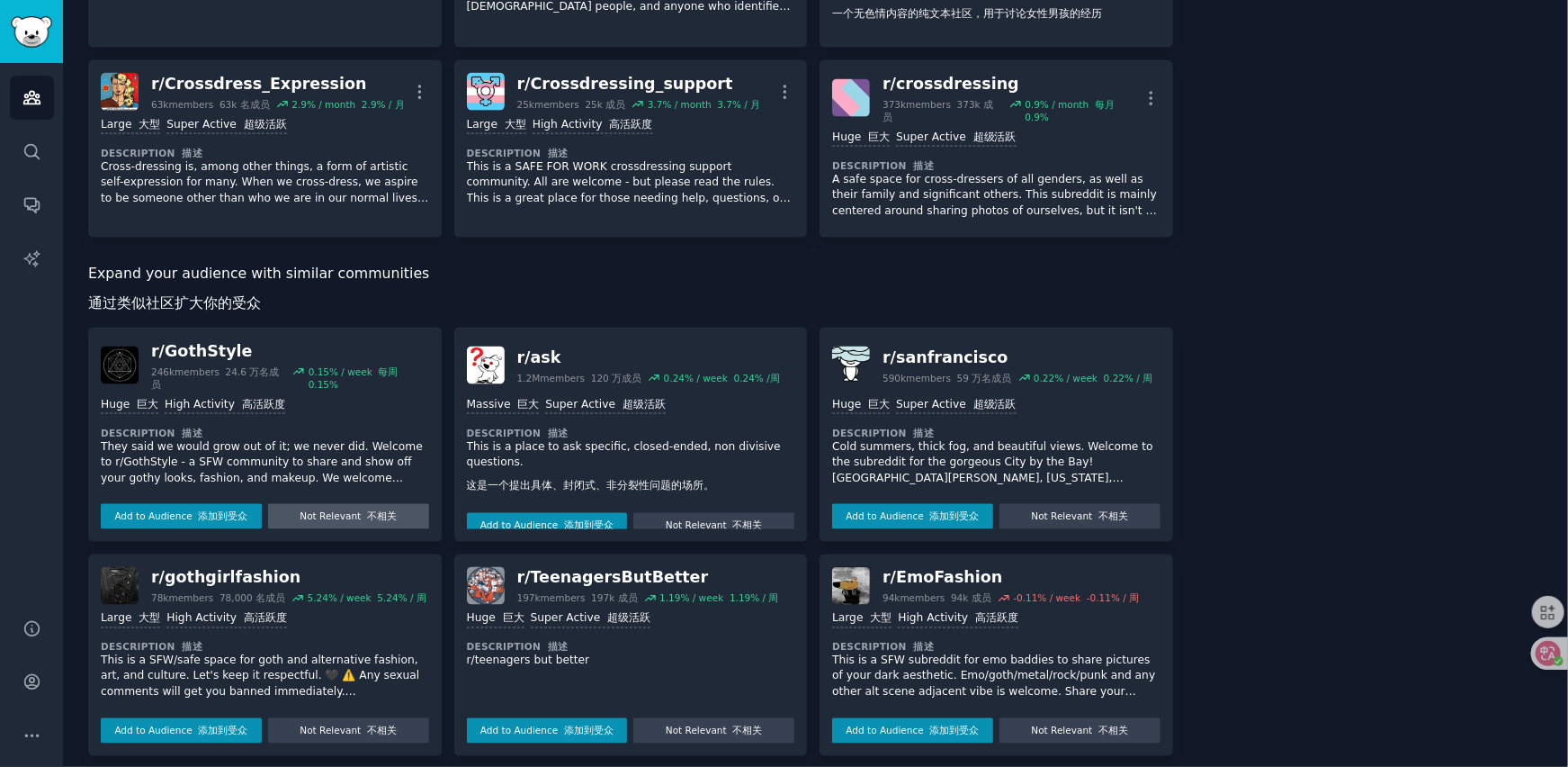
click at [326, 504] on button "Not Relevant 不相关" at bounding box center [348, 516] width 161 height 25
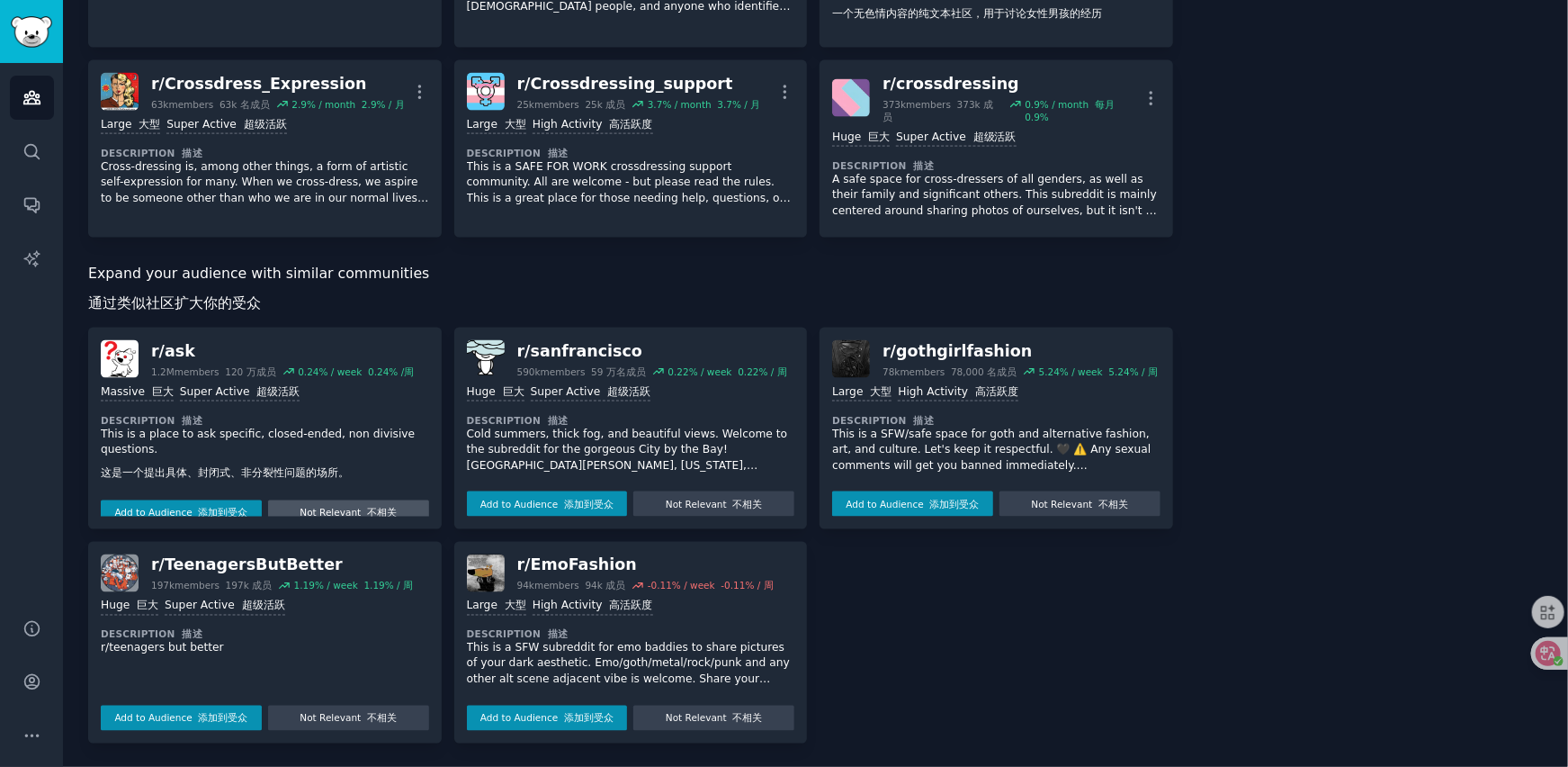
click at [334, 505] on button "Not Relevant 不相关" at bounding box center [348, 513] width 161 height 25
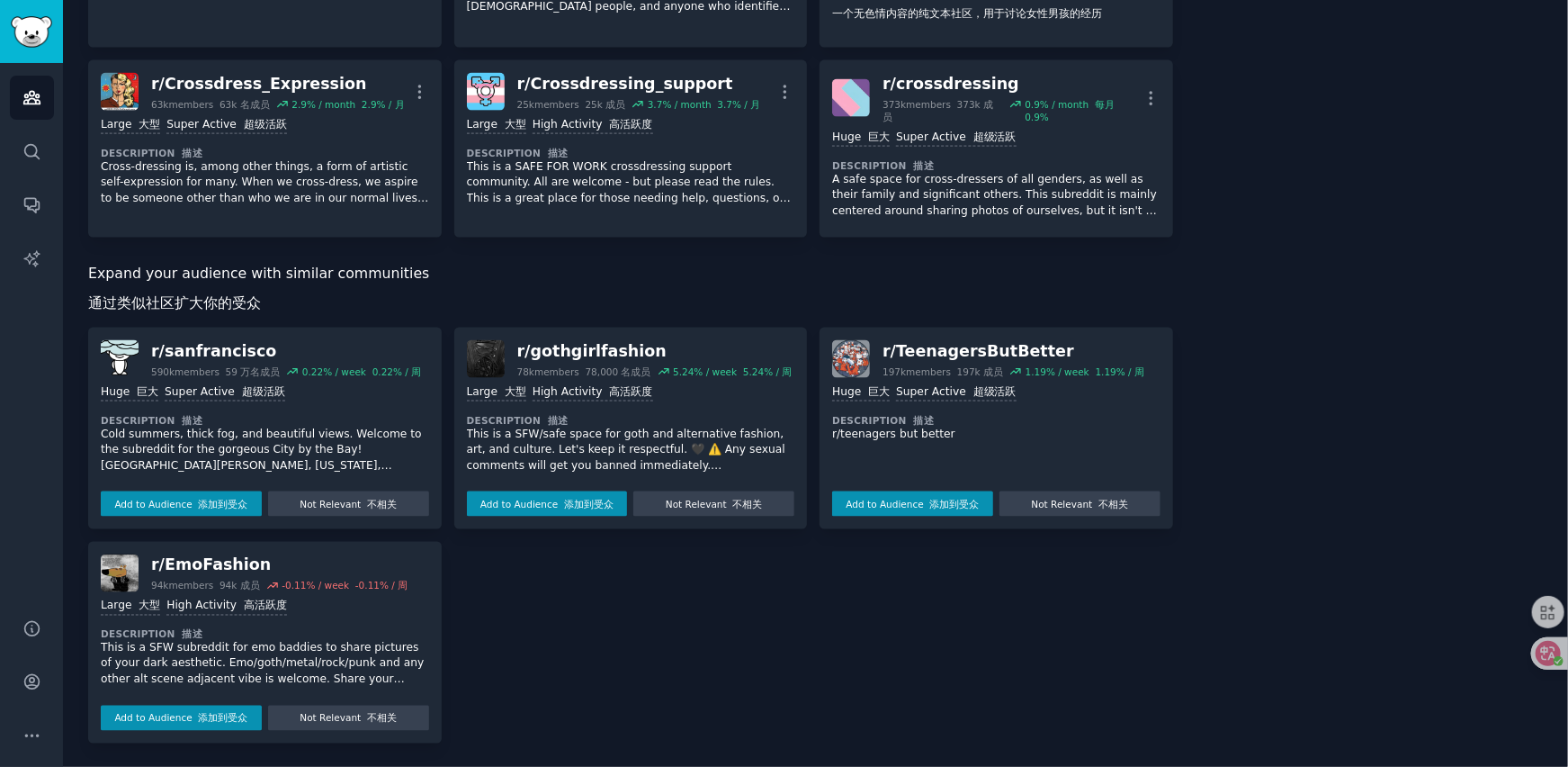
click at [260, 431] on p "Cold summers, thick fog, and beautiful views. Welcome to the subreddit for the …" at bounding box center [265, 451] width 328 height 48
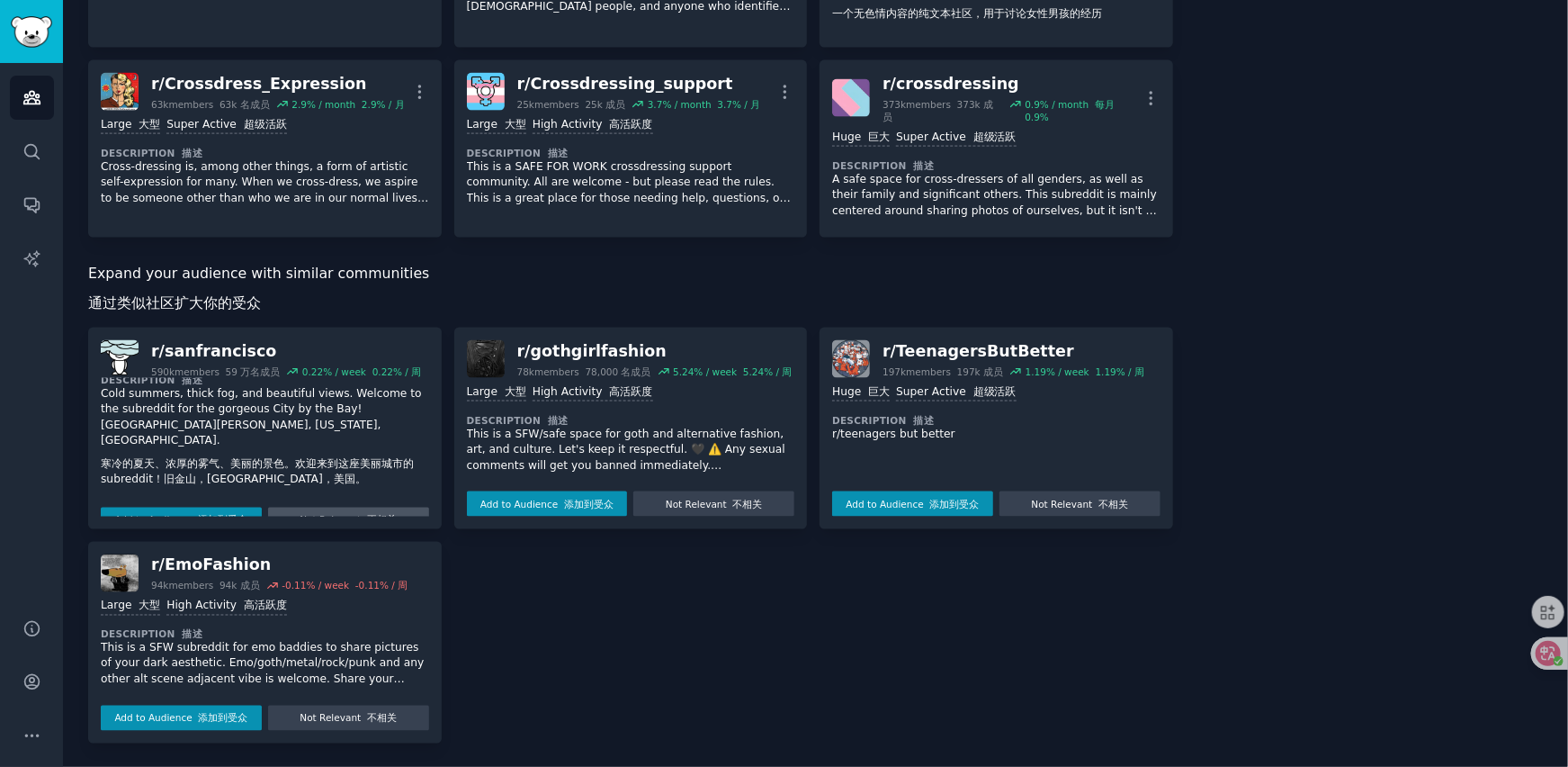
click at [340, 508] on button "Not Relevant 不相关" at bounding box center [348, 520] width 161 height 25
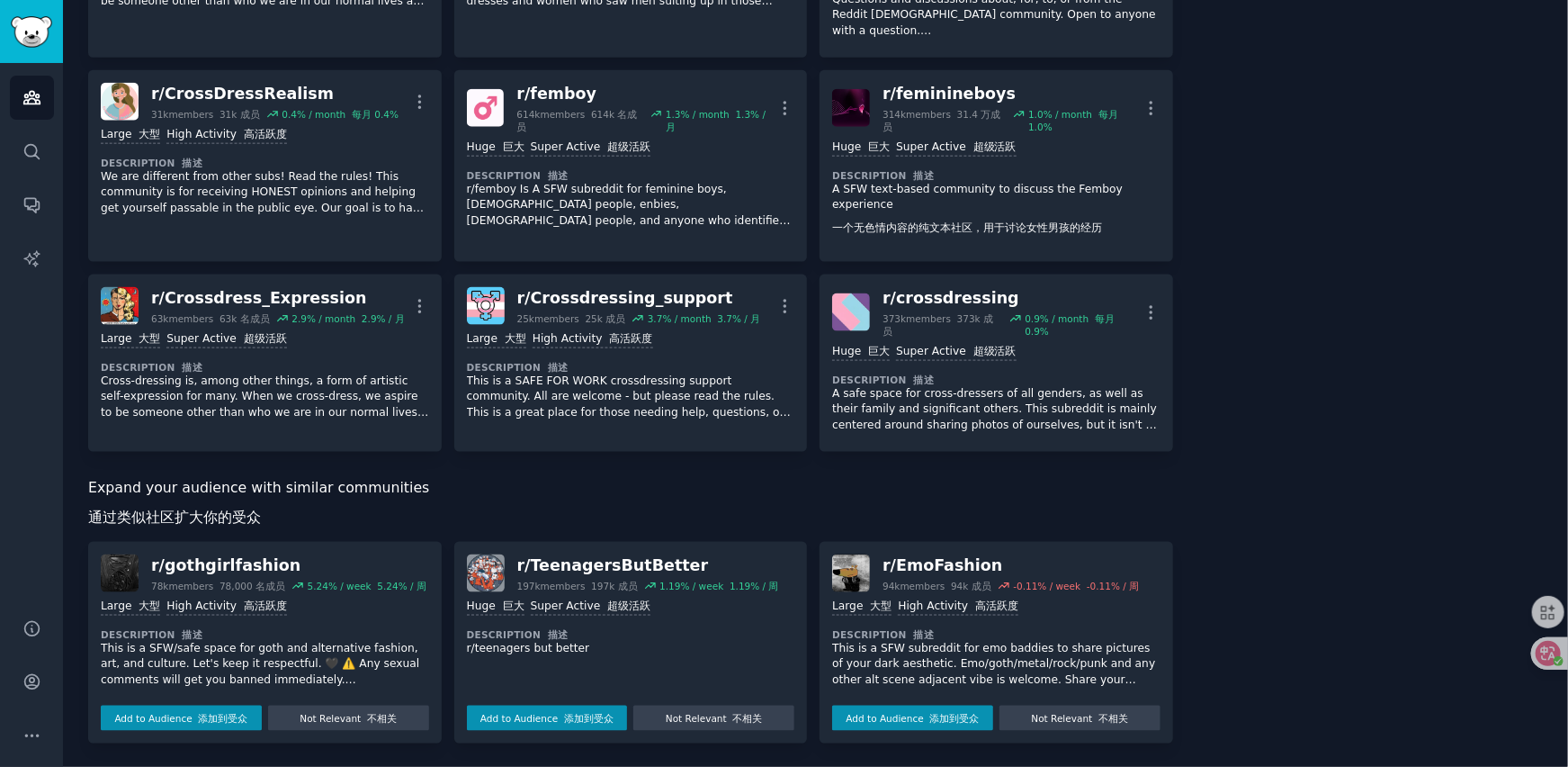
click at [250, 658] on p "This is a SFW/safe space for goth and alternative fashion, art, and culture. Le…" at bounding box center [265, 665] width 328 height 48
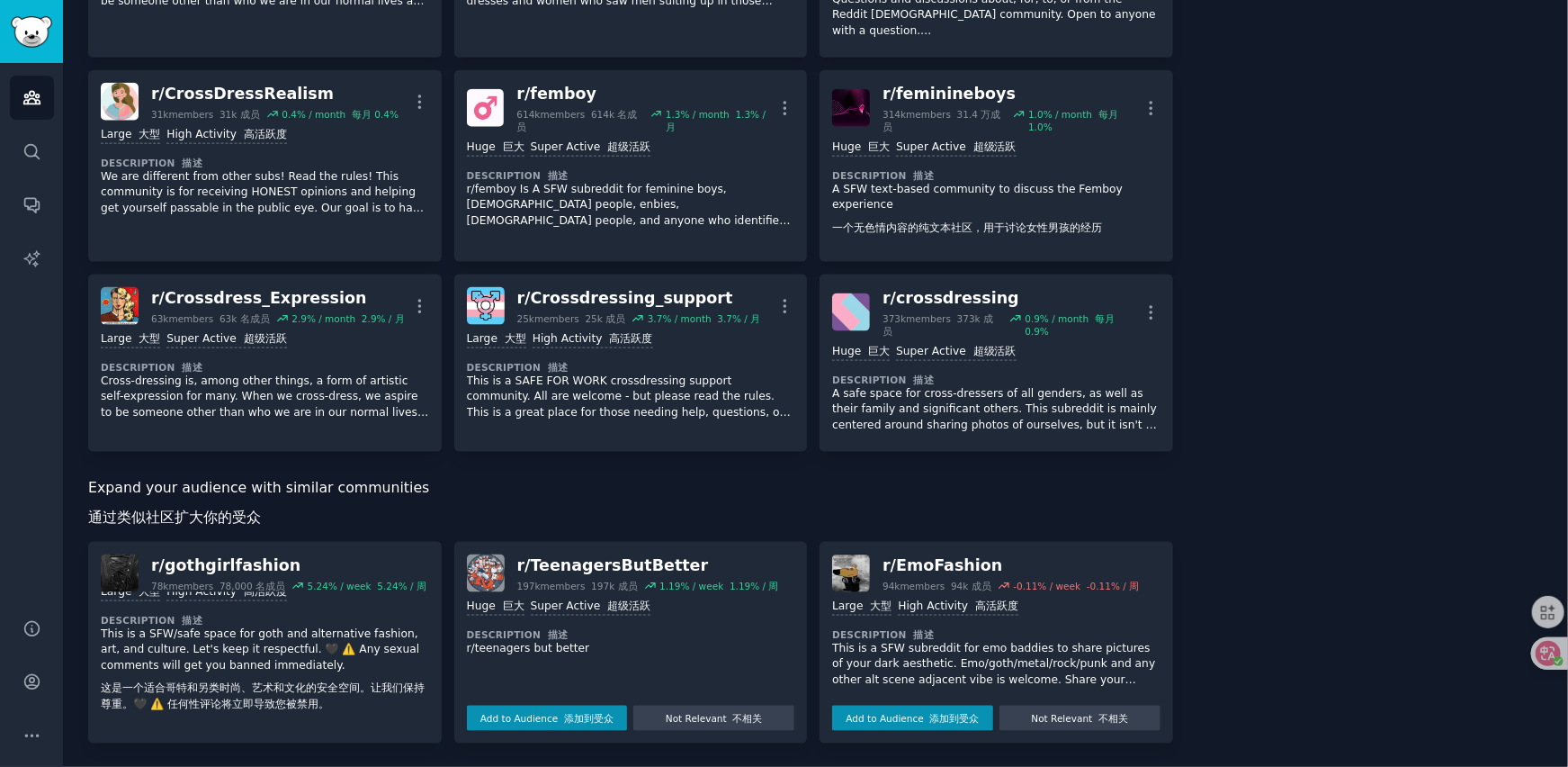
scroll to position [41, 0]
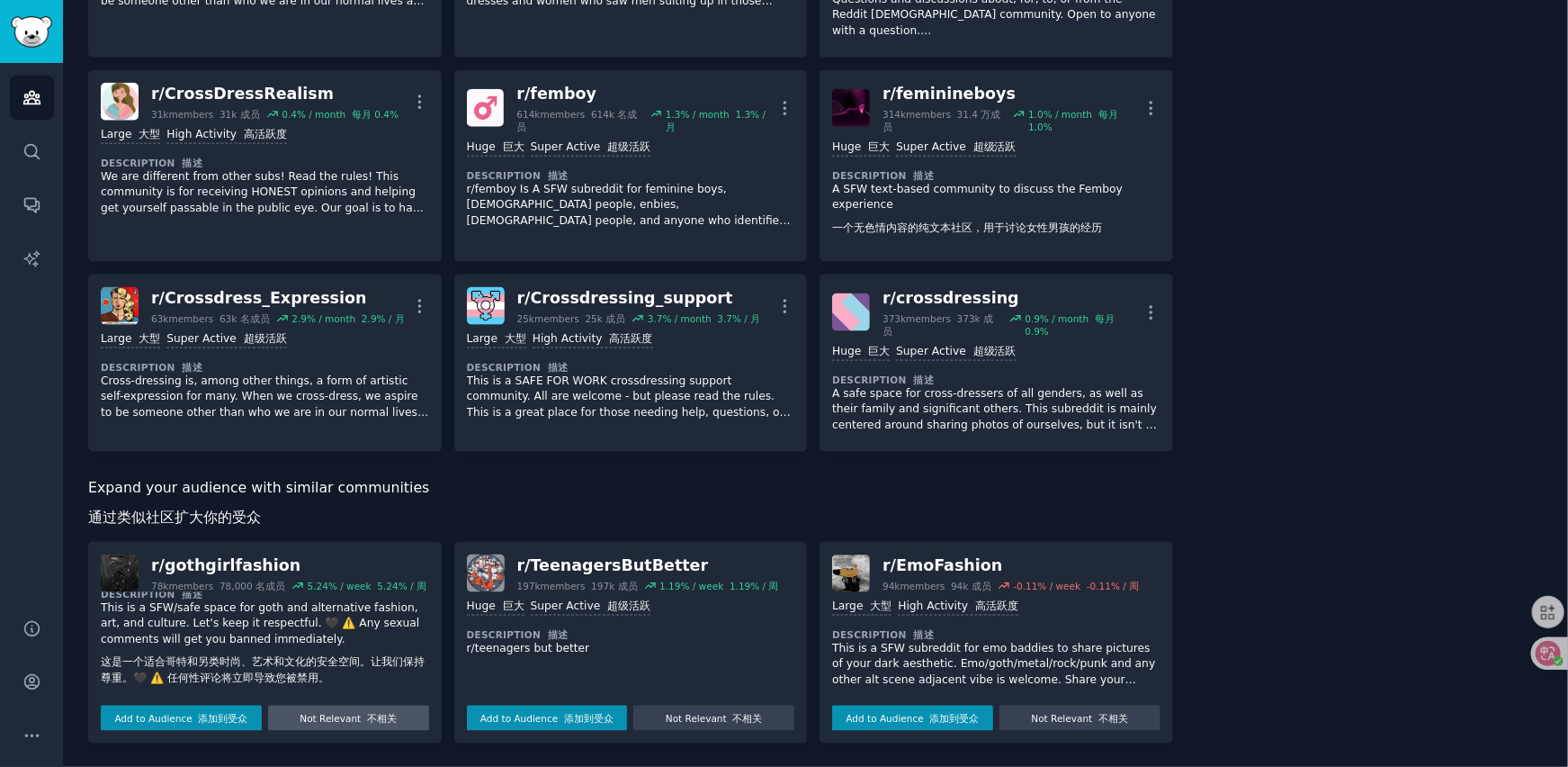
click at [341, 718] on button "Not Relevant 不相关" at bounding box center [348, 717] width 161 height 25
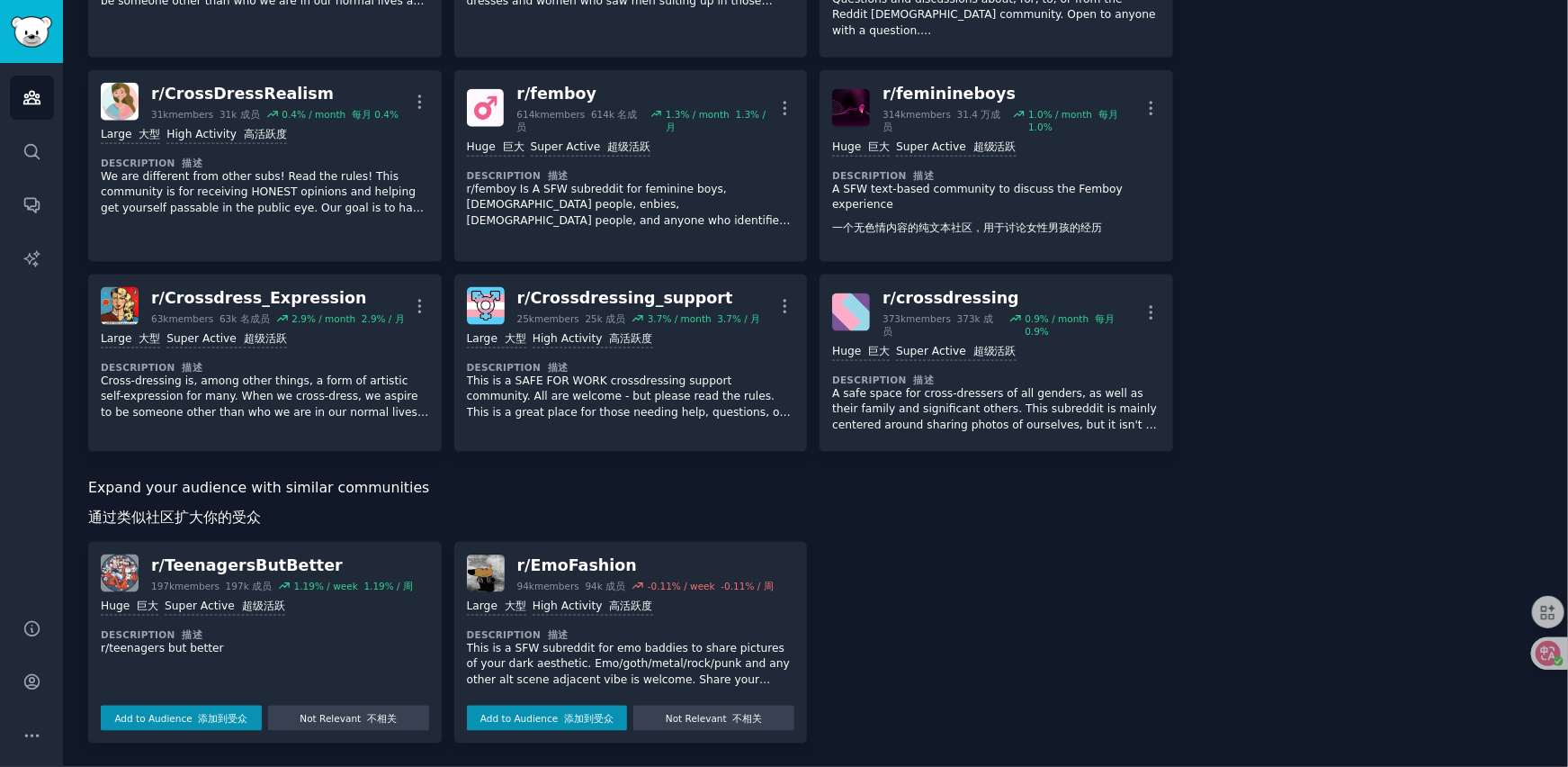
click at [230, 647] on p "r/teenagers but better" at bounding box center [265, 649] width 328 height 17
click at [275, 653] on p "r/teenagers but better" at bounding box center [265, 649] width 328 height 17
click at [351, 719] on button "Not Relevant 不相关" at bounding box center [348, 717] width 161 height 25
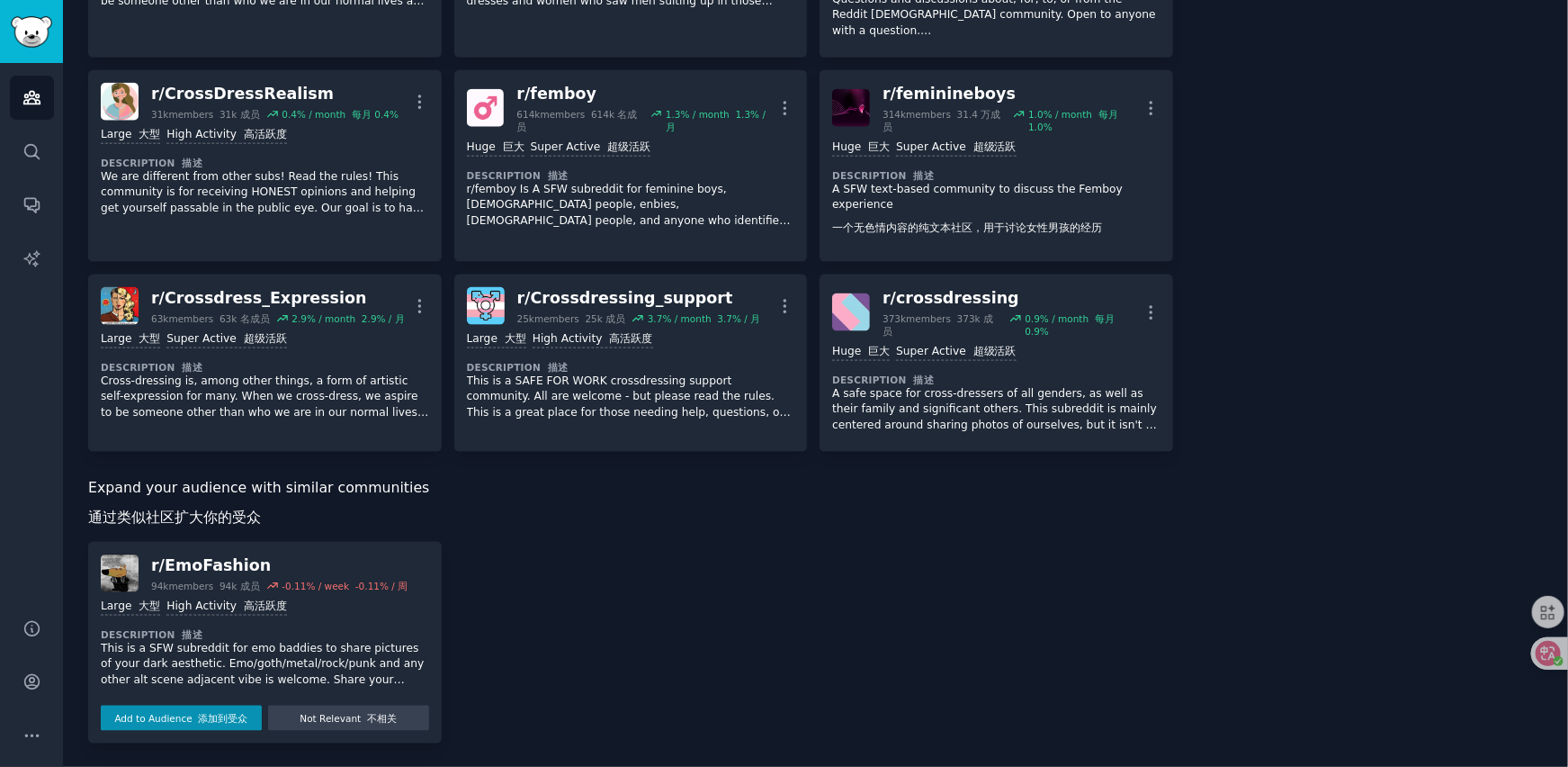
click at [319, 673] on p "This is a SFW subreddit for emo baddies to share pictures of your dark aestheti…" at bounding box center [265, 665] width 328 height 48
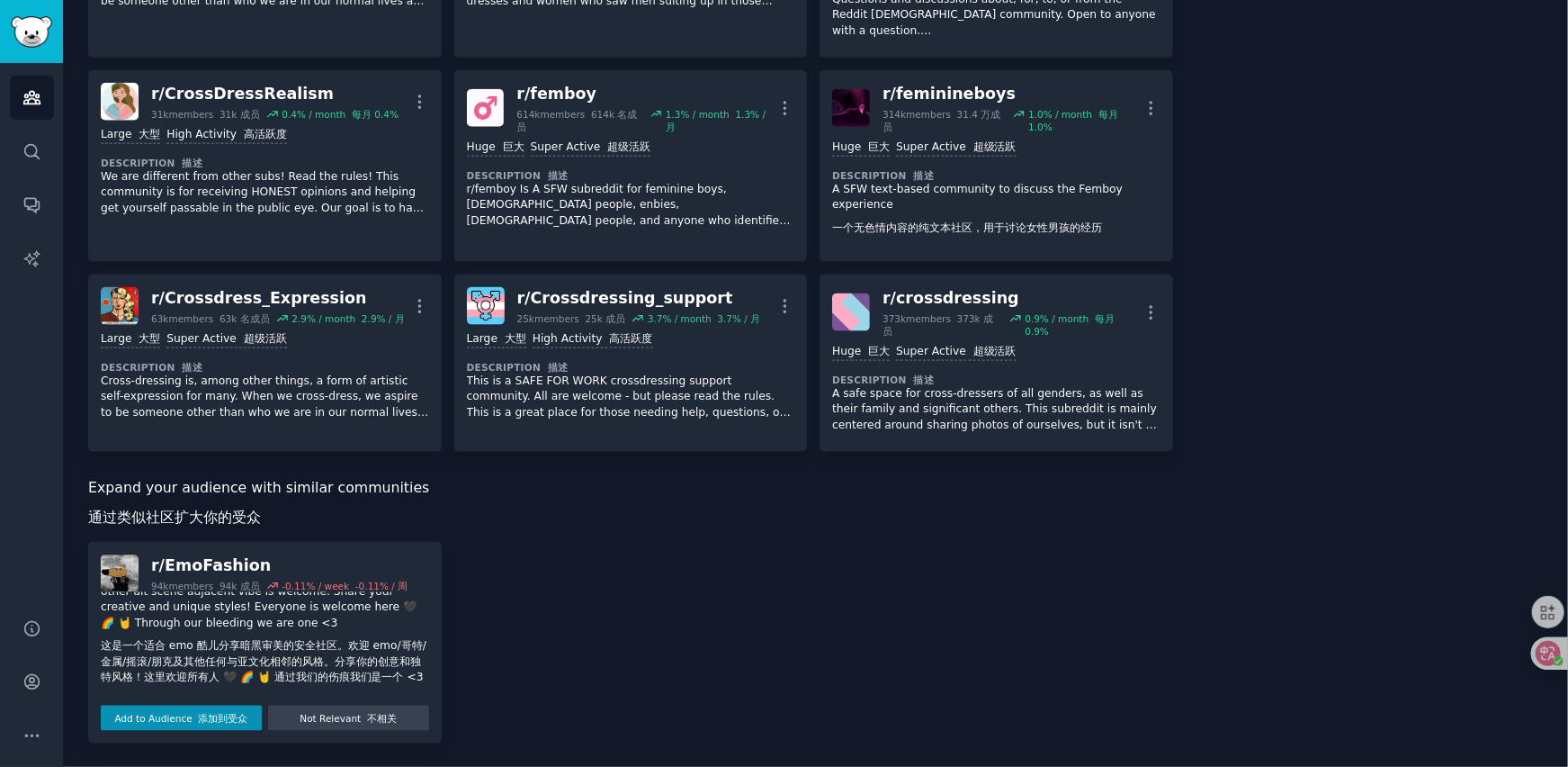
scroll to position [103, 0]
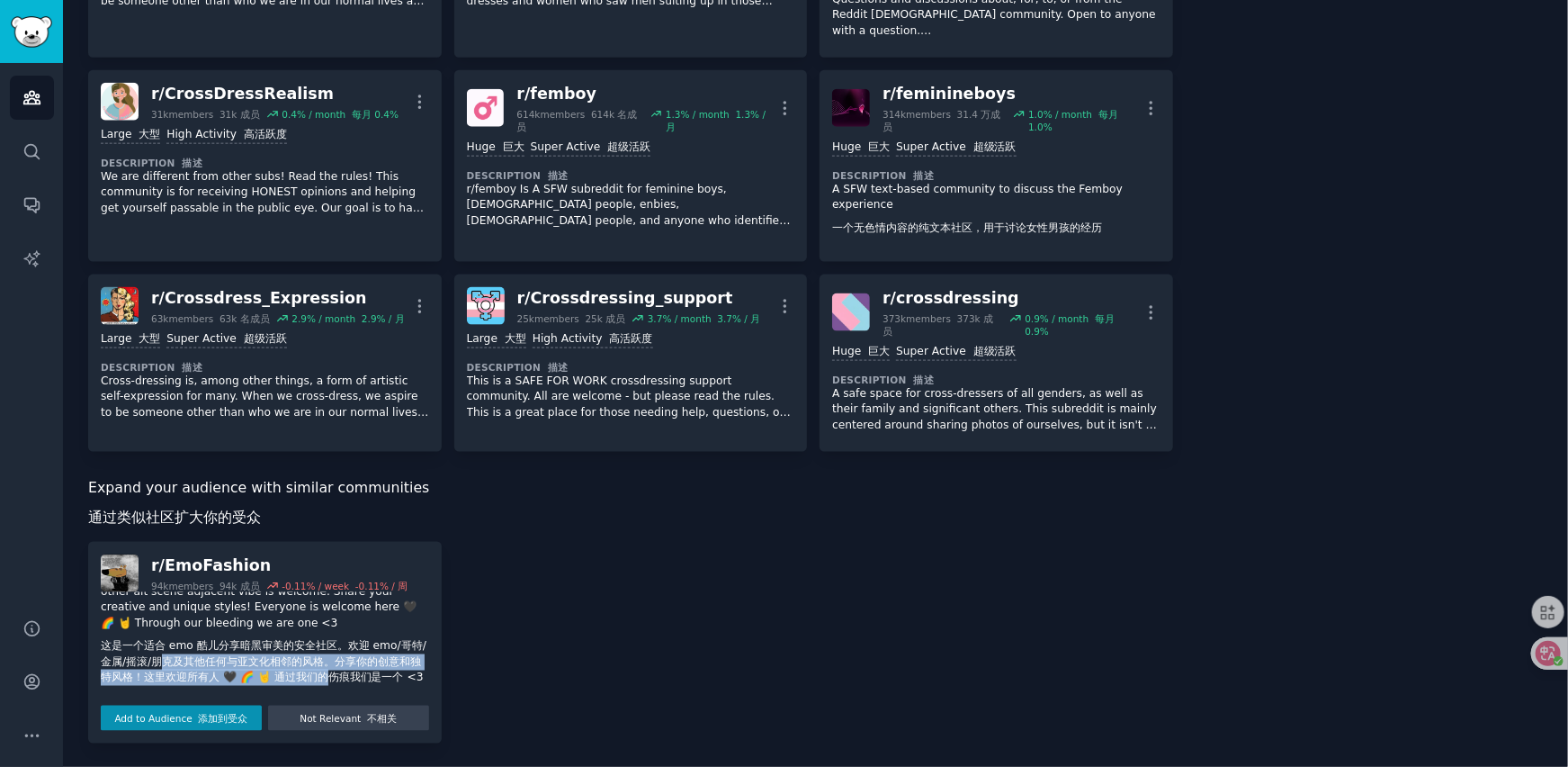
drag, startPoint x: 182, startPoint y: 639, endPoint x: 354, endPoint y: 664, distance: 173.8
click at [354, 664] on font "这是一个适合 emo 酷儿分享暗黑审美的安全社区。欢迎 emo/哥特/金属/摇滚/朋克及其他任何与亚文化相邻的风格。分享你的创意和独特风格！这里欢迎所有人 🖤…" at bounding box center [263, 661] width 325 height 44
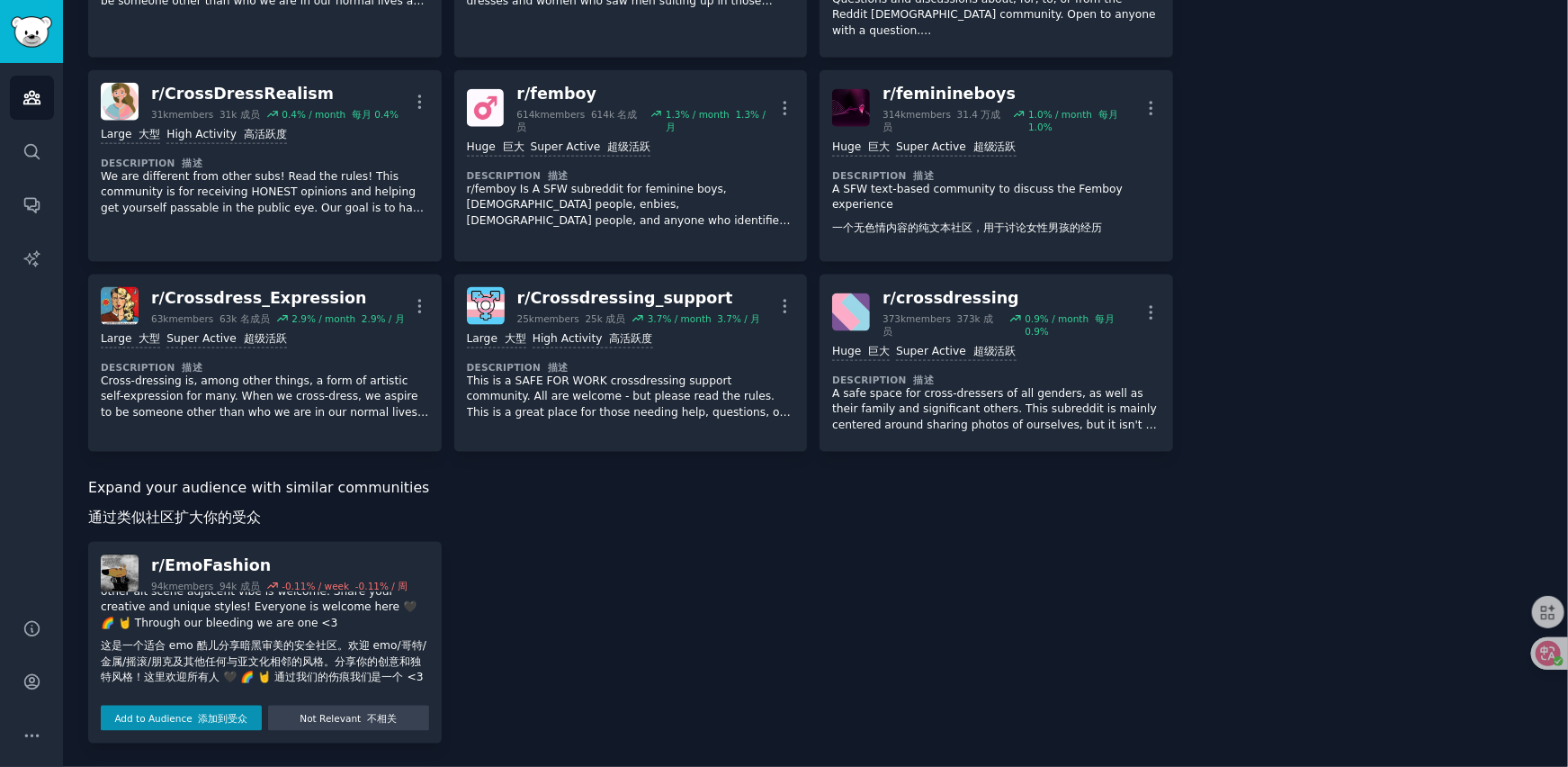
click at [354, 664] on font "这是一个适合 emo 酷儿分享暗黑审美的安全社区。欢迎 emo/哥特/金属/摇滚/朋克及其他任何与亚文化相邻的风格。分享你的创意和独特风格！这里欢迎所有人 🖤…" at bounding box center [263, 661] width 325 height 44
click at [338, 722] on button "Not Relevant 不相关" at bounding box center [348, 717] width 161 height 25
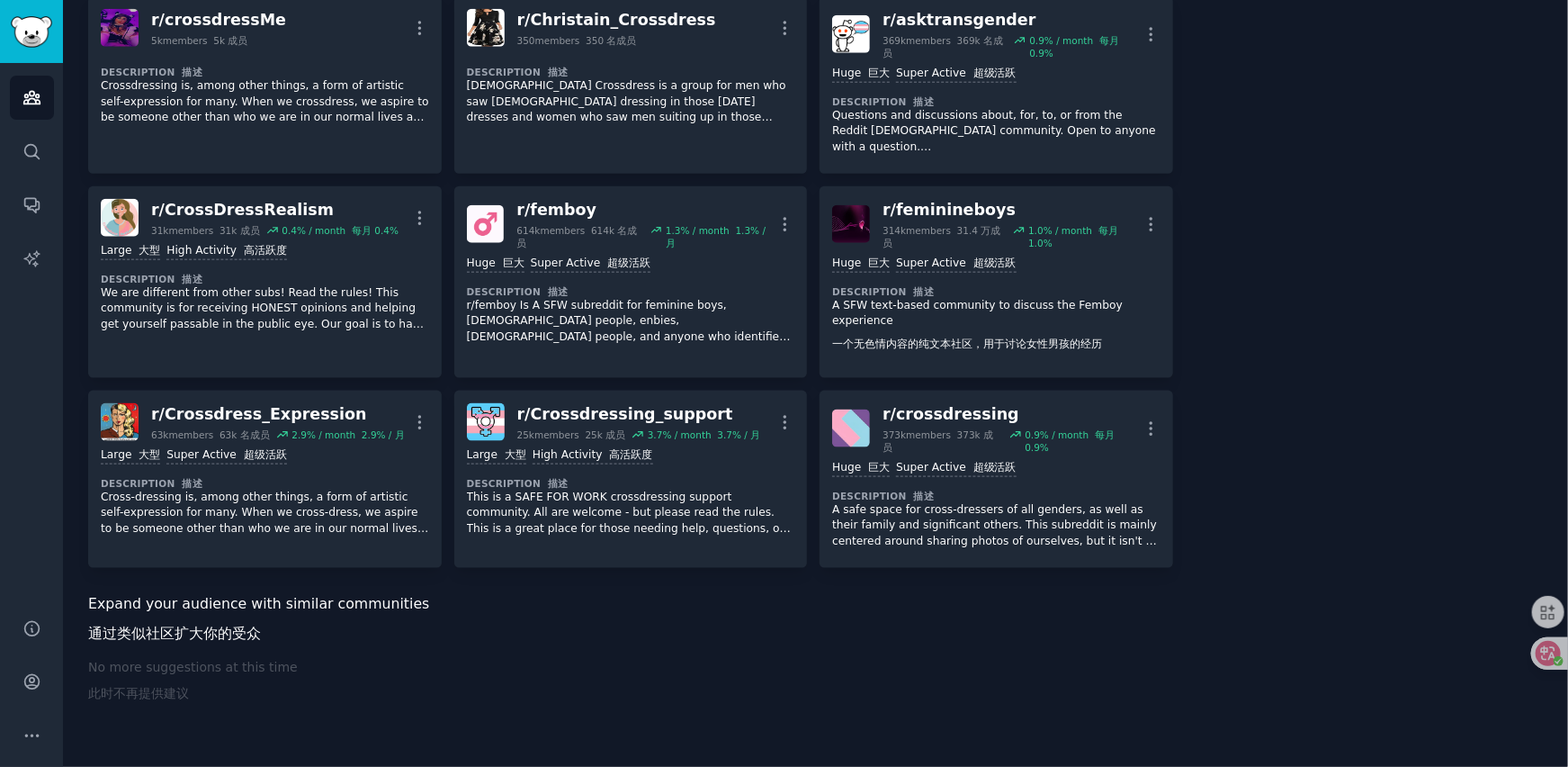
click at [351, 688] on div "No more suggestions at this time 此时不再提供建议" at bounding box center [631, 696] width 1085 height 76
click at [188, 686] on font "此时不再提供建议" at bounding box center [138, 693] width 100 height 15
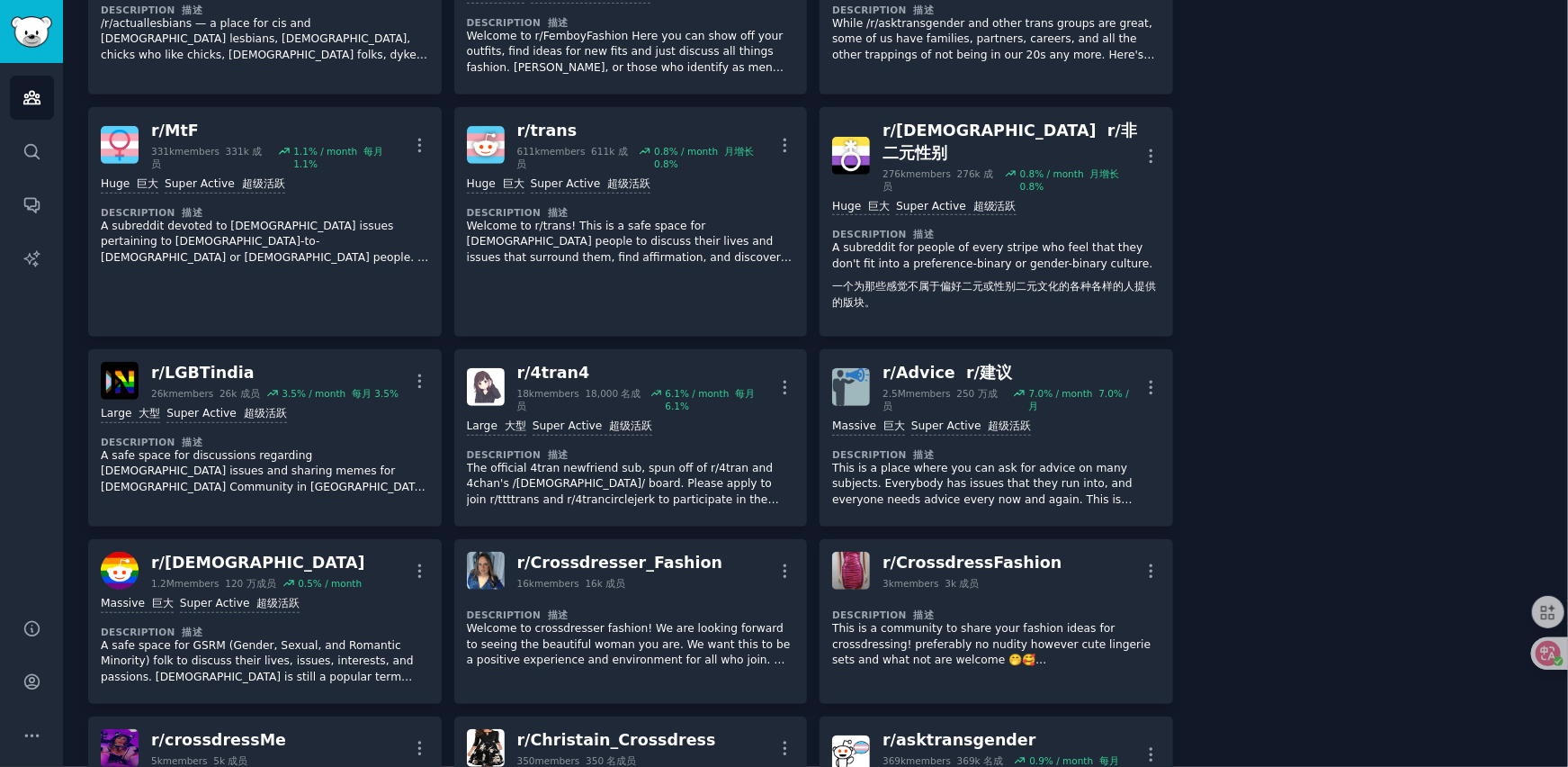
scroll to position [0, 0]
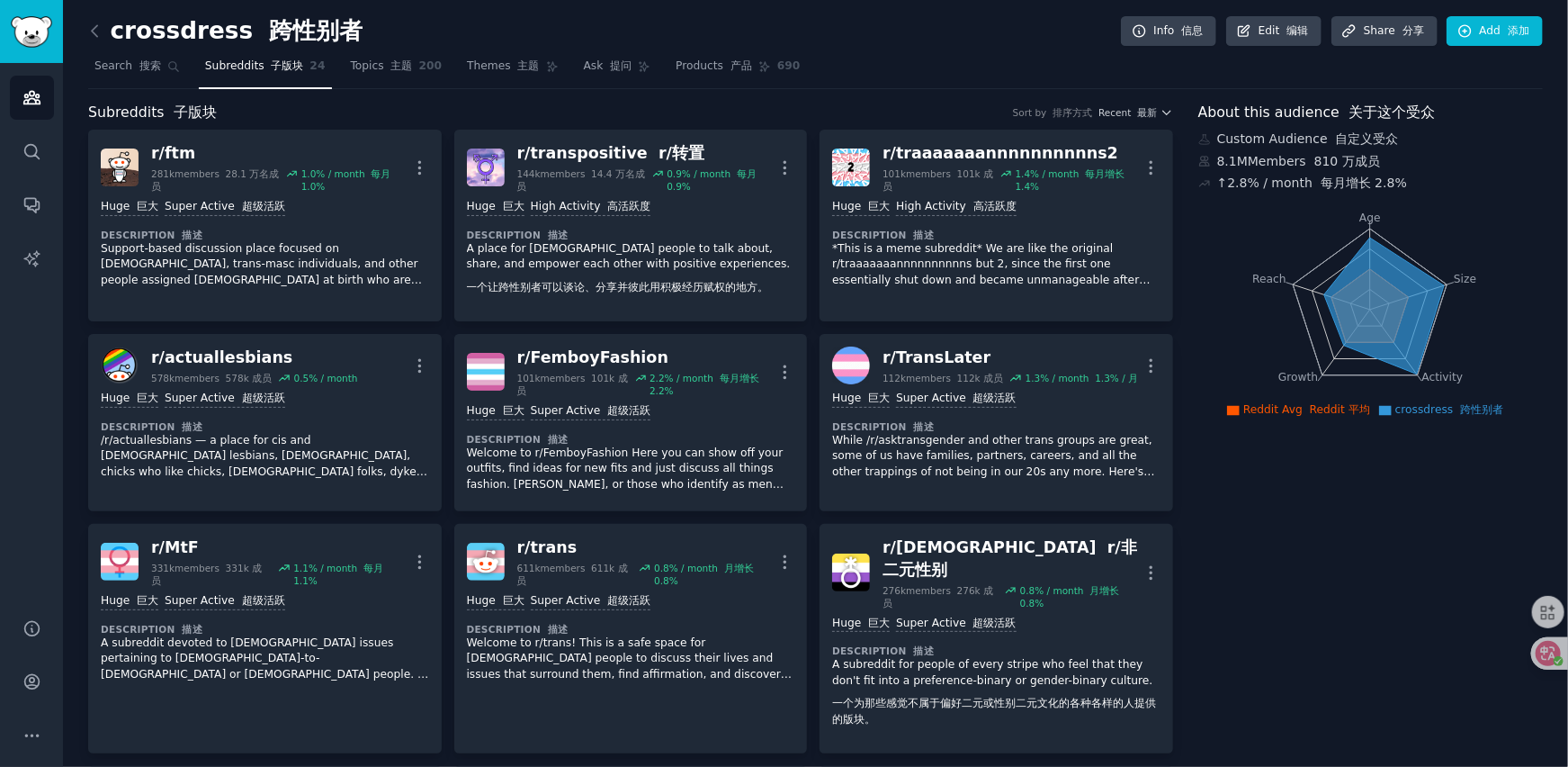
drag, startPoint x: 1274, startPoint y: 145, endPoint x: 1375, endPoint y: 182, distance: 107.6
click at [1375, 182] on div "Custom Audience 自定义受众 8.1M Members 810 万成员 ↑ 2.8 % / month 每月增长 2.8%" at bounding box center [1371, 161] width 345 height 63
click at [1375, 182] on font "每月增长 2.8%" at bounding box center [1364, 183] width 87 height 15
click at [1390, 22] on link "Share 分享" at bounding box center [1385, 31] width 106 height 30
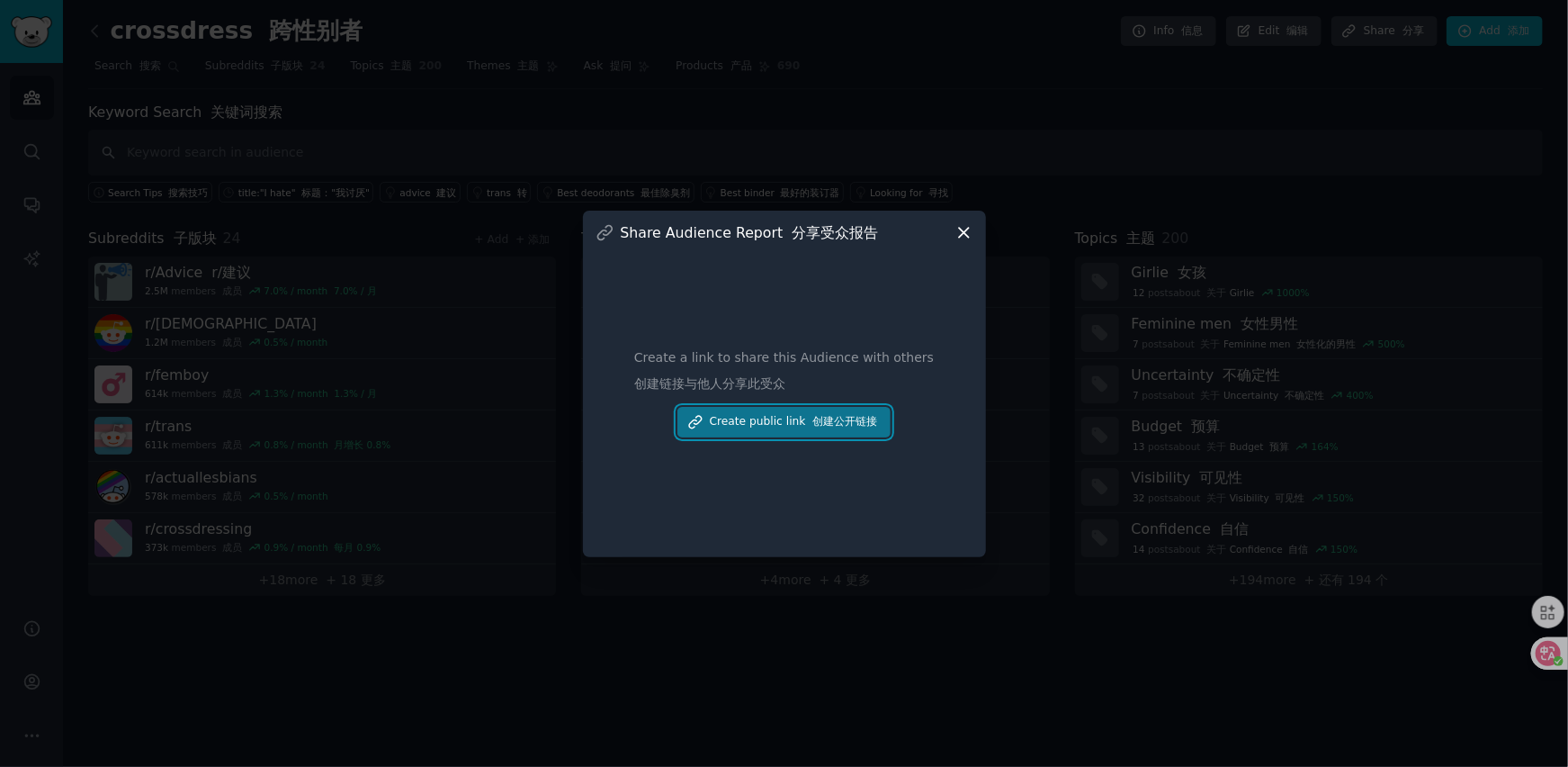
click at [770, 426] on button "Create public link 创建公开链接" at bounding box center [784, 421] width 214 height 30
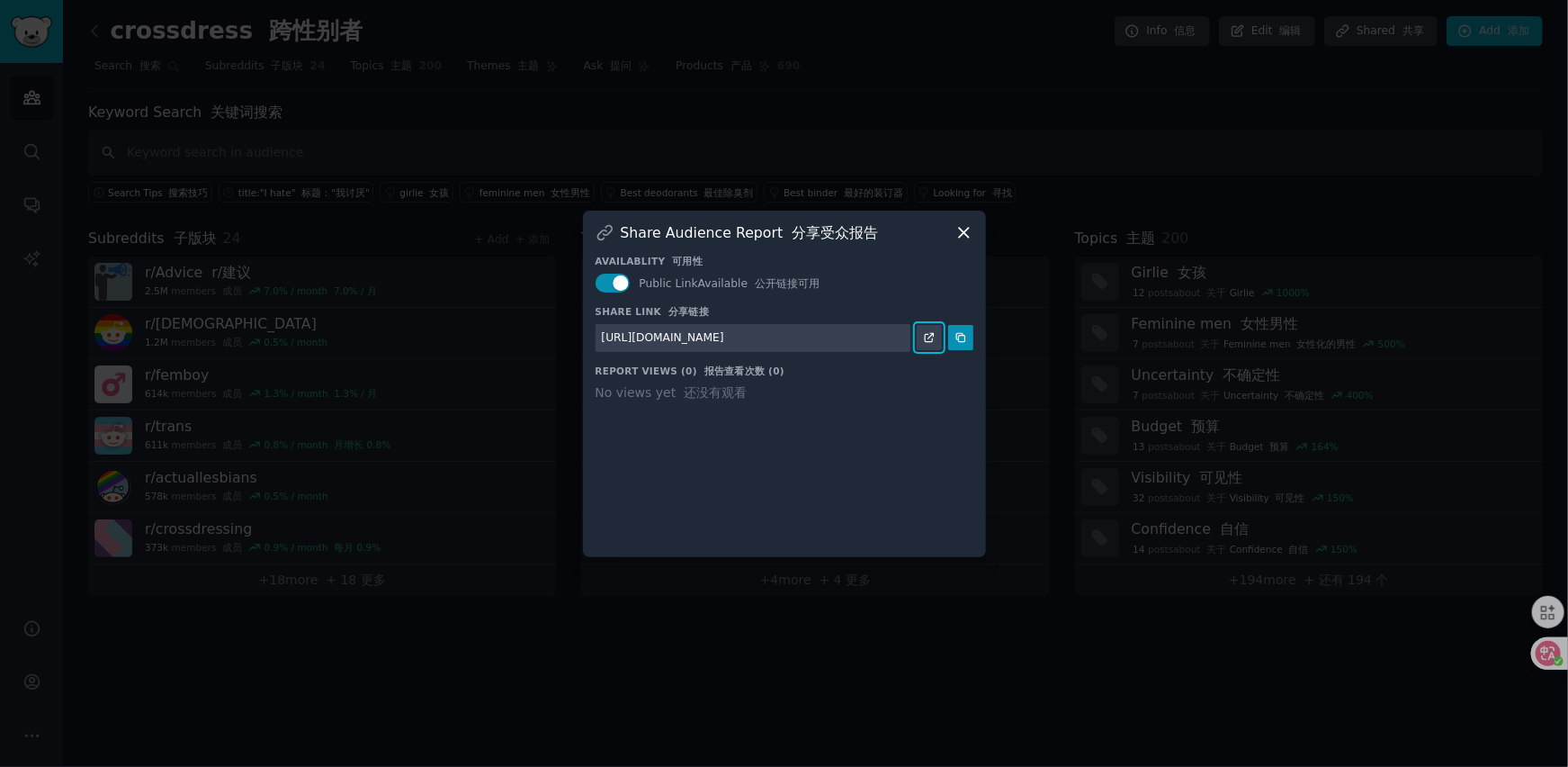
click at [932, 337] on icon at bounding box center [930, 337] width 13 height 13
click at [961, 231] on icon at bounding box center [964, 232] width 18 height 18
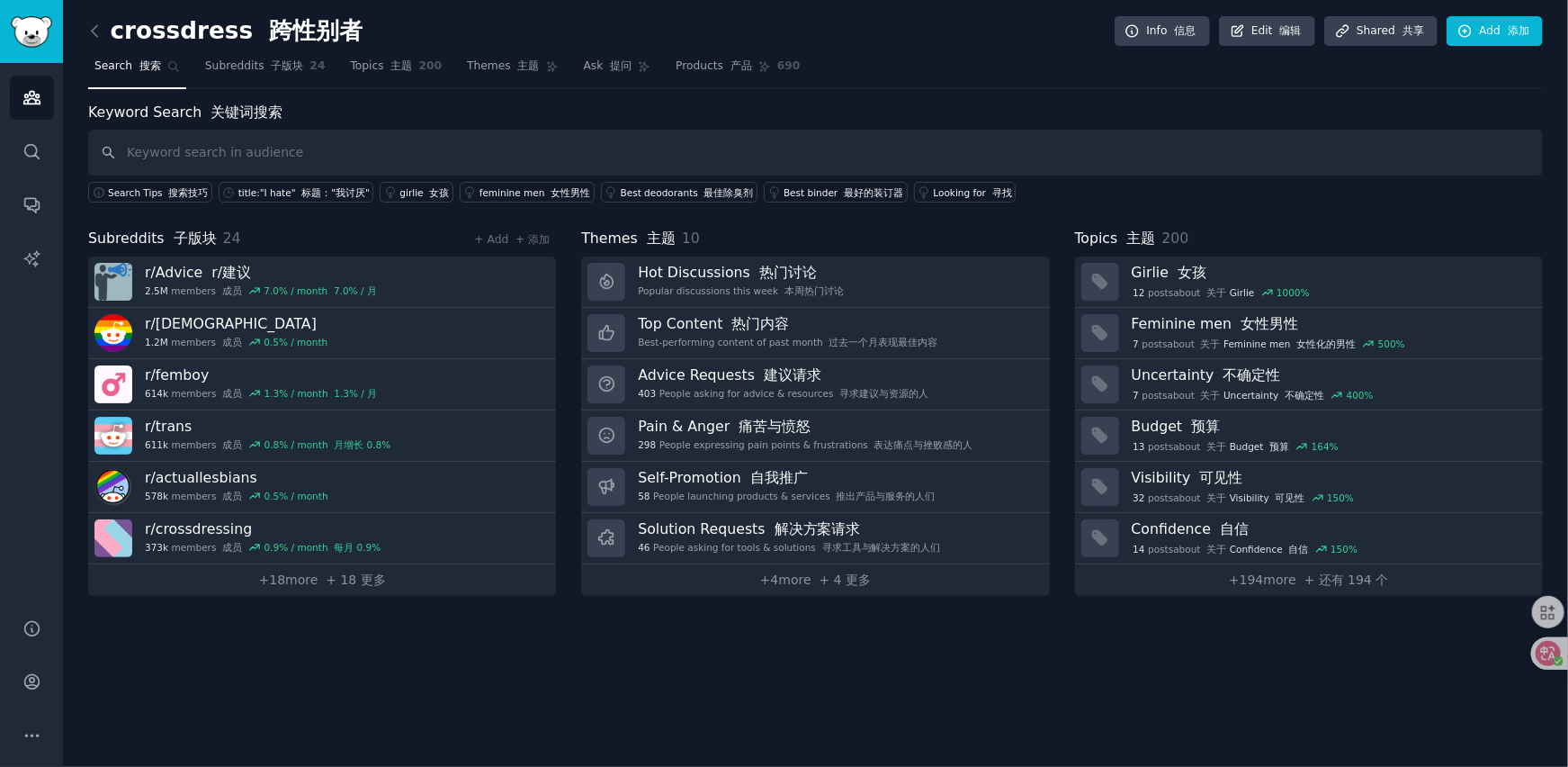
click at [749, 670] on div "crossdress 跨性别者 Info 信息 Edit 编辑 Share d 共享 Add 添加 Search 搜索 Subreddits 子版块 24 T…" at bounding box center [815, 384] width 1505 height 767
click at [925, 673] on div "crossdress 跨性别者 Info 信息 Edit 编辑 Share d 共享 Add 添加 Search 搜索 Subreddits 子版块 24 T…" at bounding box center [815, 384] width 1505 height 767
drag, startPoint x: 974, startPoint y: 673, endPoint x: 984, endPoint y: 676, distance: 10.4
click at [975, 673] on div "crossdress 跨性别者 Info 信息 Edit 编辑 Share d 共享 Add 添加 Search 搜索 Subreddits 子版块 24 T…" at bounding box center [815, 384] width 1505 height 767
click at [1015, 676] on div "crossdress 跨性别者 Info 信息 Edit 编辑 Share d 共享 Add 添加 Search 搜索 Subreddits 子版块 24 T…" at bounding box center [815, 384] width 1505 height 767
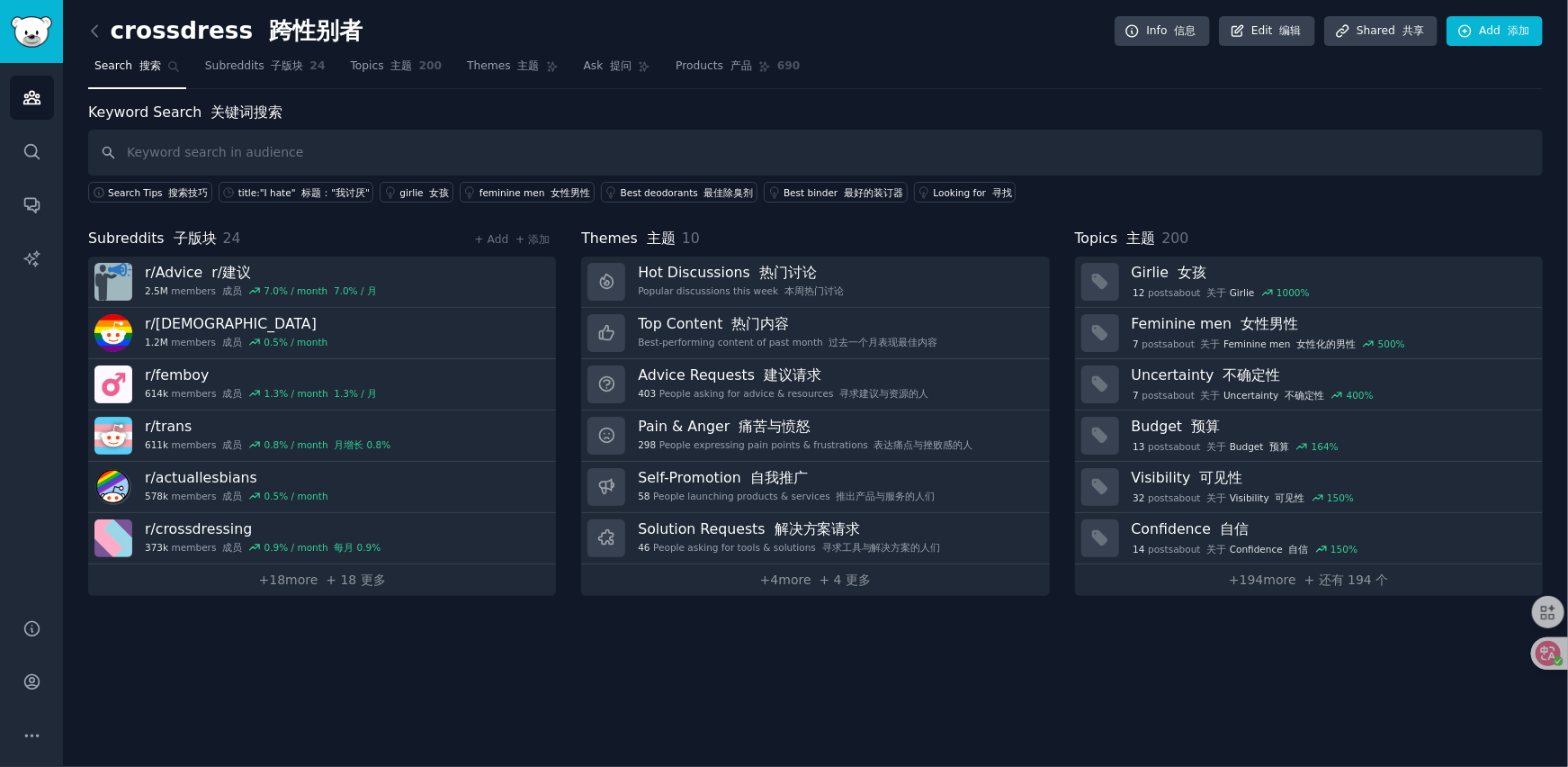
click at [1029, 676] on div "crossdress 跨性别者 Info 信息 Edit 编辑 Share d 共享 Add 添加 Search 搜索 Subreddits 子版块 24 T…" at bounding box center [815, 384] width 1505 height 767
click at [1042, 673] on div "crossdress 跨性别者 Info 信息 Edit 编辑 Share d 共享 Add 添加 Search 搜索 Subreddits 子版块 24 T…" at bounding box center [815, 384] width 1505 height 767
click at [947, 675] on div "crossdress 跨性别者 Info 信息 Edit 编辑 Share d 共享 Add 添加 Search 搜索 Subreddits 子版块 24 T…" at bounding box center [815, 384] width 1505 height 767
click at [916, 658] on div "crossdress 跨性别者 Info 信息 Edit 编辑 Share d 共享 Add 添加 Search 搜索 Subreddits 子版块 24 T…" at bounding box center [815, 384] width 1505 height 767
click at [1210, 662] on div "crossdress 跨性别者 Info 信息 Edit 编辑 Share d 共享 Add 添加 Search 搜索 Subreddits 子版块 24 T…" at bounding box center [815, 384] width 1505 height 767
